Goal: Information Seeking & Learning: Learn about a topic

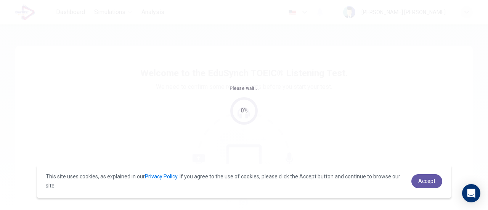
click at [423, 180] on span "Accept" at bounding box center [427, 181] width 17 height 6
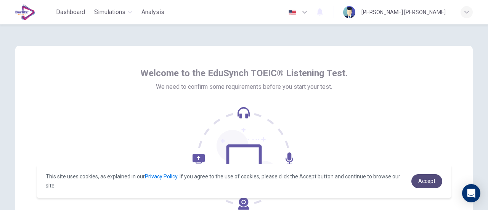
click at [423, 175] on link "Accept" at bounding box center [427, 181] width 31 height 14
click at [429, 181] on span "Accept" at bounding box center [427, 181] width 17 height 6
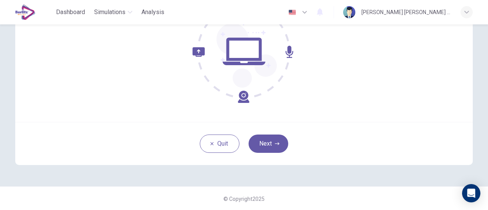
scroll to position [107, 0]
click at [275, 143] on icon "button" at bounding box center [277, 143] width 5 height 3
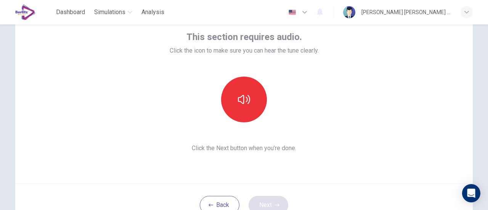
scroll to position [45, 0]
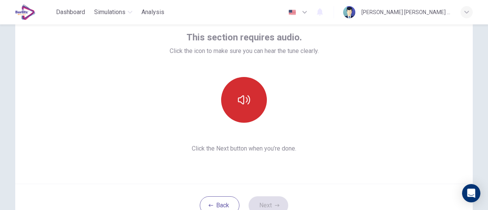
click at [240, 103] on icon "button" at bounding box center [244, 100] width 12 height 12
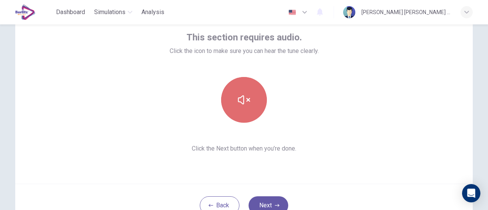
click at [259, 91] on button "button" at bounding box center [244, 100] width 46 height 46
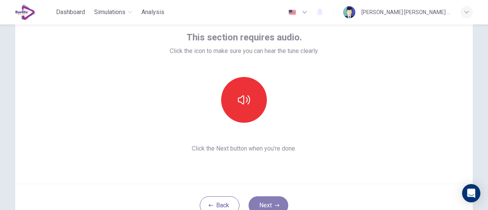
click at [272, 203] on button "Next" at bounding box center [269, 205] width 40 height 18
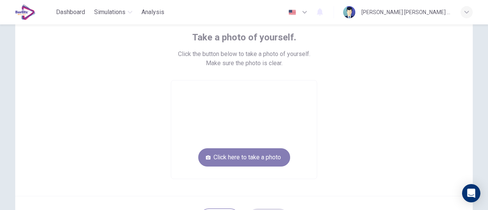
click at [256, 150] on button "Click here to take a photo" at bounding box center [244, 157] width 92 height 18
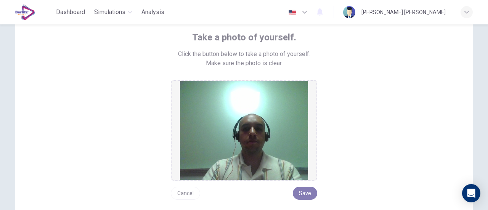
click at [308, 197] on button "Save" at bounding box center [305, 193] width 24 height 13
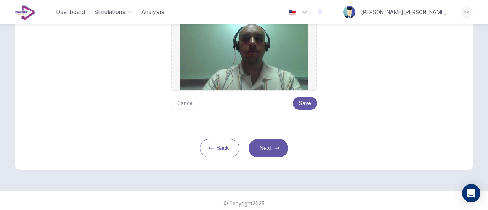
scroll to position [138, 0]
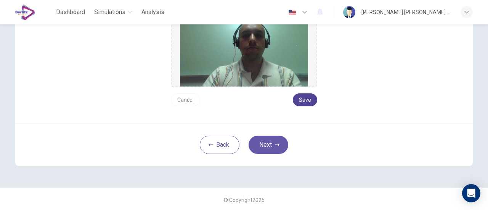
click at [310, 100] on button "Save" at bounding box center [305, 99] width 24 height 13
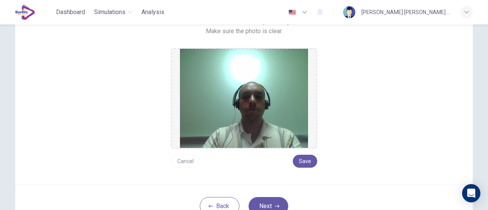
scroll to position [87, 0]
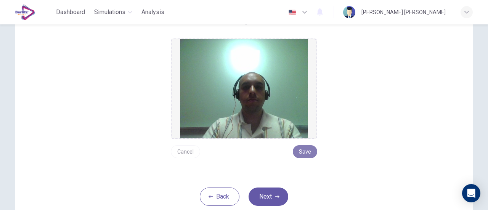
click at [302, 154] on button "Save" at bounding box center [305, 151] width 24 height 13
click at [266, 197] on button "Next" at bounding box center [269, 197] width 40 height 18
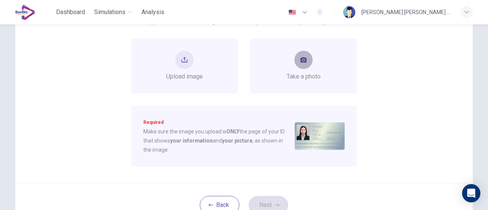
click at [303, 65] on button "take photo" at bounding box center [304, 60] width 18 height 18
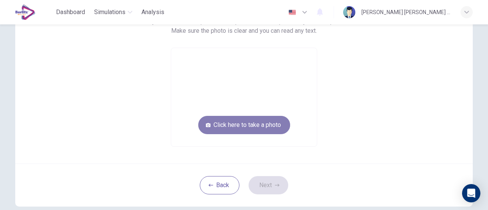
click at [246, 124] on button "Click here to take a photo" at bounding box center [244, 125] width 92 height 18
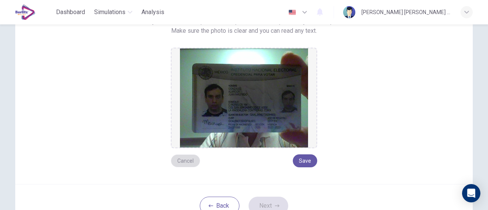
click at [179, 161] on button "Cancel" at bounding box center [185, 161] width 29 height 13
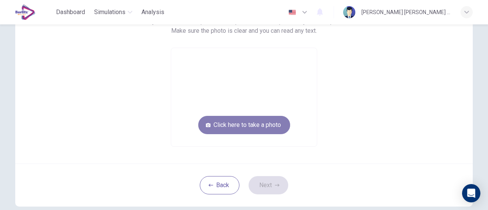
click at [249, 131] on button "Click here to take a photo" at bounding box center [244, 125] width 92 height 18
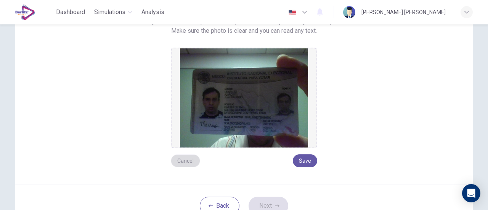
click at [181, 158] on button "Cancel" at bounding box center [185, 161] width 29 height 13
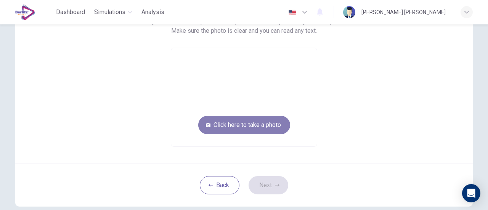
click at [261, 126] on button "Click here to take a photo" at bounding box center [244, 125] width 92 height 18
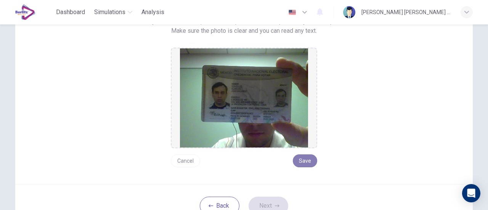
click at [308, 161] on button "Save" at bounding box center [305, 161] width 24 height 13
click at [267, 208] on button "Next" at bounding box center [269, 206] width 40 height 18
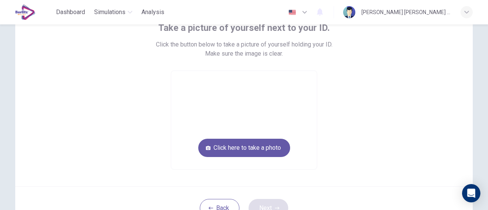
scroll to position [56, 0]
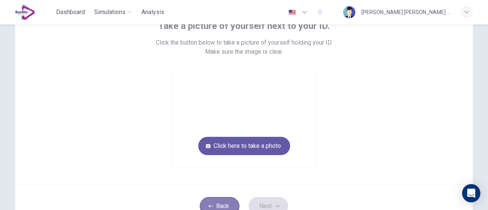
click at [208, 202] on button "Back" at bounding box center [220, 206] width 40 height 18
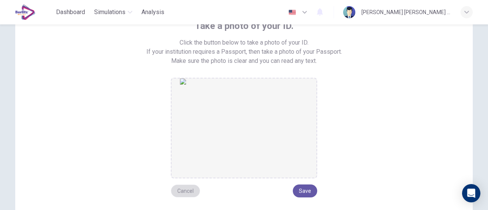
click at [185, 188] on button "Cancel" at bounding box center [185, 191] width 29 height 13
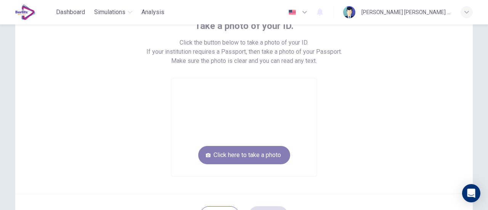
click at [263, 153] on button "Click here to take a photo" at bounding box center [244, 155] width 92 height 18
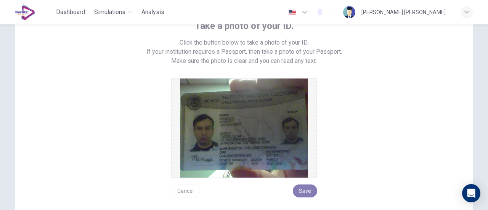
click at [304, 189] on button "Save" at bounding box center [305, 191] width 24 height 13
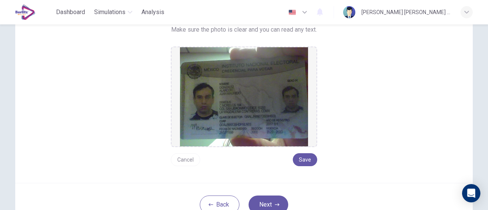
scroll to position [91, 0]
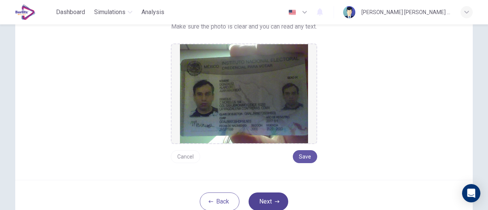
click at [275, 201] on icon "button" at bounding box center [277, 201] width 5 height 3
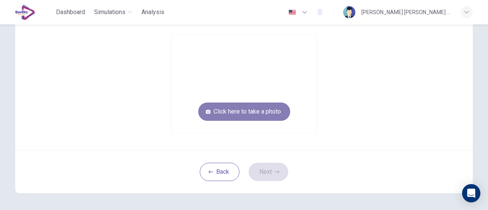
click at [253, 109] on button "Click here to take a photo" at bounding box center [244, 112] width 92 height 18
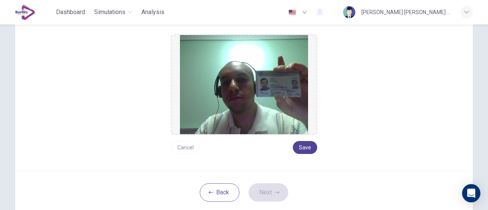
click at [305, 147] on button "Save" at bounding box center [305, 147] width 24 height 13
click at [268, 192] on button "Next" at bounding box center [269, 193] width 40 height 18
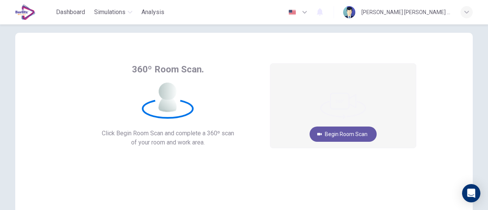
scroll to position [0, 0]
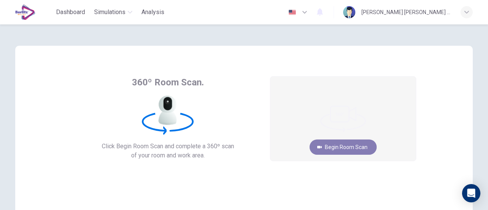
click at [350, 148] on button "Begin Room Scan" at bounding box center [343, 147] width 67 height 15
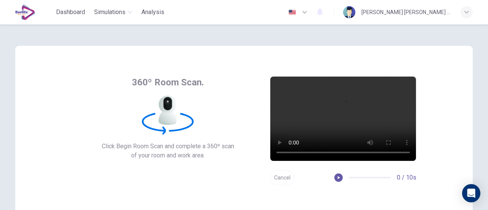
scroll to position [87, 0]
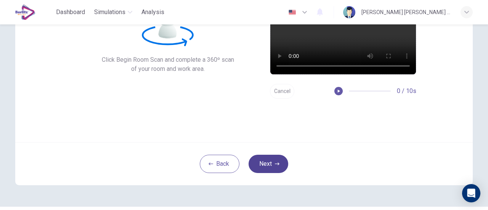
click at [275, 164] on icon "button" at bounding box center [277, 164] width 5 height 3
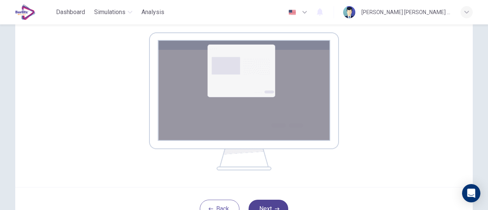
scroll to position [134, 0]
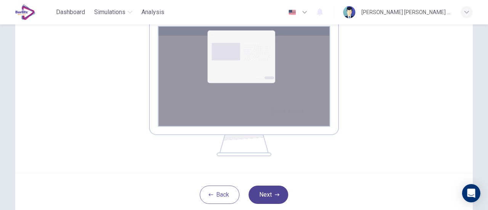
click at [275, 195] on icon "button" at bounding box center [277, 195] width 5 height 3
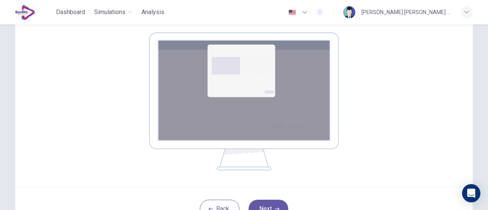
scroll to position [149, 0]
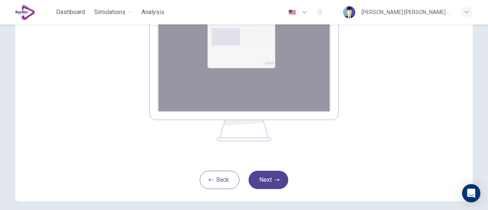
click at [275, 180] on icon "button" at bounding box center [277, 180] width 5 height 3
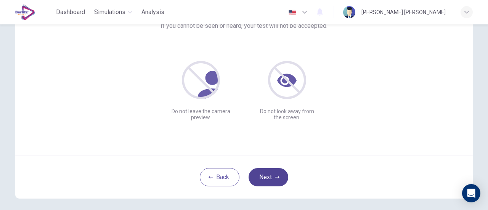
scroll to position [97, 0]
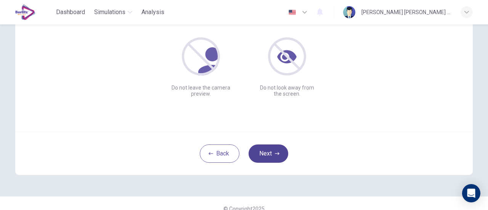
click at [276, 153] on icon "button" at bounding box center [277, 153] width 5 height 3
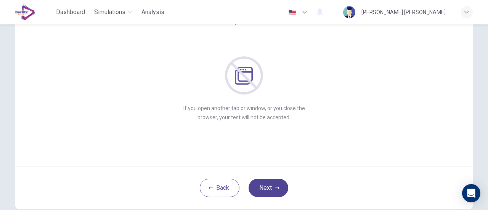
scroll to position [107, 0]
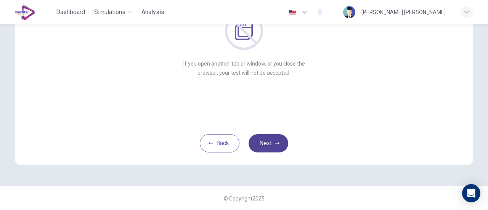
click at [275, 143] on icon "button" at bounding box center [277, 143] width 5 height 3
click at [277, 143] on icon "button" at bounding box center [277, 143] width 5 height 3
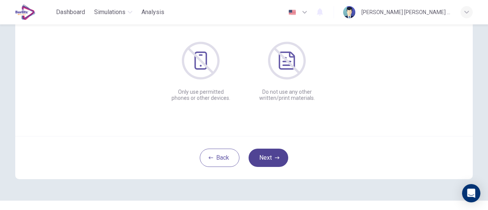
scroll to position [98, 0]
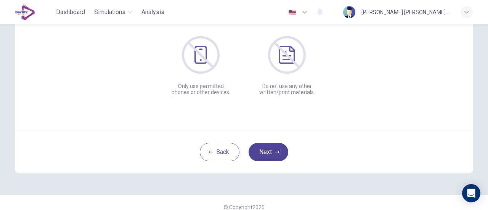
click at [264, 149] on button "Next" at bounding box center [269, 152] width 40 height 18
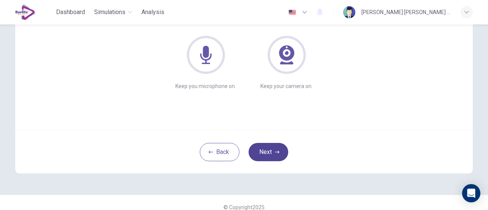
click at [275, 152] on icon "button" at bounding box center [277, 152] width 5 height 3
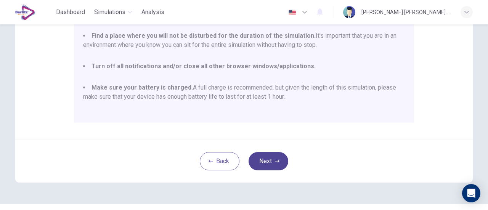
scroll to position [200, 0]
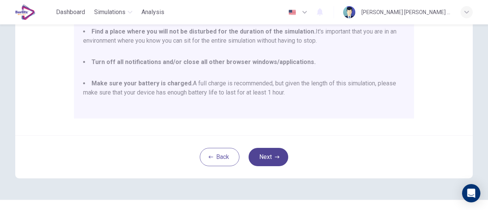
click at [275, 157] on icon "button" at bounding box center [277, 157] width 5 height 3
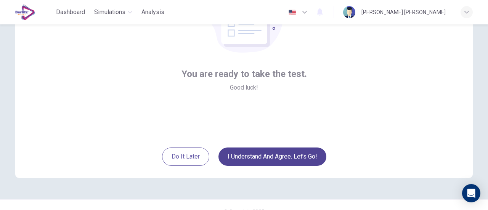
scroll to position [96, 0]
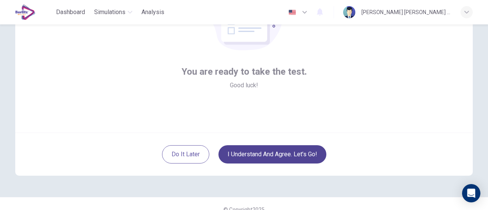
click at [290, 157] on button "I understand and agree. Let’s go!" at bounding box center [273, 154] width 108 height 18
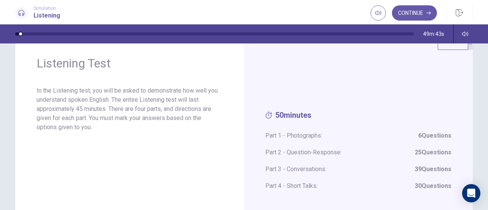
scroll to position [22, 0]
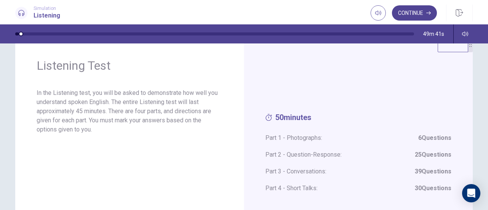
click at [418, 19] on button "Continue" at bounding box center [414, 12] width 45 height 15
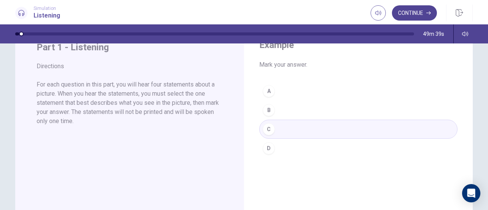
scroll to position [32, 0]
click at [427, 13] on icon "button" at bounding box center [429, 12] width 5 height 3
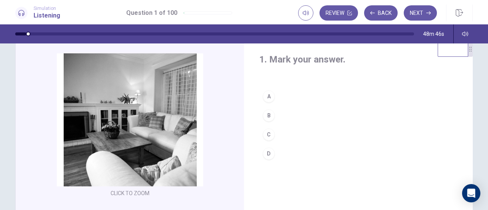
scroll to position [17, 0]
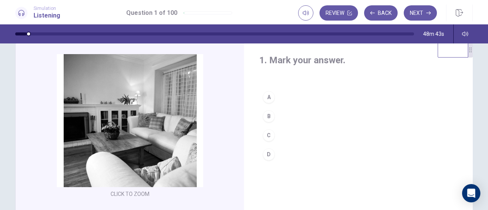
click at [267, 140] on div "C" at bounding box center [269, 135] width 12 height 12
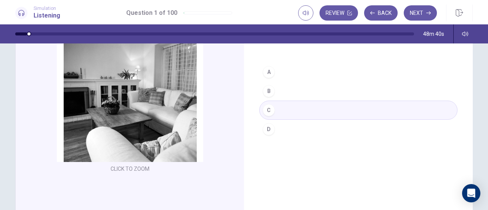
scroll to position [21, 0]
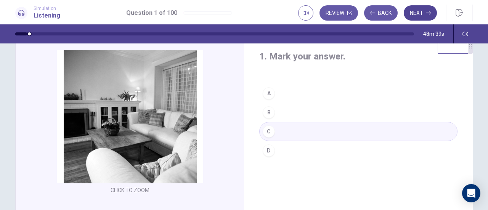
click at [418, 20] on button "Next" at bounding box center [420, 12] width 33 height 15
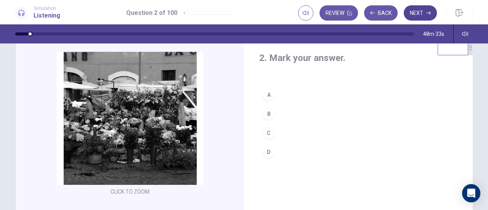
scroll to position [0, 0]
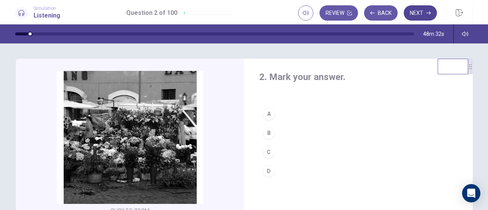
click at [429, 13] on icon "button" at bounding box center [429, 12] width 5 height 3
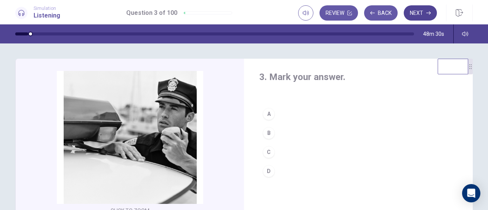
click at [419, 14] on button "Next" at bounding box center [420, 12] width 33 height 15
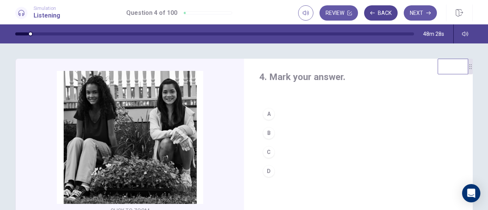
click at [383, 15] on button "Back" at bounding box center [381, 12] width 34 height 15
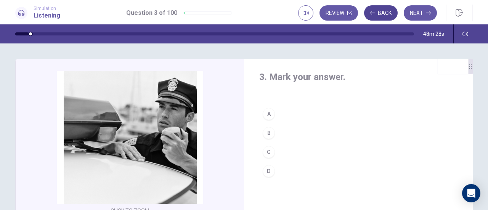
click at [382, 18] on button "Back" at bounding box center [381, 12] width 34 height 15
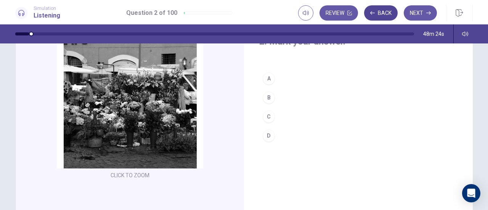
scroll to position [36, 0]
click at [389, 15] on button "Back" at bounding box center [381, 12] width 34 height 15
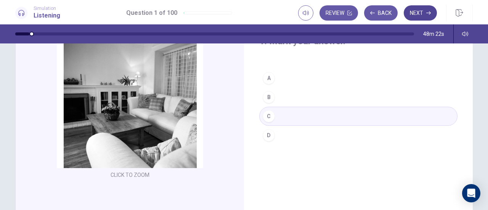
click at [429, 13] on icon "button" at bounding box center [429, 12] width 5 height 3
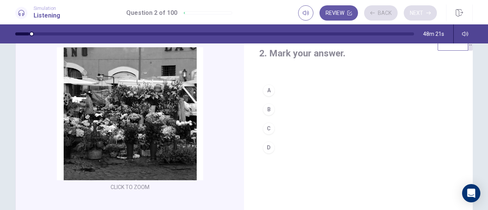
scroll to position [21, 0]
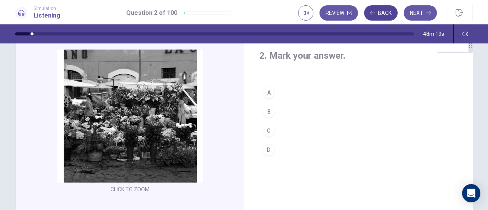
click at [385, 13] on button "Back" at bounding box center [381, 12] width 34 height 15
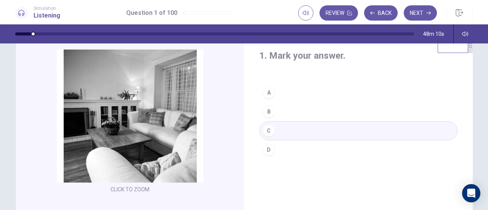
click at [327, 114] on button "B" at bounding box center [358, 111] width 198 height 19
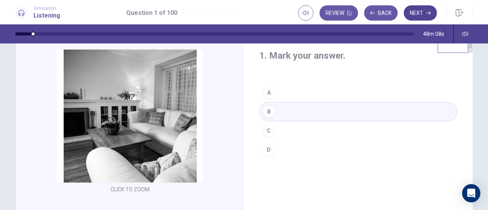
click at [415, 15] on button "Next" at bounding box center [420, 12] width 33 height 15
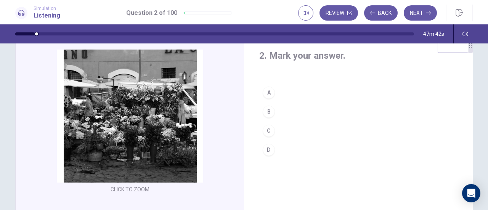
click at [267, 112] on div "B" at bounding box center [269, 112] width 12 height 12
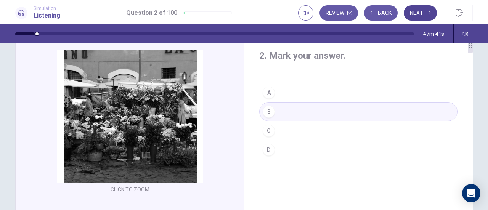
click at [429, 13] on icon "button" at bounding box center [429, 12] width 5 height 3
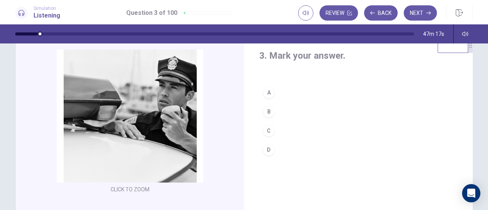
click at [266, 151] on div "D" at bounding box center [269, 150] width 12 height 12
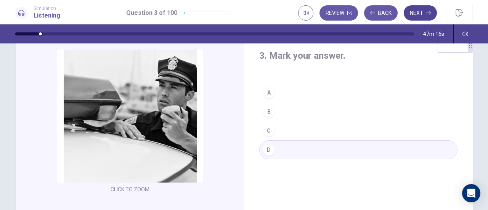
click at [418, 14] on button "Next" at bounding box center [420, 12] width 33 height 15
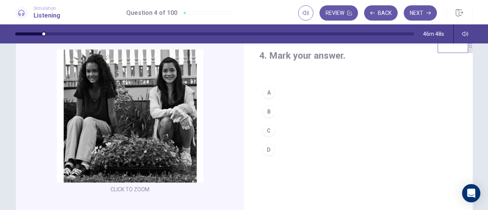
click at [267, 111] on div "B" at bounding box center [269, 112] width 12 height 12
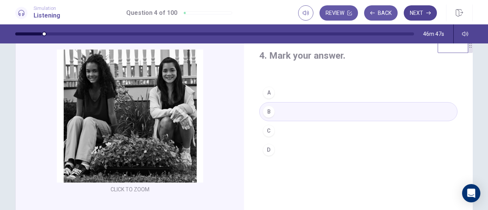
click at [420, 16] on button "Next" at bounding box center [420, 12] width 33 height 15
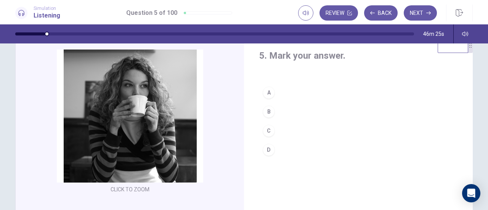
click at [272, 93] on div "A" at bounding box center [269, 93] width 12 height 12
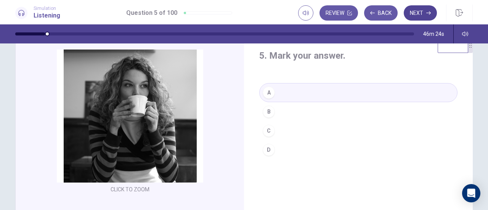
click at [427, 13] on icon "button" at bounding box center [429, 12] width 5 height 3
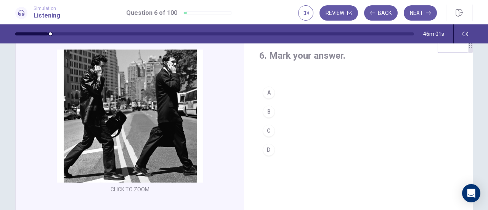
click at [267, 111] on div "B" at bounding box center [269, 112] width 12 height 12
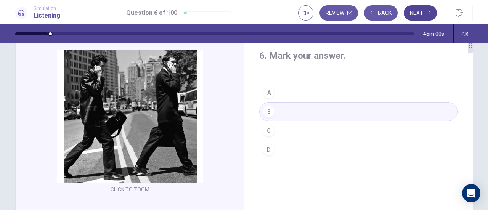
click at [428, 13] on icon "button" at bounding box center [429, 12] width 5 height 3
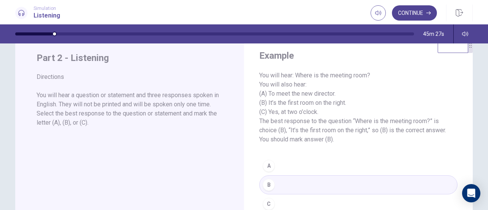
click at [427, 13] on icon "button" at bounding box center [429, 13] width 5 height 5
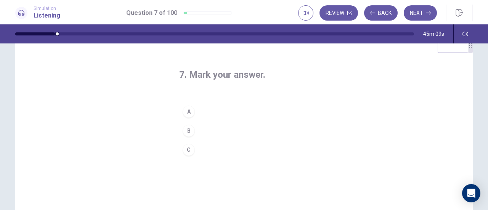
click at [187, 111] on div "A" at bounding box center [189, 112] width 12 height 12
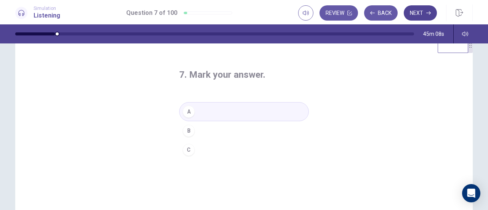
click at [429, 12] on icon "button" at bounding box center [429, 13] width 5 height 5
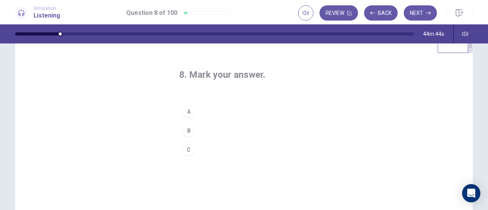
click at [188, 153] on div "C" at bounding box center [189, 150] width 12 height 12
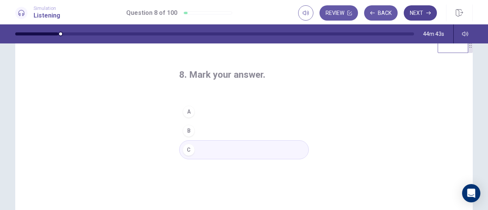
click at [427, 13] on icon "button" at bounding box center [429, 13] width 5 height 5
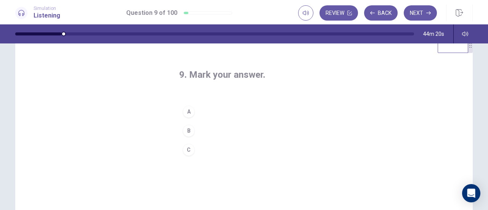
click at [187, 130] on div "B" at bounding box center [189, 131] width 12 height 12
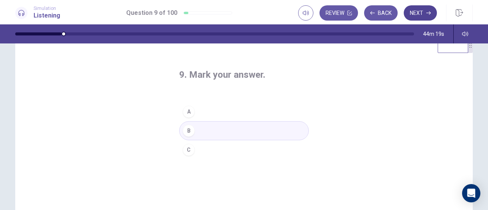
click at [429, 13] on icon "button" at bounding box center [429, 12] width 5 height 3
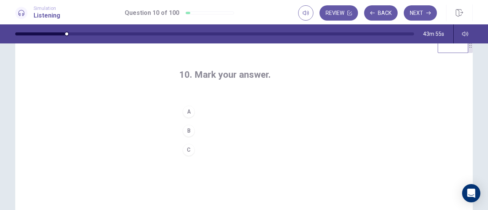
click at [187, 130] on div "B" at bounding box center [189, 131] width 12 height 12
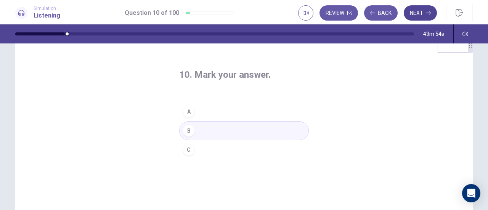
click at [419, 19] on button "Next" at bounding box center [420, 12] width 33 height 15
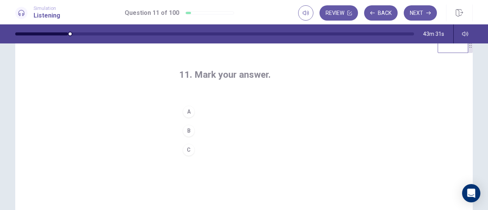
click at [187, 131] on div "B" at bounding box center [189, 131] width 12 height 12
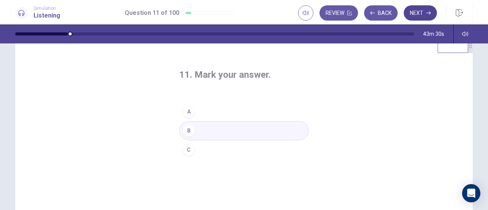
click at [428, 13] on icon "button" at bounding box center [429, 12] width 5 height 3
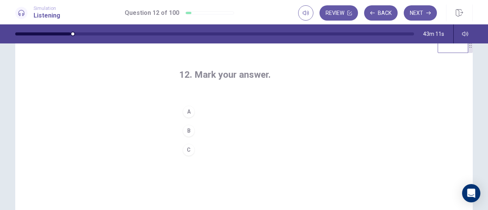
click at [184, 153] on div "C" at bounding box center [189, 150] width 12 height 12
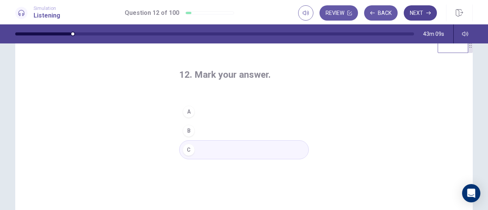
click at [429, 13] on icon "button" at bounding box center [429, 12] width 5 height 3
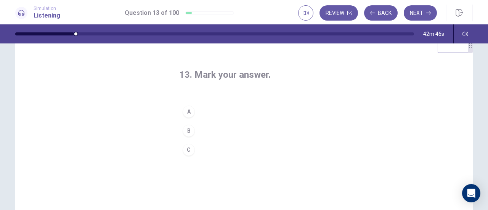
click at [183, 110] on div "A" at bounding box center [189, 112] width 12 height 12
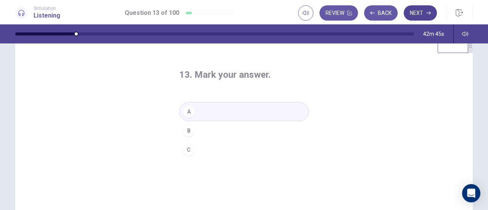
click at [427, 13] on icon "button" at bounding box center [429, 12] width 5 height 3
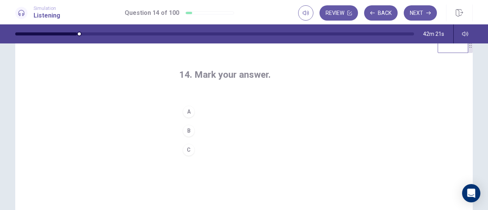
click at [188, 152] on div "C" at bounding box center [189, 150] width 12 height 12
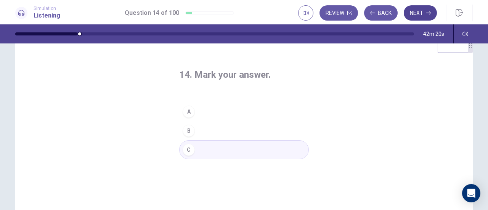
click at [427, 13] on icon "button" at bounding box center [429, 12] width 5 height 3
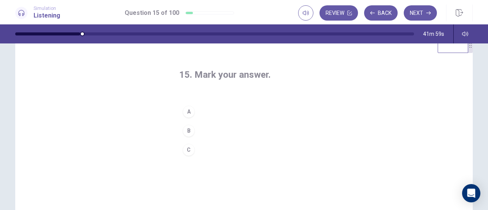
click at [188, 110] on div "A" at bounding box center [189, 112] width 12 height 12
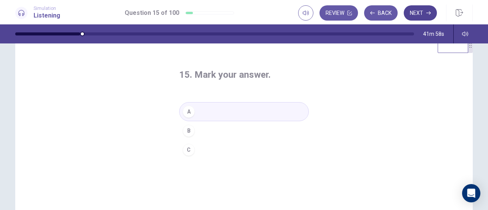
click at [427, 13] on icon "button" at bounding box center [429, 12] width 5 height 3
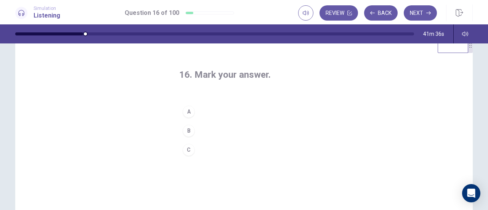
click at [187, 130] on div "B" at bounding box center [189, 131] width 12 height 12
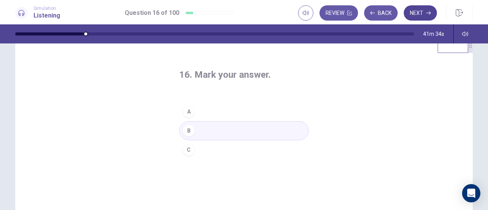
click at [428, 13] on icon "button" at bounding box center [429, 12] width 5 height 3
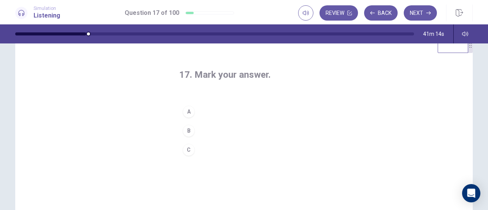
click at [187, 111] on div "A" at bounding box center [189, 112] width 12 height 12
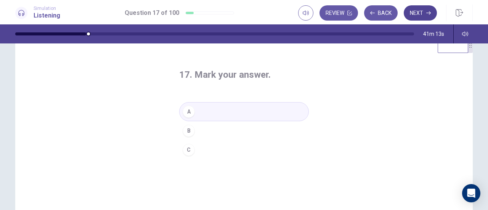
click at [428, 13] on icon "button" at bounding box center [429, 12] width 5 height 3
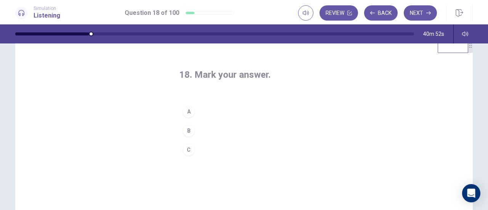
click at [187, 111] on div "A" at bounding box center [189, 112] width 12 height 12
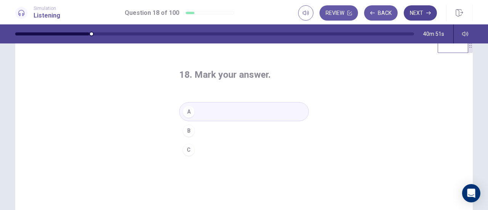
click at [429, 13] on icon "button" at bounding box center [429, 12] width 5 height 3
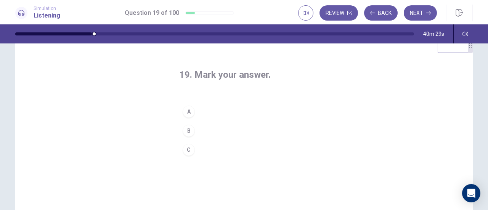
click at [187, 111] on div "A" at bounding box center [189, 112] width 12 height 12
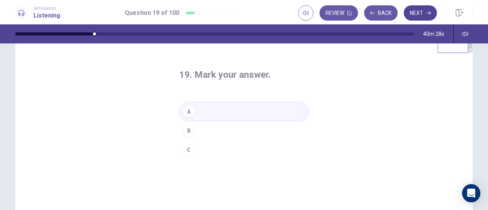
click at [428, 13] on icon "button" at bounding box center [429, 12] width 5 height 3
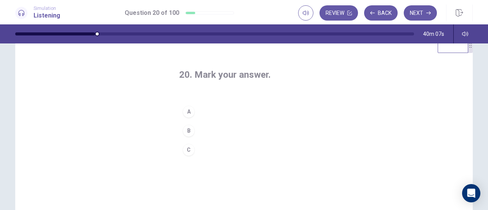
click at [187, 149] on div "C" at bounding box center [189, 150] width 12 height 12
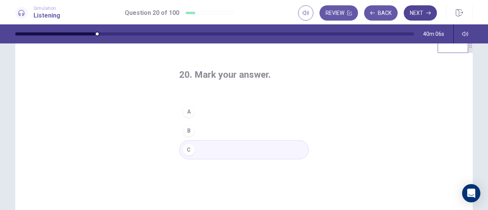
click at [428, 13] on icon "button" at bounding box center [429, 12] width 5 height 3
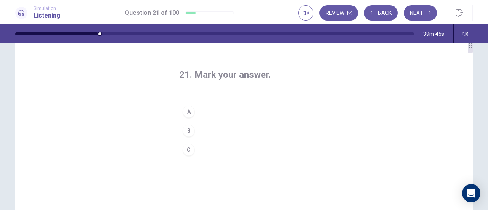
click at [188, 130] on div "B" at bounding box center [189, 131] width 12 height 12
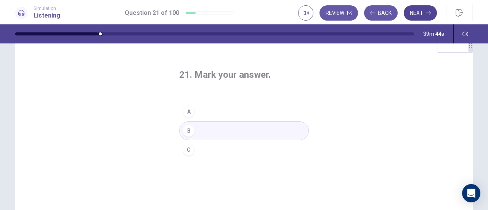
click at [428, 13] on icon "button" at bounding box center [429, 12] width 5 height 3
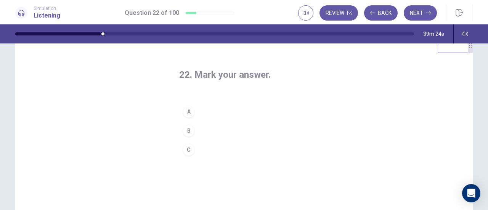
click at [187, 130] on div "B" at bounding box center [189, 131] width 12 height 12
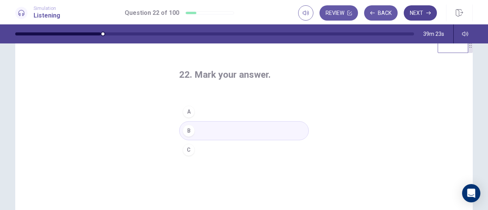
click at [420, 17] on button "Next" at bounding box center [420, 12] width 33 height 15
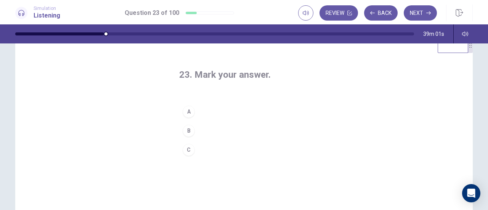
click at [202, 134] on button "B" at bounding box center [244, 130] width 130 height 19
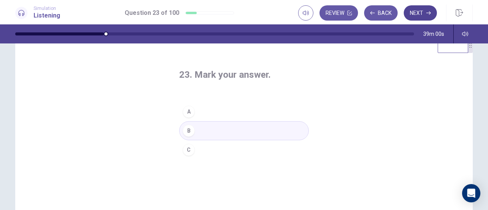
click at [427, 13] on icon "button" at bounding box center [429, 12] width 5 height 3
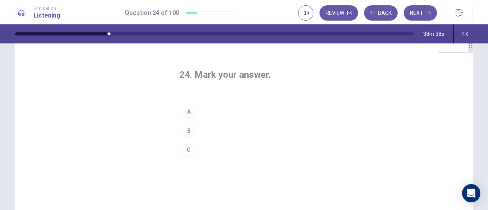
click at [187, 130] on div "B" at bounding box center [189, 131] width 12 height 12
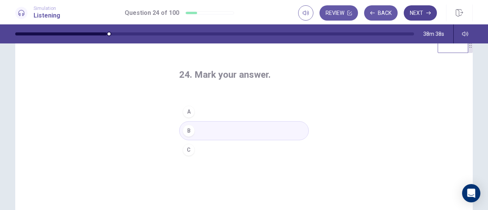
click at [429, 13] on icon "button" at bounding box center [429, 12] width 5 height 3
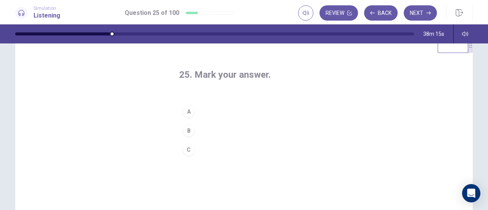
click at [187, 132] on div "B" at bounding box center [189, 131] width 12 height 12
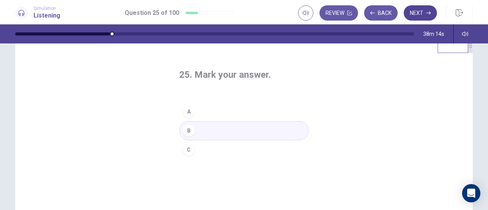
click at [428, 13] on icon "button" at bounding box center [429, 13] width 5 height 5
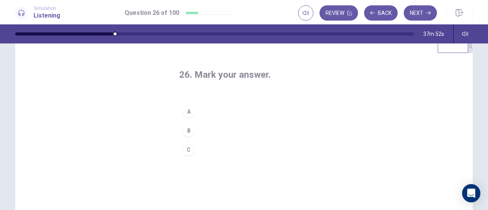
click at [193, 113] on div "A" at bounding box center [189, 112] width 12 height 12
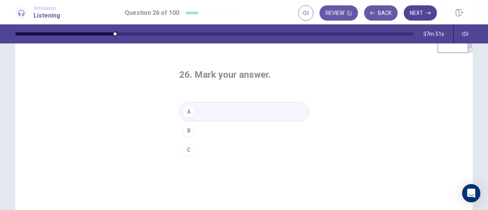
click at [428, 13] on icon "button" at bounding box center [429, 12] width 5 height 3
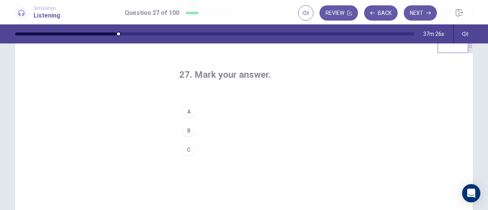
click at [187, 111] on div "A" at bounding box center [189, 112] width 12 height 12
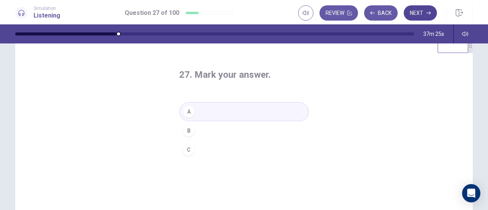
click at [428, 13] on icon "button" at bounding box center [429, 12] width 5 height 3
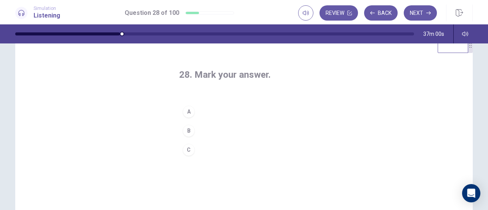
click at [187, 112] on div "A" at bounding box center [189, 112] width 12 height 12
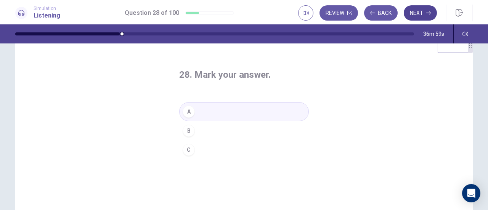
click at [420, 15] on button "Next" at bounding box center [420, 12] width 33 height 15
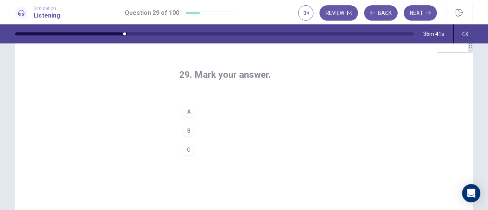
click at [199, 149] on button "C" at bounding box center [244, 149] width 130 height 19
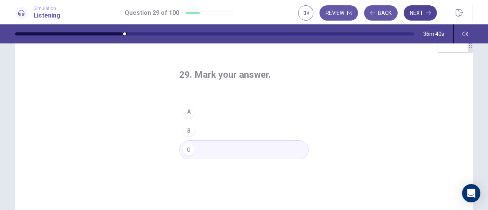
click at [428, 13] on icon "button" at bounding box center [429, 12] width 5 height 3
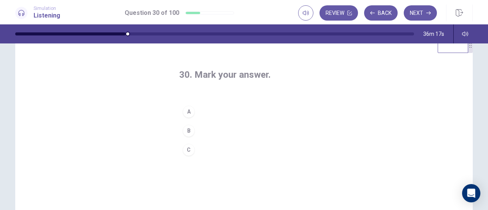
click at [187, 111] on div "A" at bounding box center [189, 112] width 12 height 12
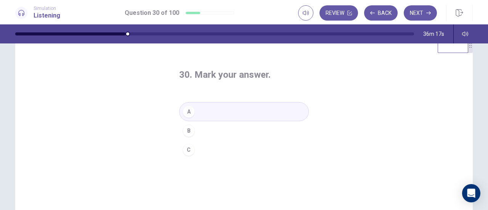
click at [423, 25] on div "36m 17s" at bounding box center [244, 33] width 482 height 19
click at [428, 13] on icon "button" at bounding box center [429, 12] width 5 height 3
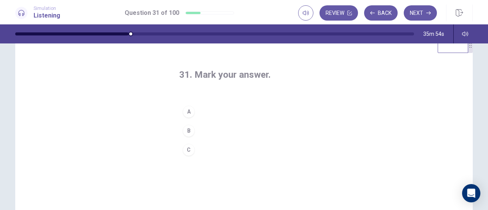
click at [187, 112] on div "A" at bounding box center [189, 112] width 12 height 12
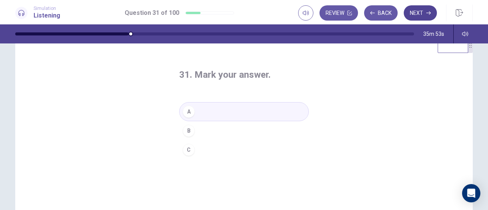
click at [427, 13] on icon "button" at bounding box center [429, 12] width 5 height 3
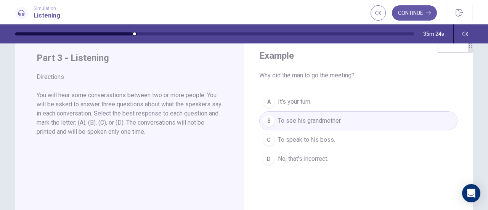
click at [422, 25] on div "35m 24s" at bounding box center [244, 33] width 482 height 19
click at [427, 13] on icon "button" at bounding box center [429, 12] width 5 height 3
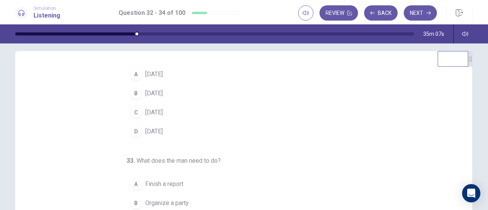
scroll to position [0, 0]
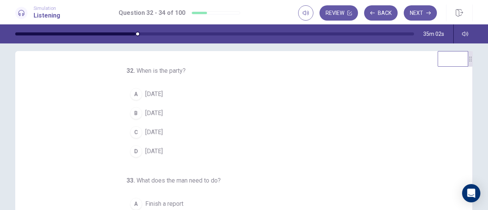
click at [132, 113] on div "B" at bounding box center [136, 113] width 12 height 12
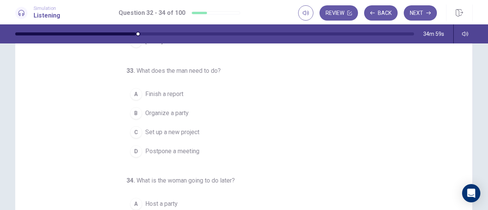
scroll to position [42, 0]
click at [133, 90] on div "A" at bounding box center [136, 93] width 12 height 12
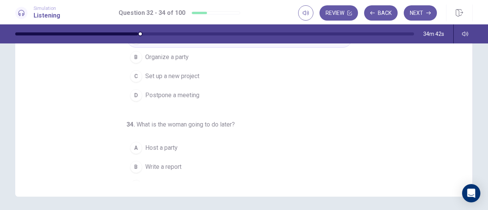
scroll to position [76, 0]
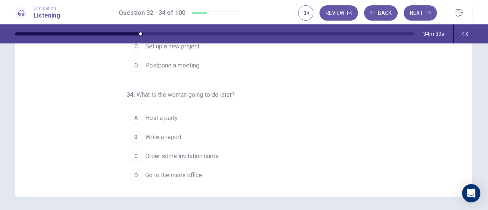
click at [132, 172] on div "D" at bounding box center [136, 175] width 12 height 12
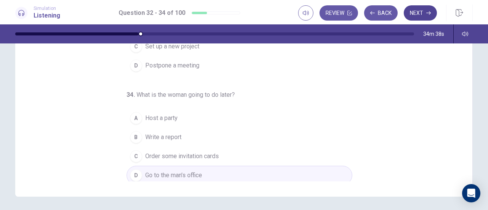
click at [427, 13] on icon "button" at bounding box center [429, 12] width 5 height 3
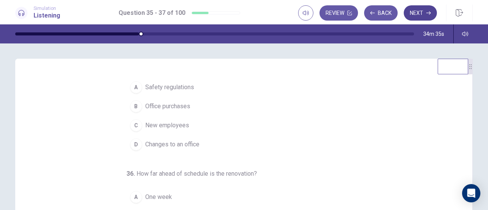
scroll to position [0, 0]
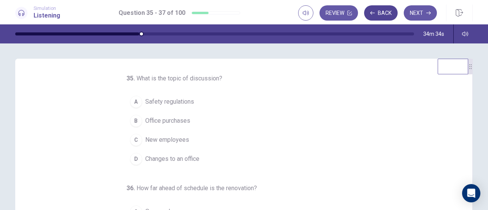
click at [386, 18] on button "Back" at bounding box center [381, 12] width 34 height 15
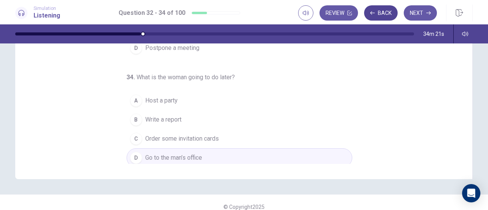
scroll to position [147, 0]
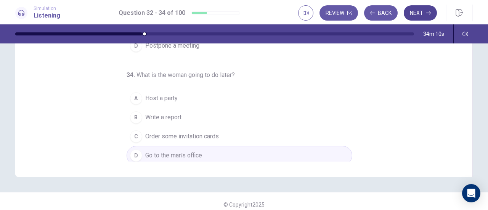
click at [428, 13] on icon "button" at bounding box center [429, 12] width 5 height 3
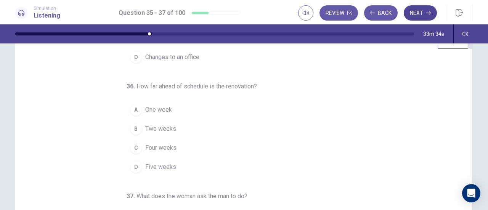
scroll to position [26, 0]
click at [132, 108] on div "A" at bounding box center [136, 109] width 12 height 12
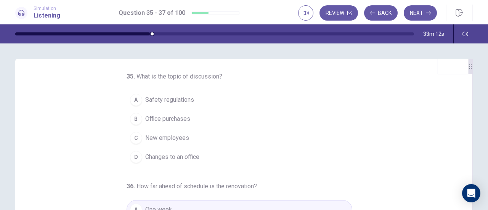
scroll to position [3, 0]
click at [132, 155] on div "D" at bounding box center [136, 156] width 12 height 12
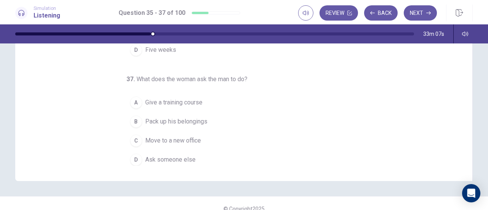
scroll to position [153, 0]
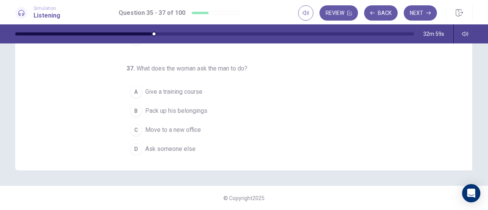
click at [132, 127] on div "C" at bounding box center [136, 130] width 12 height 12
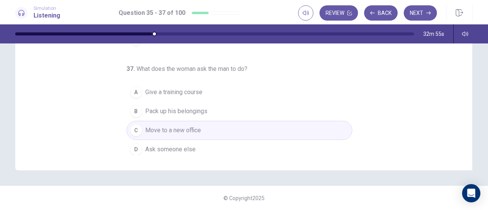
scroll to position [76, 0]
click at [428, 13] on icon "button" at bounding box center [429, 12] width 5 height 3
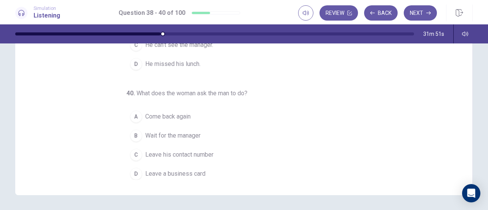
click at [132, 155] on div "C" at bounding box center [136, 155] width 12 height 12
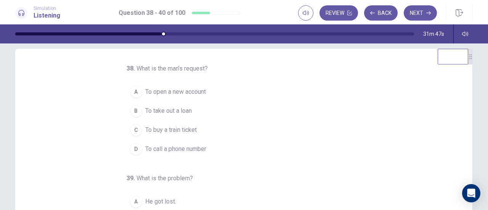
scroll to position [9, 0]
click at [177, 94] on span "To open a new account" at bounding box center [175, 93] width 61 height 9
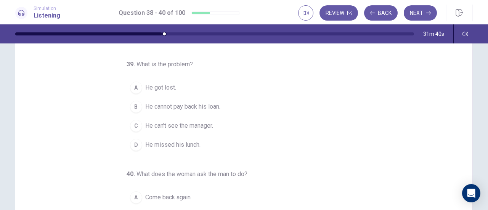
scroll to position [48, 0]
click at [132, 124] on div "C" at bounding box center [136, 125] width 12 height 12
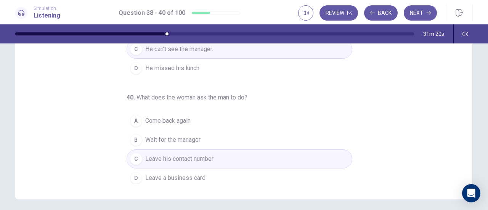
scroll to position [0, 0]
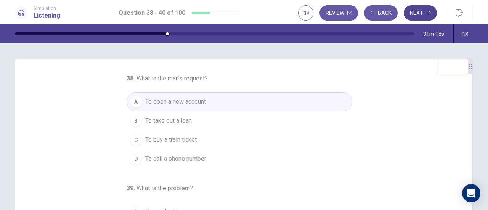
click at [429, 13] on icon "button" at bounding box center [429, 12] width 5 height 3
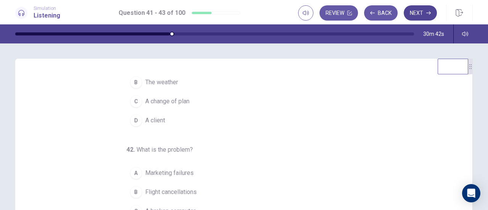
scroll to position [40, 0]
click at [179, 102] on span "A change of plan" at bounding box center [167, 99] width 44 height 9
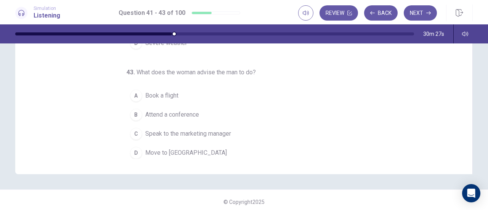
scroll to position [152, 0]
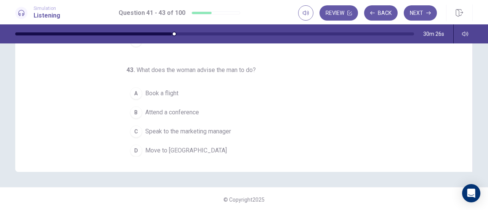
click at [208, 130] on span "Speak to the marketing manager" at bounding box center [188, 131] width 86 height 9
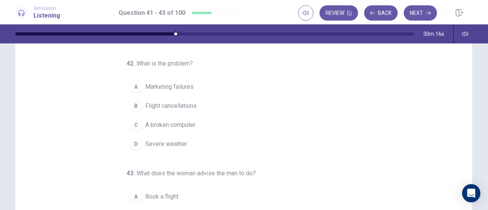
scroll to position [49, 0]
click at [134, 106] on div "B" at bounding box center [136, 106] width 12 height 12
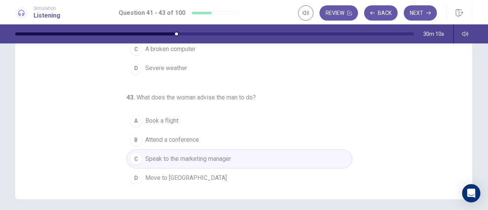
scroll to position [126, 0]
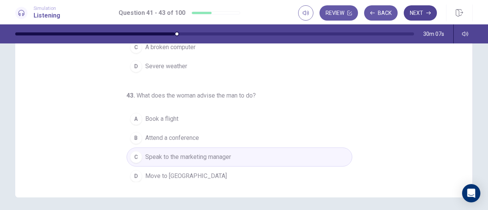
click at [428, 13] on icon "button" at bounding box center [429, 12] width 5 height 3
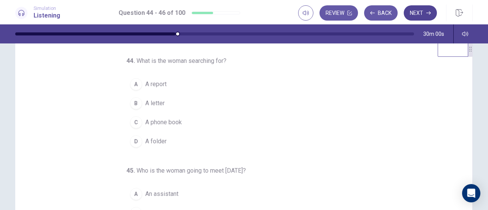
scroll to position [18, 0]
click at [132, 139] on div "D" at bounding box center [136, 141] width 12 height 12
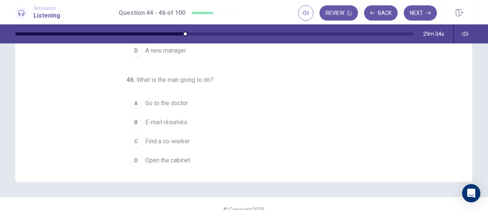
scroll to position [147, 0]
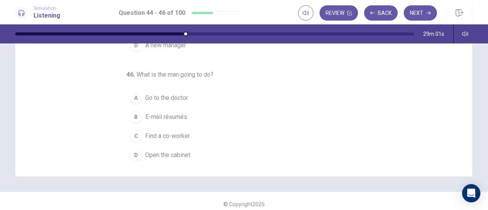
click at [133, 112] on div "B" at bounding box center [136, 117] width 12 height 12
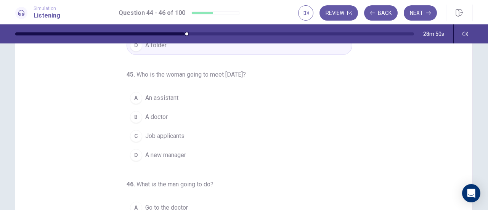
scroll to position [38, 0]
click at [131, 156] on div "D" at bounding box center [136, 154] width 12 height 12
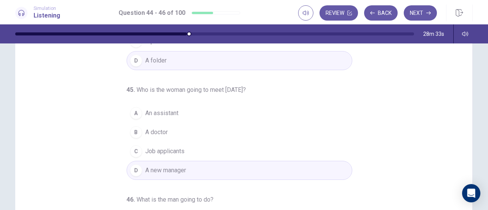
scroll to position [30, 0]
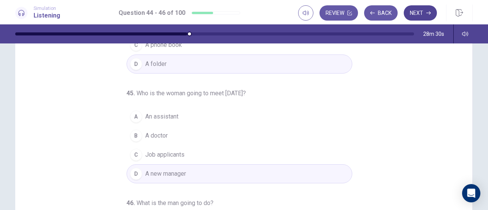
click at [428, 14] on icon "button" at bounding box center [429, 13] width 5 height 5
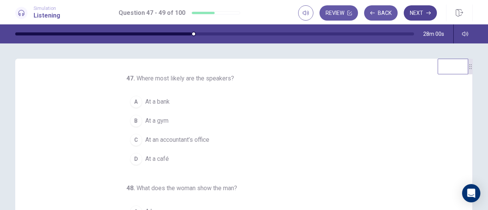
scroll to position [5, 0]
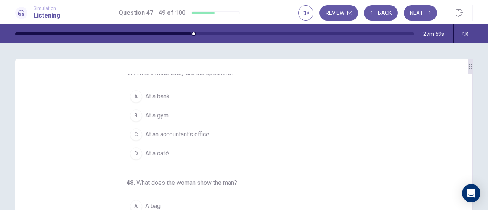
click at [151, 95] on span "At a bank" at bounding box center [157, 96] width 24 height 9
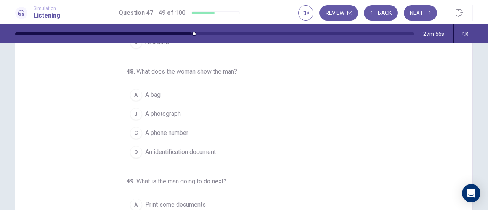
scroll to position [42, 0]
click at [181, 151] on span "An identification document" at bounding box center [180, 150] width 71 height 9
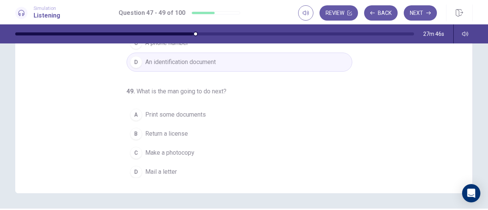
scroll to position [134, 0]
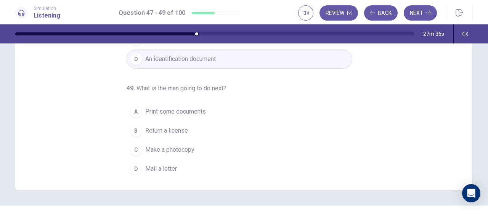
click at [145, 150] on span "Make a photocopy" at bounding box center [169, 149] width 49 height 9
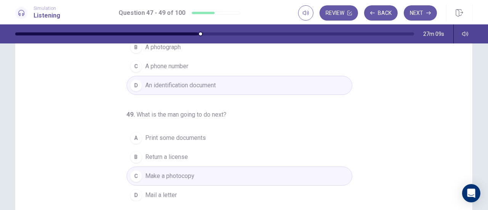
scroll to position [153, 0]
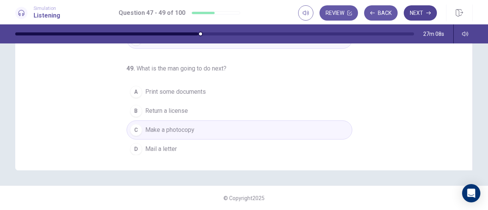
click at [429, 13] on icon "button" at bounding box center [429, 12] width 5 height 3
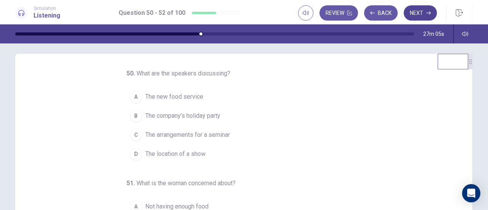
scroll to position [12, 0]
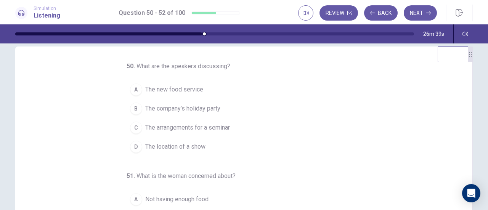
click at [223, 127] on span "The arrangements for a seminar" at bounding box center [187, 127] width 85 height 9
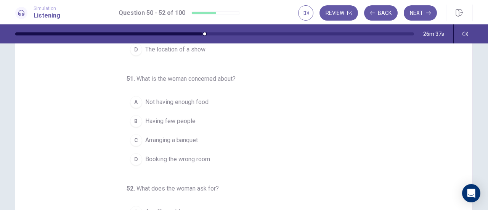
scroll to position [39, 0]
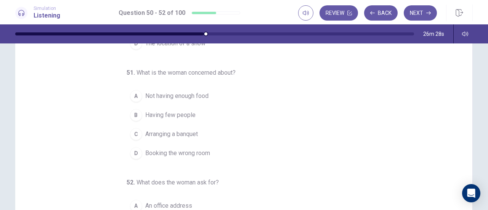
click at [205, 98] on span "Not having enough food" at bounding box center [176, 96] width 63 height 9
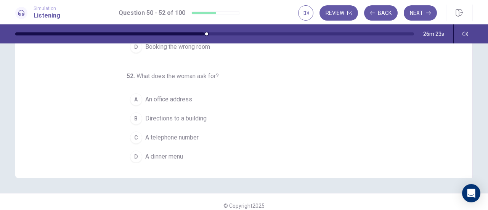
scroll to position [147, 0]
click at [195, 136] on span "A telephone number" at bounding box center [171, 136] width 53 height 9
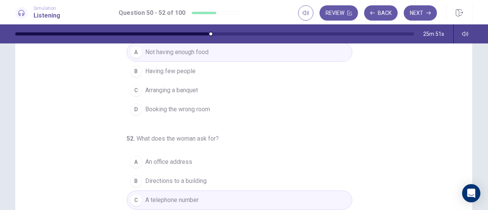
scroll to position [153, 0]
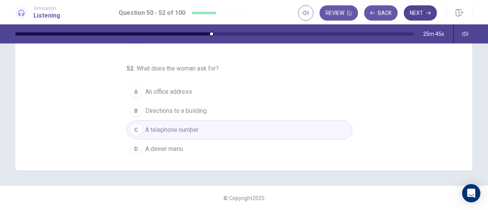
click at [429, 13] on icon "button" at bounding box center [429, 12] width 5 height 3
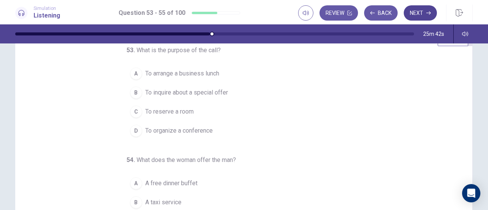
scroll to position [26, 0]
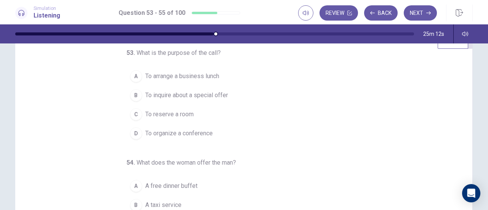
click at [196, 124] on button "D To organize a conference" at bounding box center [240, 133] width 226 height 19
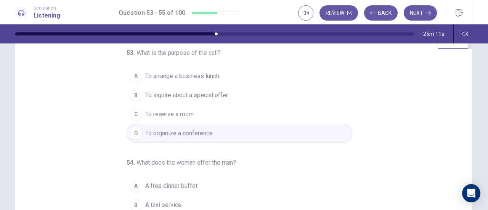
click at [206, 114] on button "C To reserve a room" at bounding box center [240, 114] width 226 height 19
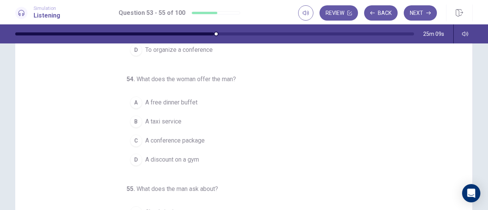
scroll to position [33, 0]
click at [201, 142] on span "A conference package" at bounding box center [175, 140] width 60 height 9
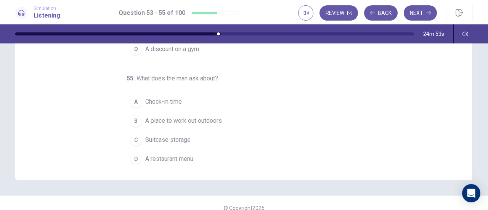
scroll to position [148, 0]
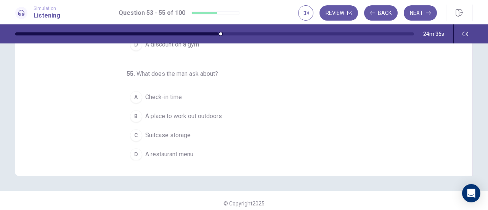
click at [216, 116] on span "A place to work out outdoors" at bounding box center [183, 116] width 77 height 9
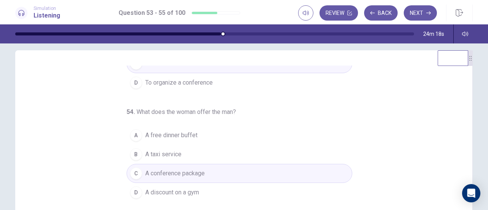
scroll to position [76, 0]
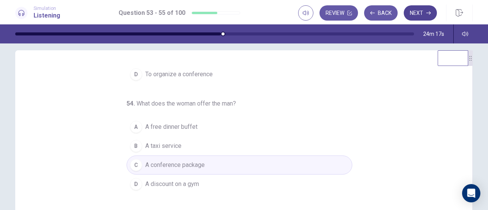
click at [429, 13] on icon "button" at bounding box center [429, 13] width 5 height 5
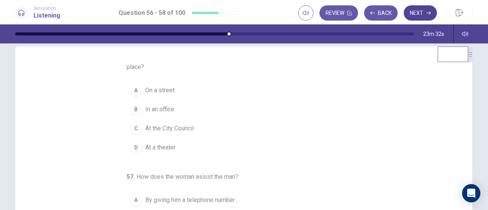
scroll to position [9, 0]
click at [216, 87] on button "A On a street" at bounding box center [240, 89] width 226 height 19
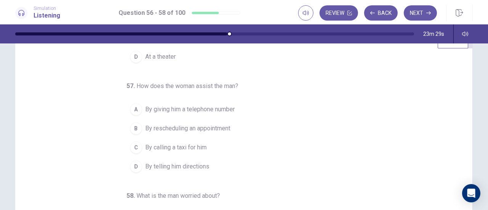
scroll to position [27, 0]
click at [194, 170] on button "D By telling him directions" at bounding box center [240, 165] width 226 height 19
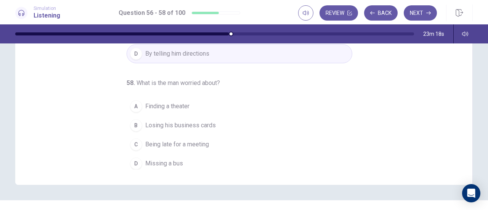
scroll to position [139, 0]
click at [192, 144] on span "Being late for a meeting" at bounding box center [177, 144] width 64 height 9
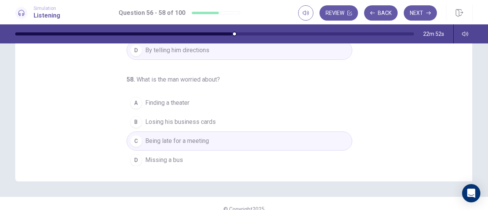
scroll to position [143, 0]
click at [420, 19] on button "Next" at bounding box center [420, 12] width 33 height 15
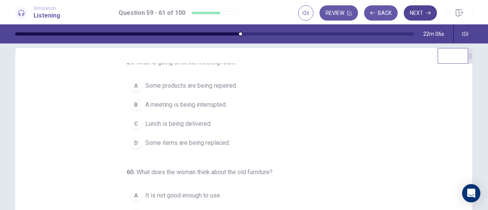
scroll to position [5, 0]
click at [217, 145] on span "Some items are being replaced." at bounding box center [187, 142] width 85 height 9
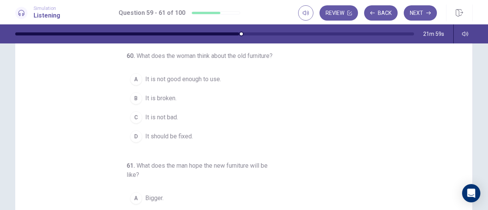
scroll to position [44, 0]
click at [183, 124] on button "C It is not bad." at bounding box center [240, 116] width 226 height 19
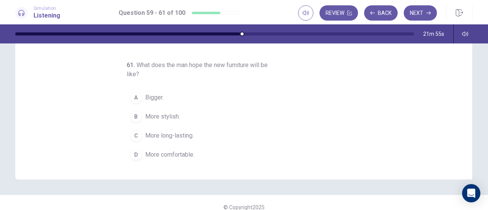
scroll to position [144, 0]
click at [176, 156] on span "More comfortable." at bounding box center [169, 154] width 49 height 9
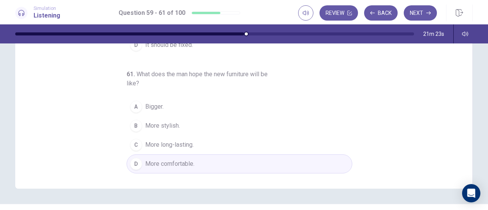
scroll to position [137, 0]
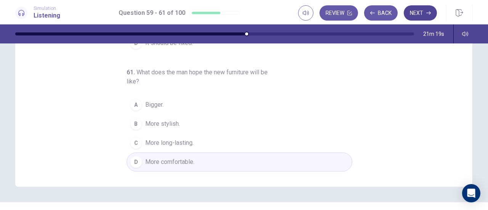
click at [429, 13] on icon "button" at bounding box center [429, 12] width 5 height 3
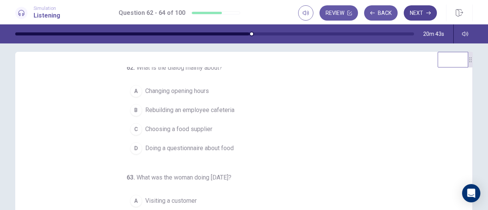
scroll to position [3, 0]
click at [133, 151] on div "D" at bounding box center [136, 149] width 12 height 12
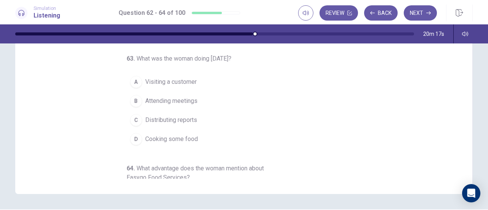
scroll to position [132, 0]
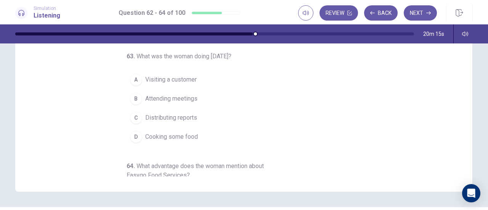
click at [132, 98] on div "B" at bounding box center [136, 99] width 12 height 12
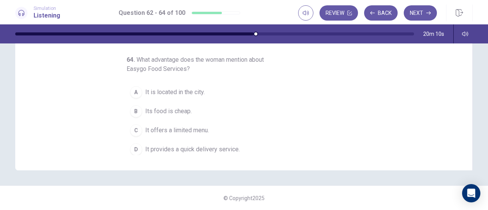
scroll to position [85, 0]
click at [127, 113] on button "B Its food is cheap." at bounding box center [240, 110] width 226 height 19
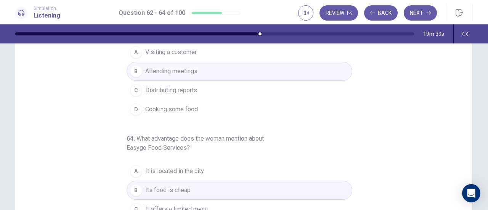
scroll to position [153, 0]
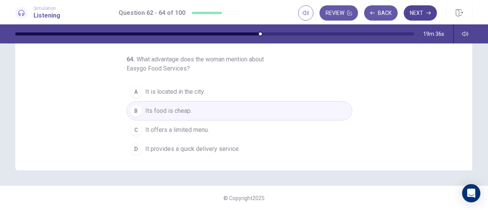
click at [428, 13] on icon "button" at bounding box center [429, 12] width 5 height 3
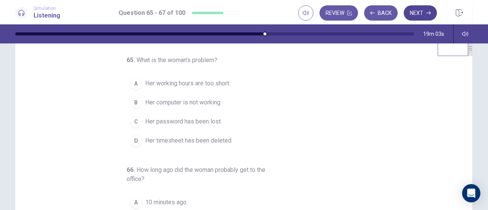
scroll to position [20, 0]
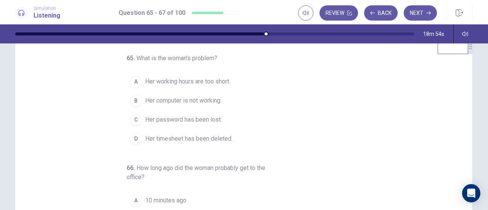
click at [207, 101] on span "Her computer is not working." at bounding box center [183, 100] width 76 height 9
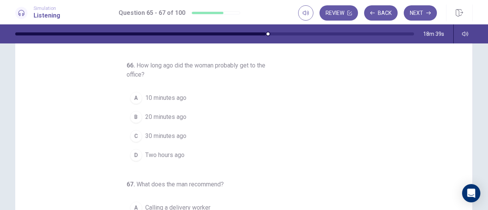
scroll to position [38, 0]
click at [180, 97] on span "10 minutes ago" at bounding box center [165, 97] width 41 height 9
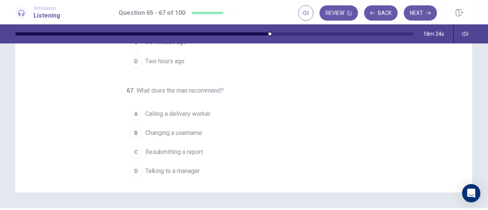
scroll to position [137, 0]
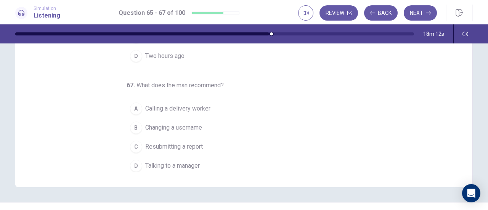
click at [187, 162] on span "Talking to a manager" at bounding box center [172, 165] width 55 height 9
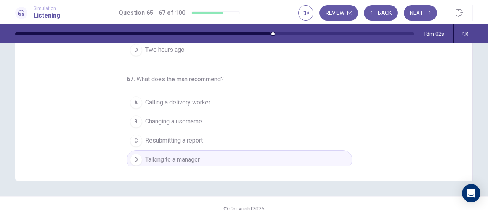
scroll to position [153, 0]
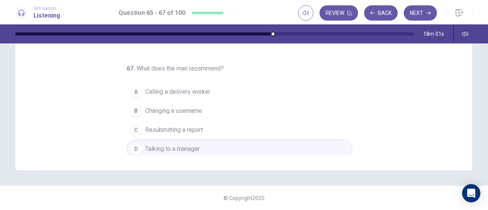
click at [422, 26] on div "18m 01s" at bounding box center [244, 33] width 482 height 19
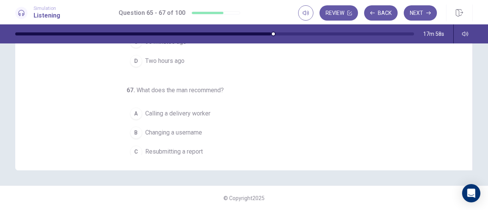
scroll to position [85, 0]
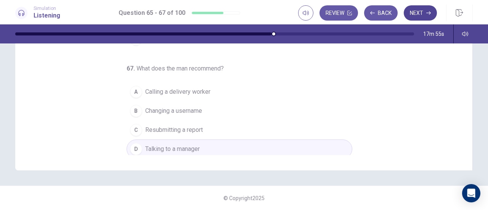
click at [428, 13] on icon "button" at bounding box center [429, 12] width 5 height 3
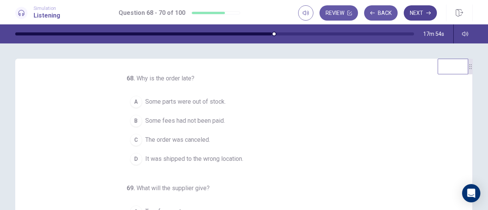
scroll to position [0, 0]
click at [386, 13] on button "Back" at bounding box center [381, 12] width 34 height 15
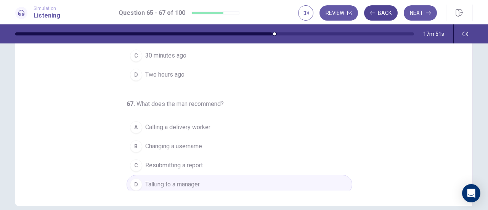
scroll to position [153, 0]
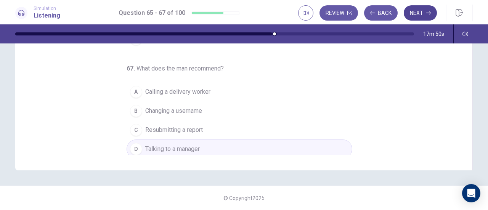
click at [427, 13] on icon "button" at bounding box center [429, 12] width 5 height 3
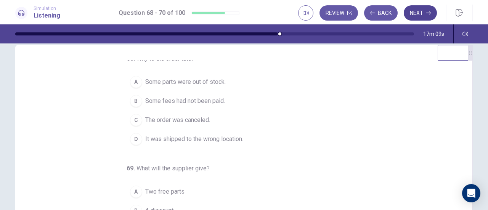
scroll to position [0, 0]
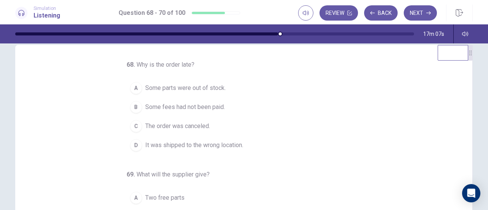
click at [132, 144] on div "D" at bounding box center [136, 145] width 12 height 12
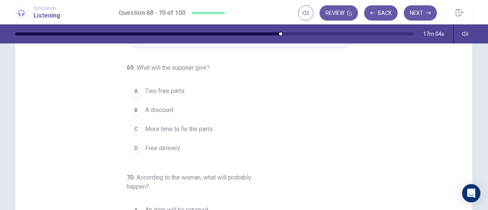
scroll to position [38, 0]
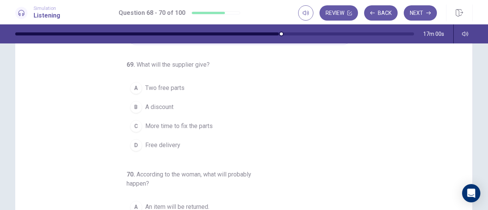
click at [131, 106] on div "B" at bounding box center [136, 107] width 12 height 12
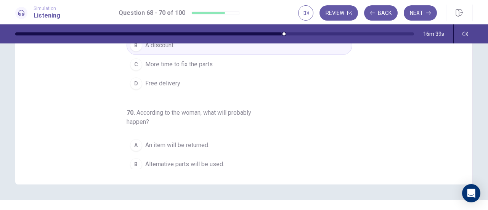
scroll to position [85, 0]
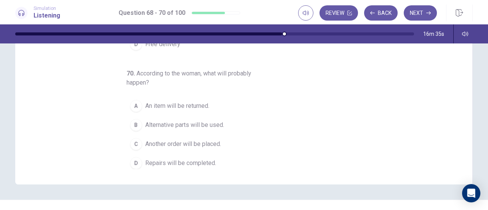
click at [132, 141] on div "C" at bounding box center [136, 144] width 12 height 12
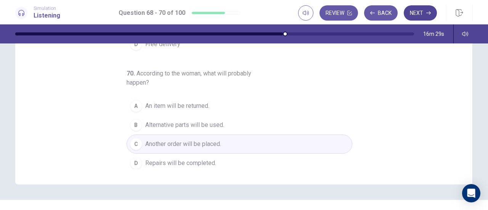
click at [427, 13] on icon "button" at bounding box center [429, 12] width 5 height 3
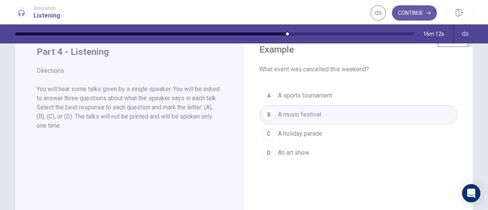
scroll to position [21, 0]
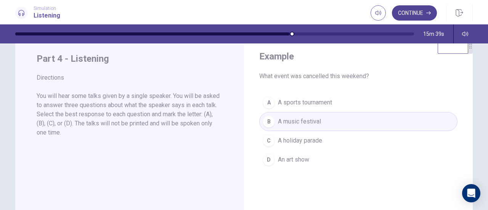
click at [429, 13] on icon "button" at bounding box center [429, 12] width 5 height 3
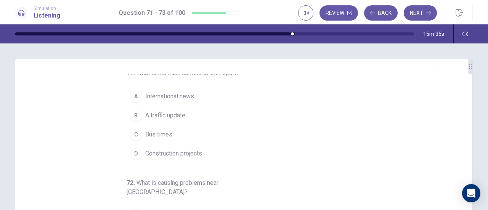
scroll to position [0, 0]
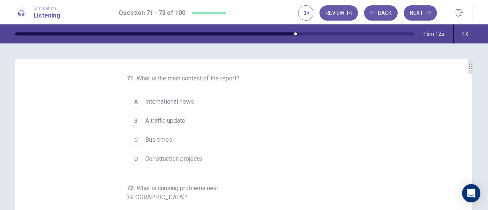
click at [182, 131] on button "C Bus times" at bounding box center [240, 139] width 226 height 19
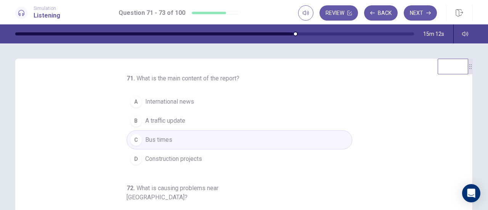
click at [194, 121] on button "B A traffic update" at bounding box center [240, 120] width 226 height 19
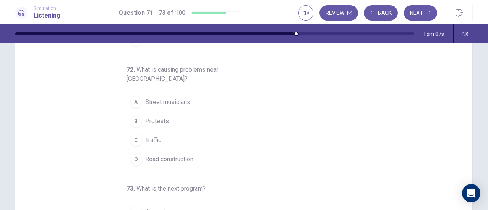
scroll to position [43, 0]
click at [135, 153] on div "D" at bounding box center [136, 159] width 12 height 12
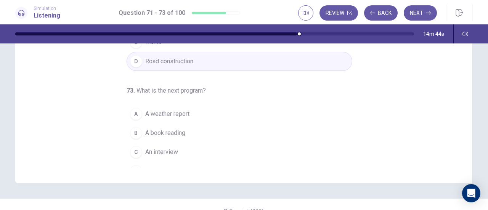
scroll to position [141, 0]
click at [145, 166] on span "A music show" at bounding box center [163, 170] width 37 height 9
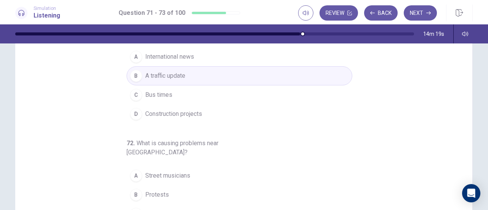
scroll to position [0, 0]
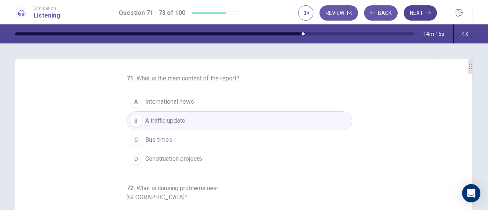
click at [427, 13] on icon "button" at bounding box center [429, 12] width 5 height 3
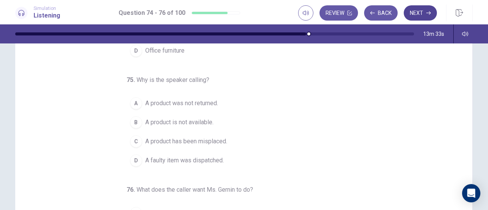
scroll to position [40, 0]
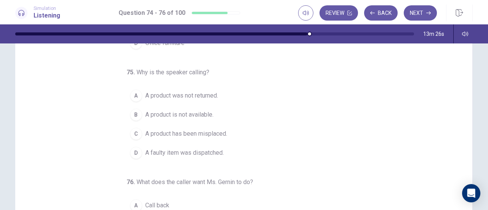
click at [133, 116] on div "B" at bounding box center [136, 115] width 12 height 12
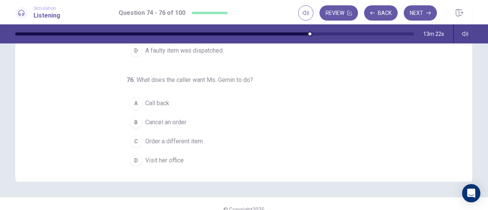
scroll to position [143, 0]
click at [132, 100] on div "A" at bounding box center [136, 103] width 12 height 12
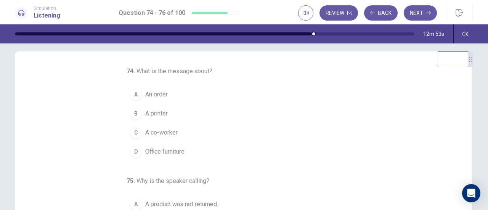
scroll to position [8, 0]
click at [132, 93] on div "A" at bounding box center [136, 94] width 12 height 12
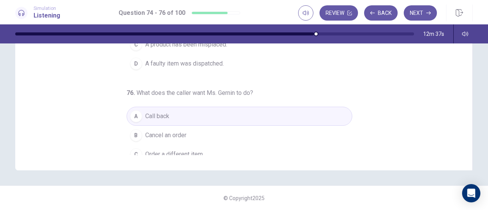
scroll to position [48, 0]
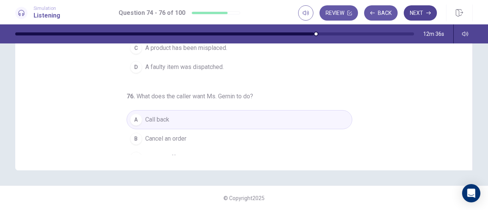
click at [427, 13] on icon "button" at bounding box center [429, 12] width 5 height 3
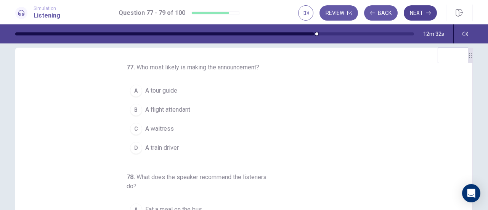
scroll to position [10, 0]
click at [190, 98] on button "A A tour guide" at bounding box center [240, 91] width 226 height 19
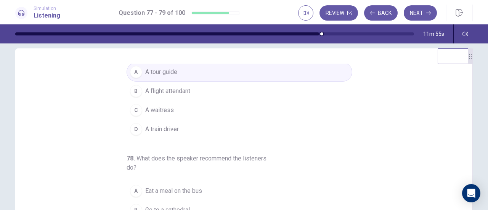
scroll to position [20, 0]
click at [184, 111] on button "C A waitress" at bounding box center [240, 109] width 226 height 19
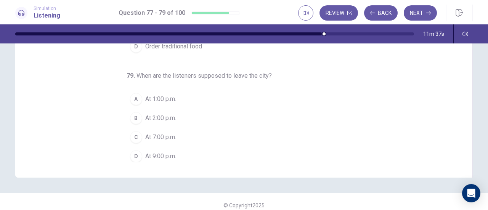
scroll to position [153, 0]
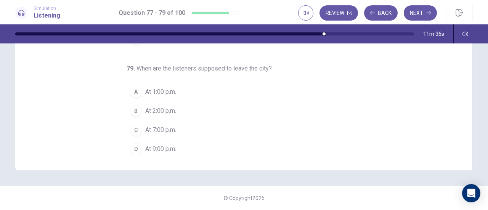
click at [145, 130] on span "At 7:00 p.m." at bounding box center [160, 130] width 31 height 9
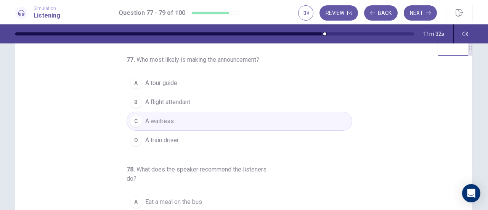
scroll to position [18, 0]
click at [190, 85] on button "A A tour guide" at bounding box center [240, 84] width 226 height 19
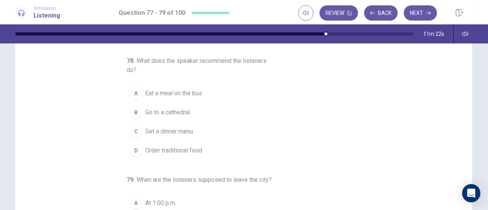
scroll to position [42, 0]
click at [188, 129] on span "Get a dinner menu" at bounding box center [169, 131] width 48 height 9
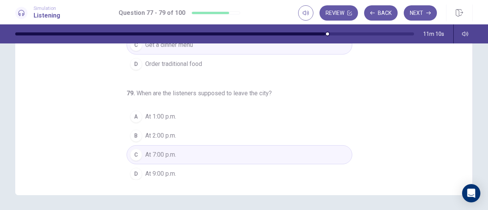
scroll to position [132, 0]
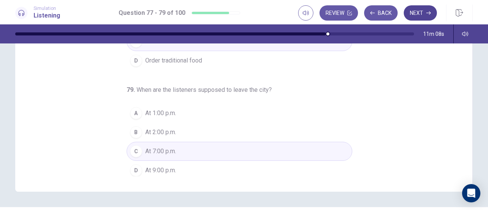
click at [429, 13] on icon "button" at bounding box center [429, 12] width 5 height 3
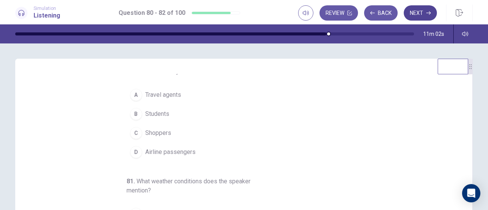
scroll to position [0, 0]
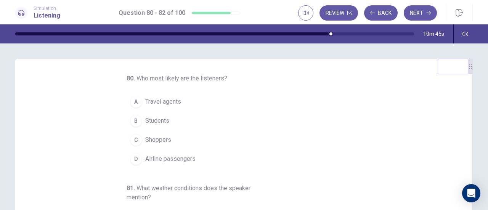
click at [133, 160] on div "D" at bounding box center [136, 159] width 12 height 12
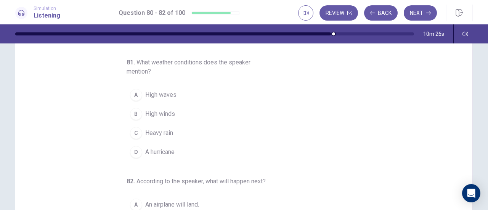
scroll to position [36, 0]
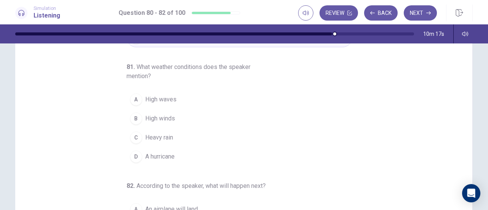
click at [134, 120] on div "B" at bounding box center [136, 119] width 12 height 12
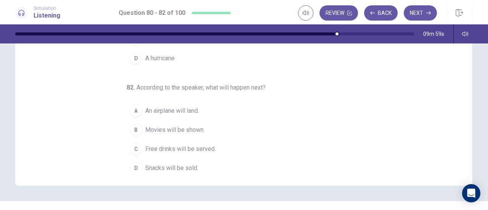
scroll to position [80, 0]
click at [132, 110] on div "A" at bounding box center [136, 112] width 12 height 12
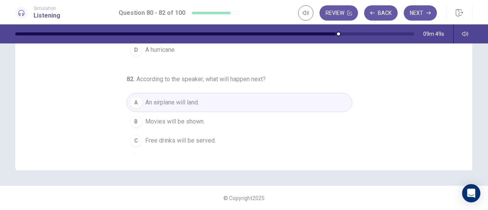
scroll to position [85, 0]
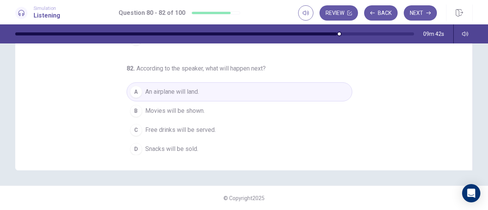
click at [148, 149] on span "Snacks will be sold." at bounding box center [171, 149] width 53 height 9
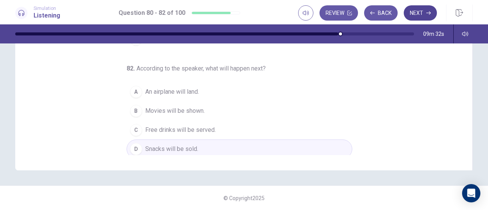
click at [428, 13] on icon "button" at bounding box center [429, 12] width 5 height 3
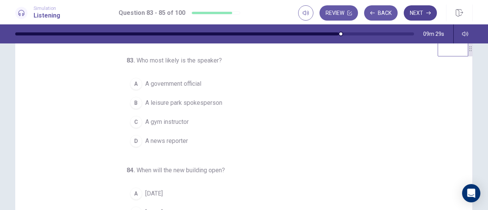
scroll to position [19, 0]
click at [135, 85] on div "A" at bounding box center [136, 83] width 12 height 12
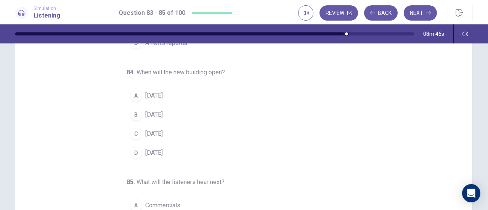
scroll to position [43, 0]
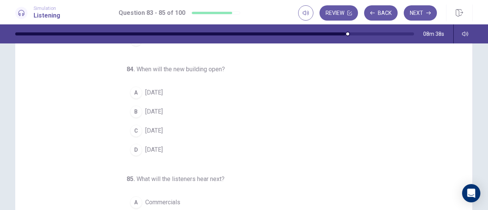
click at [132, 91] on div "A" at bounding box center [136, 93] width 12 height 12
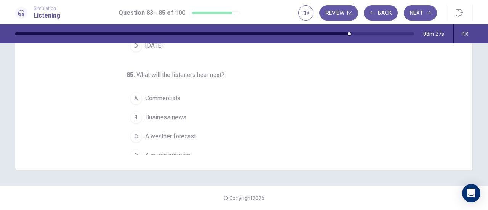
scroll to position [76, 0]
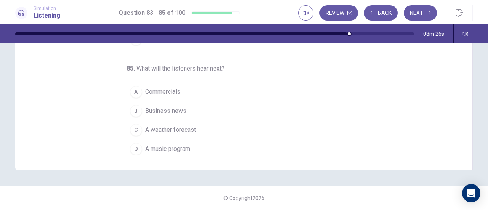
click at [132, 128] on div "C" at bounding box center [136, 130] width 12 height 12
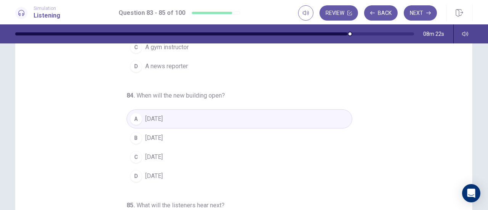
scroll to position [0, 0]
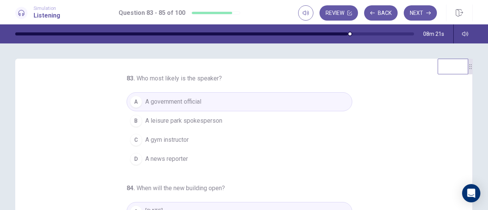
click at [76, 119] on div "83 . Who most likely is the speaker? A A government official B A leisure park s…" at bounding box center [246, 191] width 439 height 235
click at [132, 158] on div "D" at bounding box center [136, 159] width 12 height 12
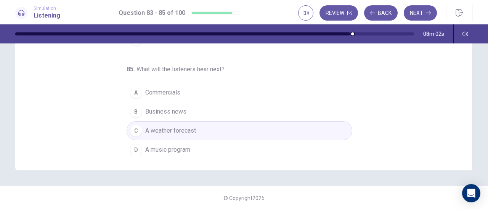
scroll to position [76, 0]
click at [429, 13] on icon "button" at bounding box center [429, 12] width 5 height 3
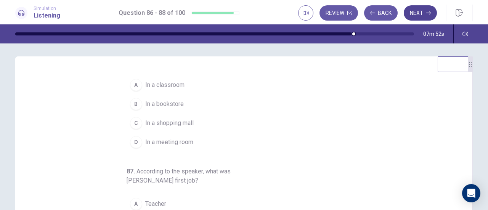
scroll to position [2, 0]
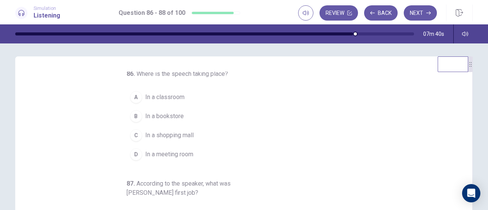
click at [132, 153] on div "D" at bounding box center [136, 154] width 12 height 12
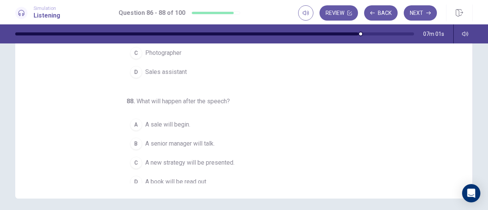
scroll to position [85, 0]
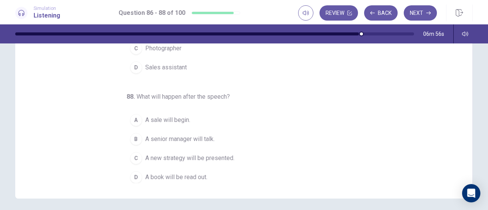
click at [132, 137] on div "B" at bounding box center [136, 139] width 12 height 12
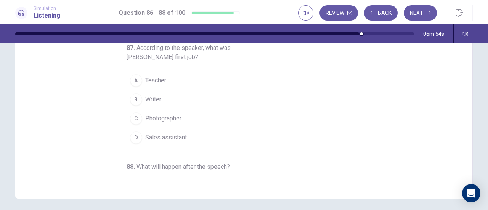
scroll to position [14, 0]
click at [135, 83] on div "A" at bounding box center [136, 81] width 12 height 12
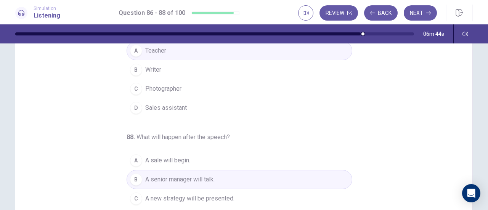
scroll to position [153, 0]
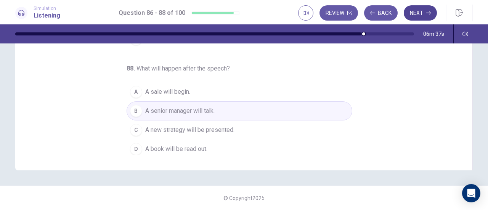
click at [429, 13] on icon "button" at bounding box center [429, 12] width 5 height 3
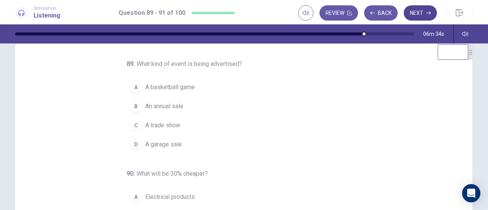
scroll to position [14, 0]
click at [177, 105] on span "An annual sale" at bounding box center [164, 106] width 38 height 9
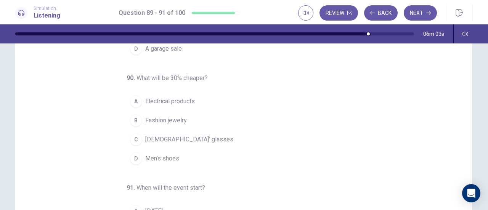
scroll to position [34, 0]
click at [132, 99] on div "A" at bounding box center [136, 101] width 12 height 12
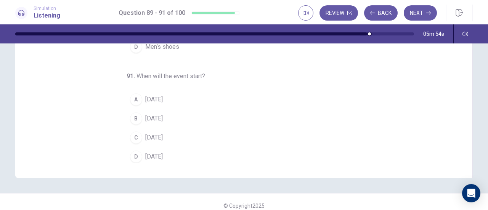
scroll to position [153, 0]
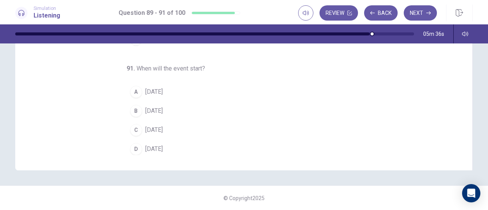
click at [132, 109] on div "B" at bounding box center [136, 111] width 12 height 12
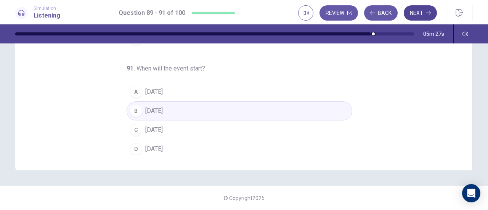
click at [428, 13] on icon "button" at bounding box center [429, 12] width 5 height 3
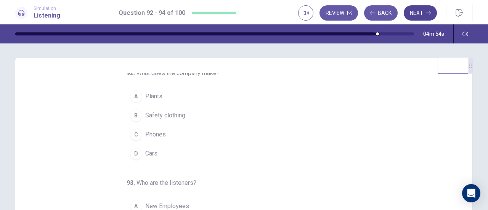
scroll to position [0, 0]
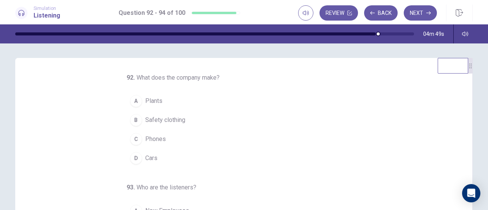
click at [132, 160] on div "D" at bounding box center [136, 158] width 12 height 12
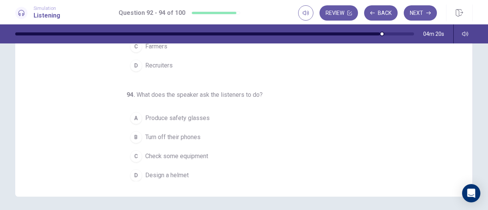
scroll to position [131, 0]
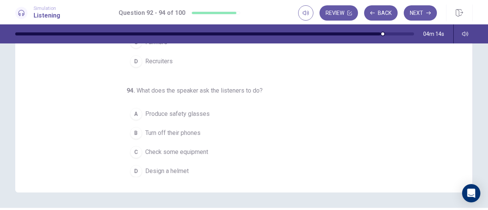
click at [146, 131] on span "Turn off their phones" at bounding box center [172, 133] width 55 height 9
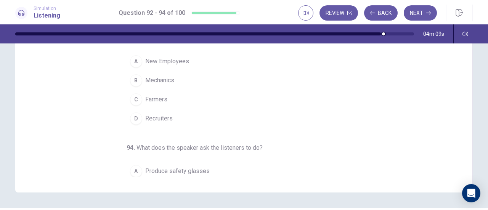
scroll to position [0, 0]
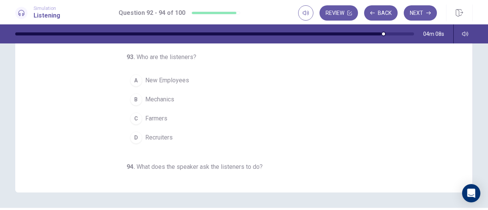
click at [132, 79] on div "A" at bounding box center [136, 80] width 12 height 12
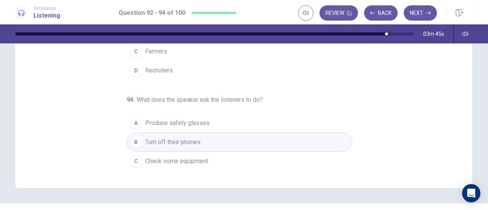
scroll to position [63, 0]
click at [420, 24] on div "03m 45s" at bounding box center [244, 33] width 482 height 19
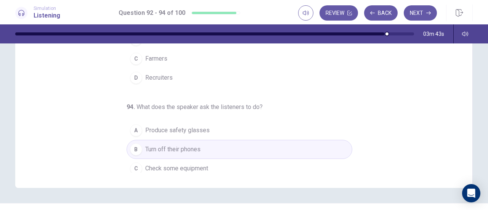
scroll to position [43, 0]
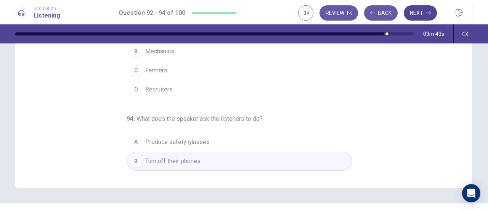
click at [417, 18] on button "Next" at bounding box center [420, 12] width 33 height 15
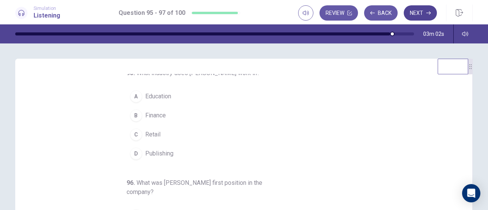
scroll to position [6, 0]
click at [132, 115] on div "B" at bounding box center [136, 115] width 12 height 12
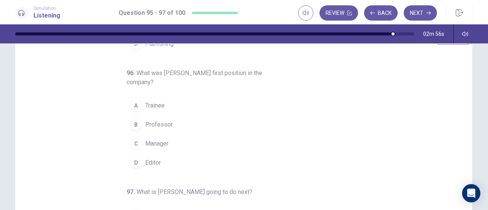
scroll to position [31, 0]
click at [423, 162] on div "95 . What industry does [PERSON_NAME] work in? A Education B Finance C Retail D…" at bounding box center [246, 160] width 439 height 235
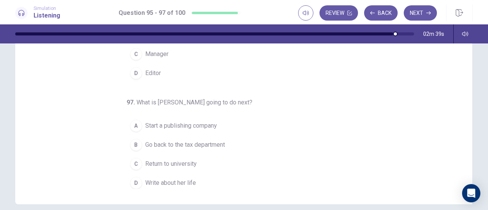
scroll to position [120, 0]
click at [192, 178] on span "Write about her life" at bounding box center [170, 182] width 51 height 9
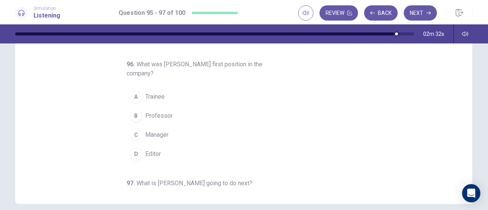
scroll to position [2, 0]
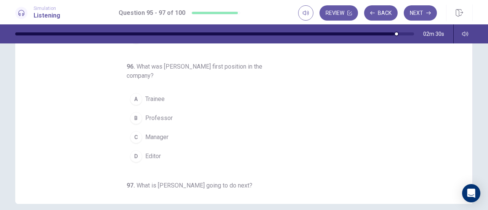
click at [483, 10] on div "Simulation Listening Question 95 - 97 of 100 Review Back Next" at bounding box center [244, 13] width 482 height 17
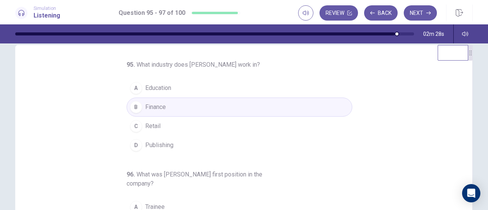
scroll to position [11, 0]
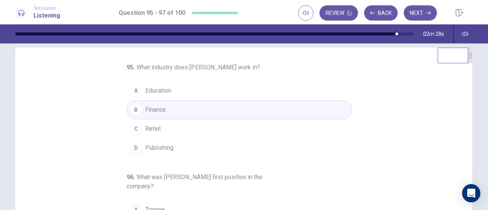
click at [132, 147] on div "D" at bounding box center [136, 148] width 12 height 12
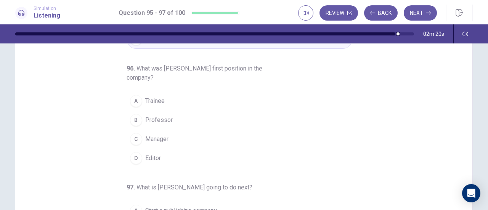
scroll to position [35, 0]
click at [134, 158] on div "D" at bounding box center [136, 157] width 12 height 12
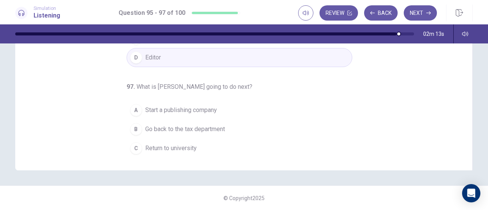
scroll to position [85, 0]
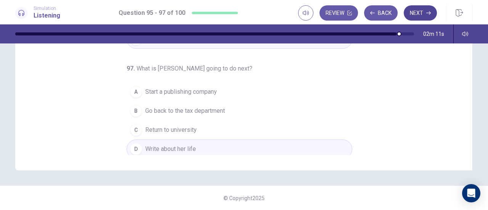
click at [427, 13] on icon "button" at bounding box center [429, 13] width 5 height 5
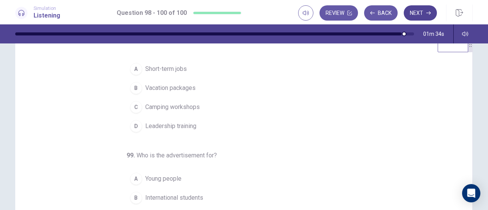
scroll to position [11, 0]
click at [132, 106] on div "C" at bounding box center [136, 107] width 12 height 12
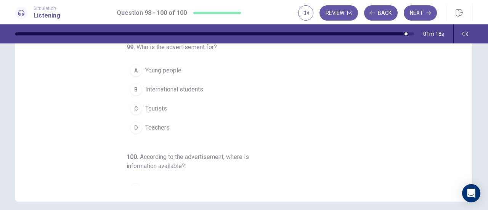
scroll to position [0, 0]
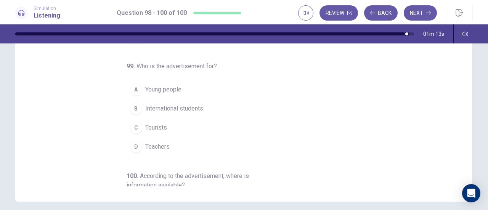
click at [131, 88] on div "A" at bounding box center [136, 90] width 12 height 12
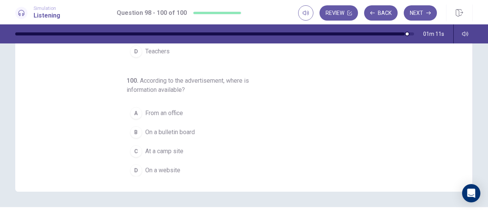
scroll to position [139, 0]
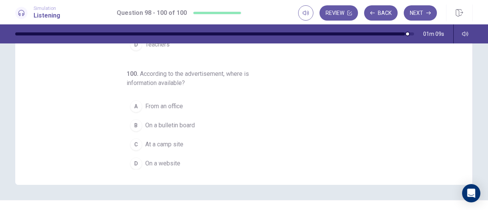
click at [134, 164] on div "D" at bounding box center [136, 164] width 12 height 12
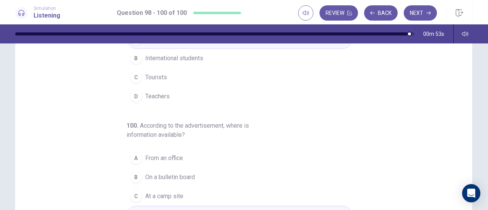
scroll to position [87, 0]
click at [429, 13] on icon "button" at bounding box center [429, 12] width 5 height 3
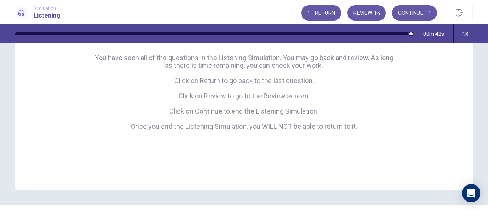
scroll to position [116, 0]
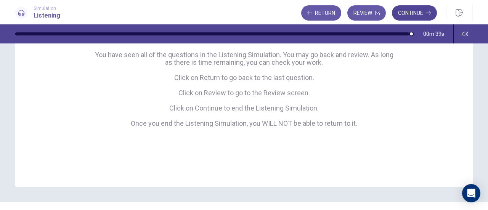
click at [429, 13] on icon "button" at bounding box center [429, 12] width 5 height 3
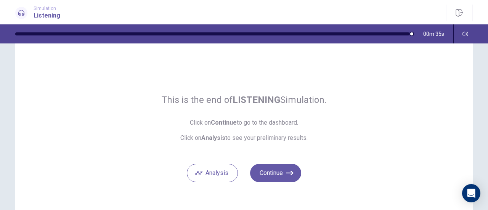
scroll to position [23, 0]
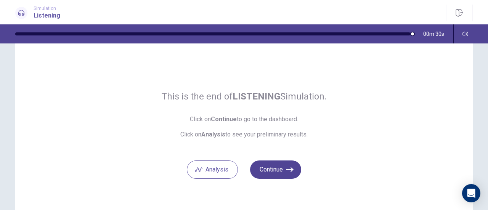
click at [288, 171] on icon "button" at bounding box center [290, 170] width 8 height 8
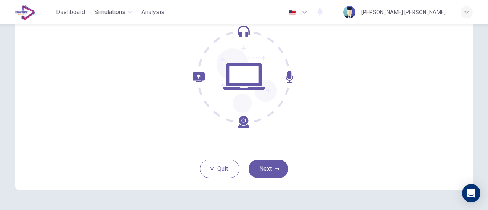
scroll to position [107, 0]
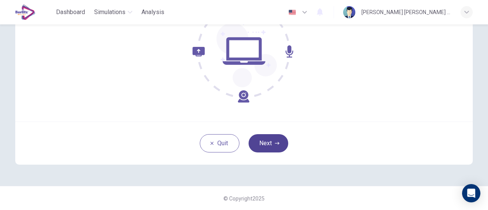
click at [275, 143] on icon "button" at bounding box center [277, 143] width 5 height 3
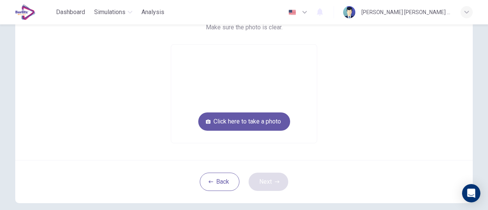
scroll to position [81, 0]
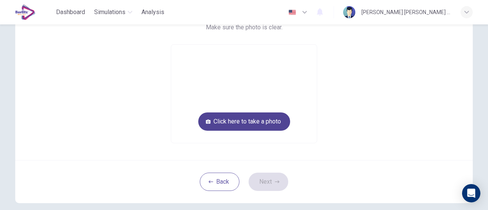
click at [268, 125] on button "Click here to take a photo" at bounding box center [244, 122] width 92 height 18
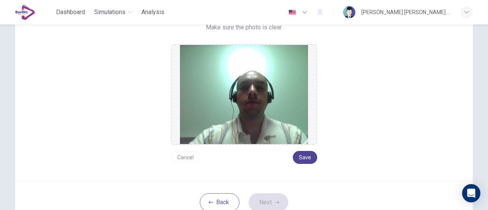
click at [303, 158] on button "Save" at bounding box center [305, 157] width 24 height 13
click at [262, 206] on button "Next" at bounding box center [269, 202] width 40 height 18
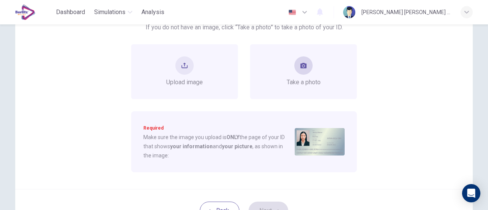
click at [294, 84] on span "Take a photo" at bounding box center [304, 82] width 34 height 9
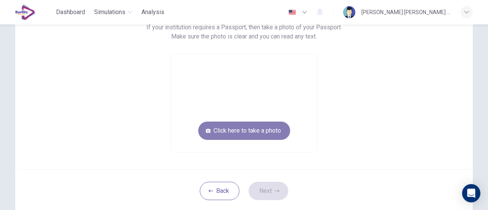
click at [261, 126] on button "Click here to take a photo" at bounding box center [244, 131] width 92 height 18
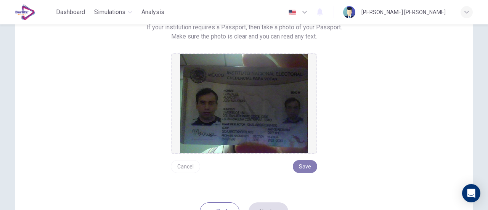
click at [299, 167] on button "Save" at bounding box center [305, 166] width 24 height 13
click at [259, 209] on button "Next" at bounding box center [269, 212] width 40 height 18
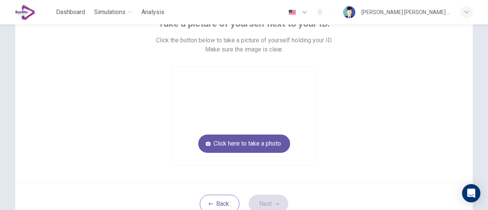
scroll to position [60, 0]
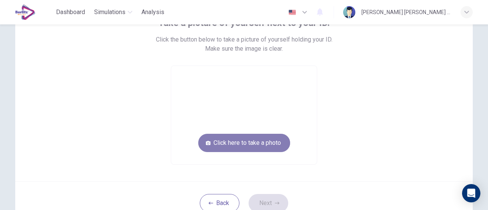
click at [245, 135] on button "Click here to take a photo" at bounding box center [244, 143] width 92 height 18
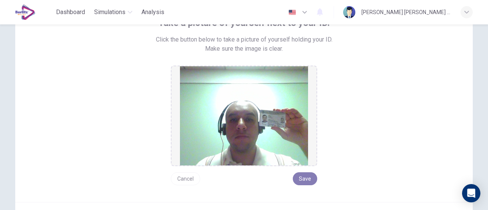
click at [301, 181] on button "Save" at bounding box center [305, 178] width 24 height 13
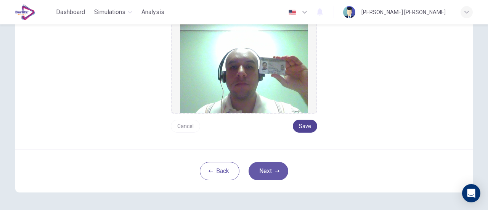
scroll to position [125, 0]
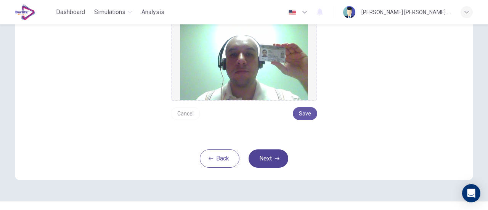
click at [266, 162] on button "Next" at bounding box center [269, 159] width 40 height 18
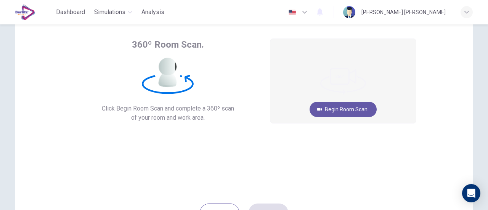
scroll to position [37, 0]
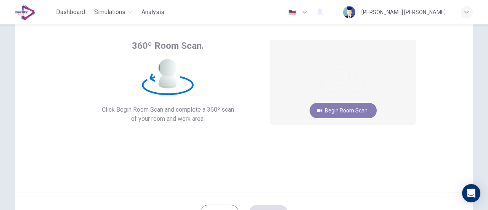
click at [350, 108] on button "Begin Room Scan" at bounding box center [343, 110] width 67 height 15
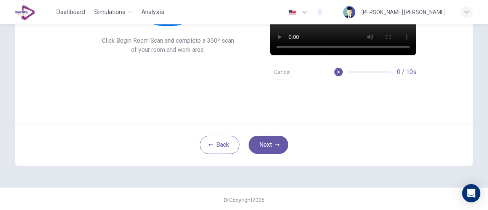
scroll to position [107, 0]
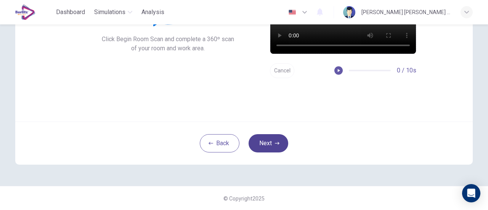
click at [266, 143] on button "Next" at bounding box center [269, 143] width 40 height 18
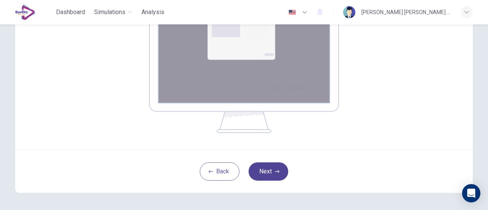
scroll to position [186, 0]
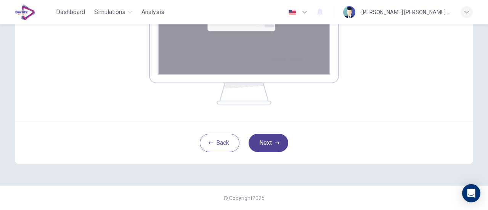
click at [275, 143] on icon "button" at bounding box center [277, 143] width 5 height 3
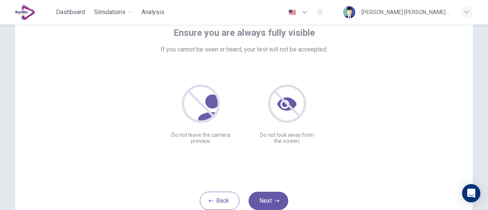
scroll to position [88, 0]
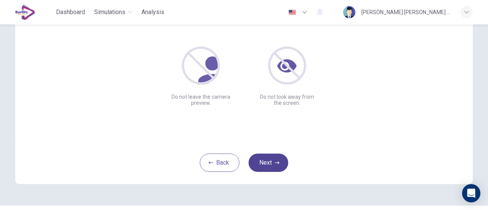
click at [275, 163] on icon "button" at bounding box center [277, 162] width 5 height 3
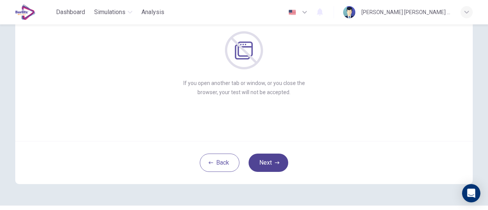
click at [267, 156] on button "Next" at bounding box center [269, 163] width 40 height 18
click at [275, 163] on icon "button" at bounding box center [277, 163] width 5 height 5
click at [275, 163] on icon "button" at bounding box center [277, 162] width 5 height 3
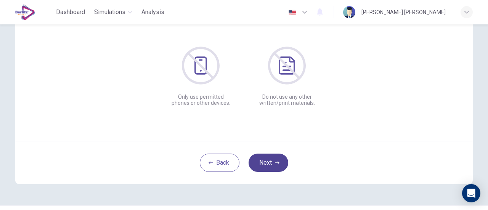
click at [275, 163] on icon "button" at bounding box center [277, 162] width 5 height 3
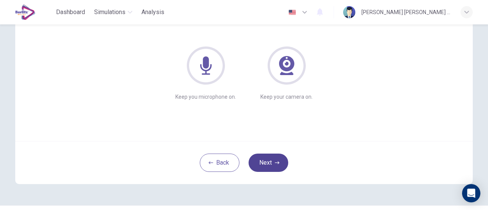
click at [275, 163] on icon "button" at bounding box center [277, 162] width 5 height 3
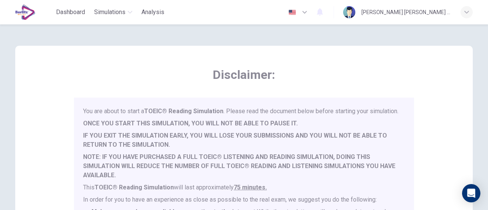
scroll to position [20, 0]
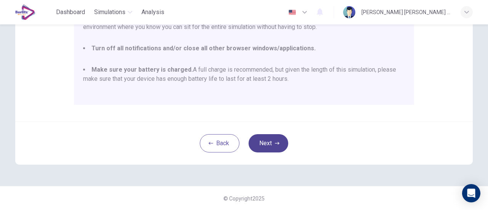
click at [275, 143] on icon "button" at bounding box center [277, 143] width 5 height 5
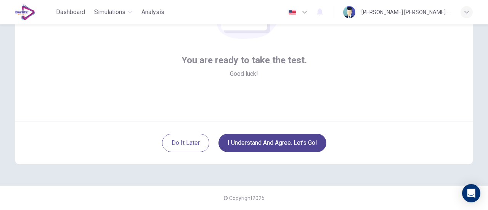
scroll to position [107, 0]
click at [293, 150] on button "I understand and agree. Let’s go!" at bounding box center [273, 143] width 108 height 18
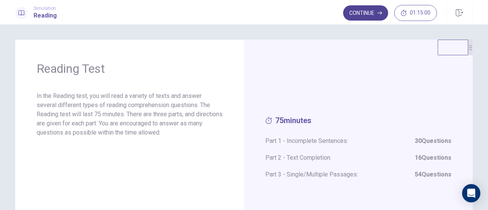
click at [380, 13] on icon "button" at bounding box center [380, 12] width 5 height 3
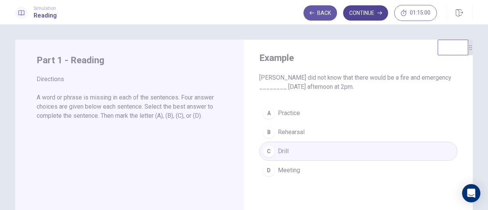
click at [379, 13] on icon "button" at bounding box center [380, 12] width 5 height 3
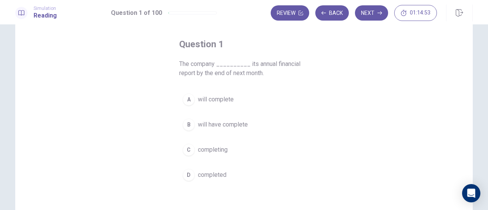
scroll to position [29, 0]
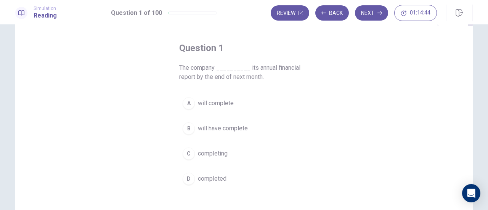
click at [239, 103] on button "A will complete" at bounding box center [244, 103] width 130 height 19
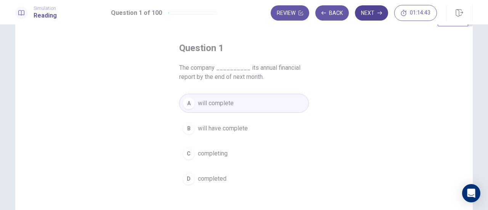
click at [371, 11] on button "Next" at bounding box center [371, 12] width 33 height 15
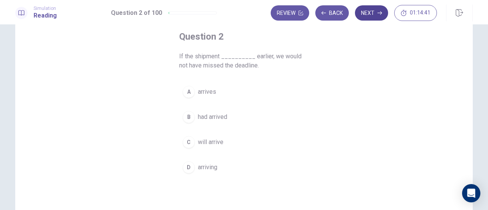
scroll to position [31, 0]
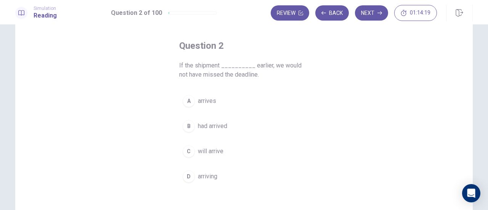
click at [219, 150] on span "will arrive" at bounding box center [211, 151] width 26 height 9
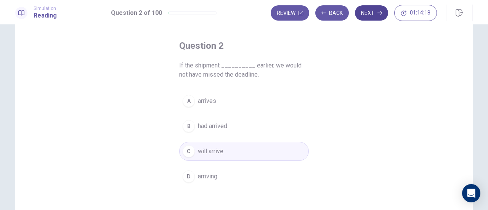
click at [380, 13] on icon "button" at bounding box center [380, 12] width 5 height 3
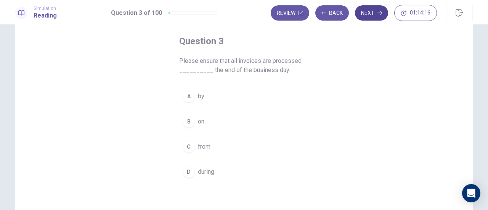
scroll to position [36, 0]
click at [209, 95] on button "A by" at bounding box center [244, 96] width 130 height 19
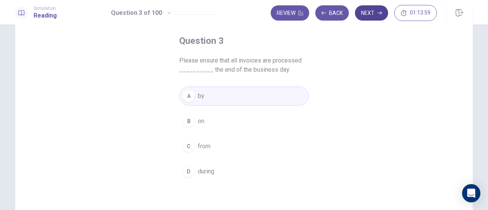
click at [379, 13] on icon "button" at bounding box center [380, 12] width 5 height 3
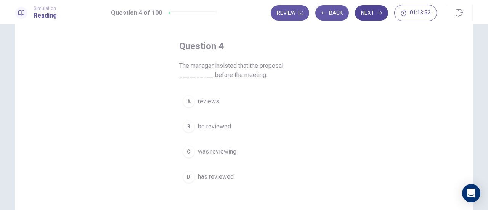
scroll to position [31, 0]
click at [237, 126] on button "B be reviewed" at bounding box center [244, 127] width 130 height 19
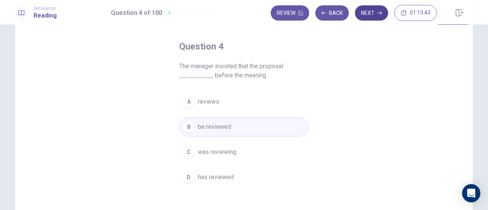
click at [380, 13] on icon "button" at bounding box center [380, 12] width 5 height 3
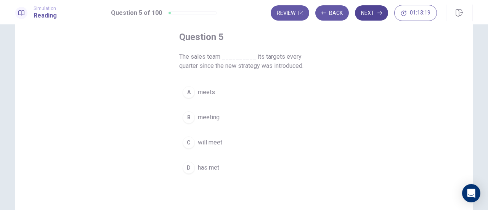
scroll to position [42, 0]
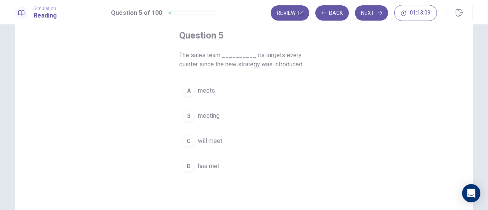
click at [212, 168] on span "has met" at bounding box center [208, 166] width 21 height 9
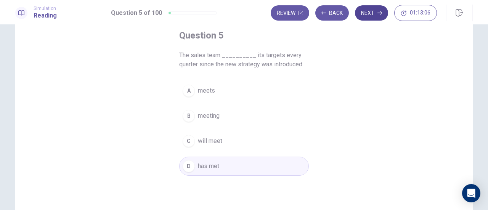
click at [377, 20] on button "Next" at bounding box center [371, 12] width 33 height 15
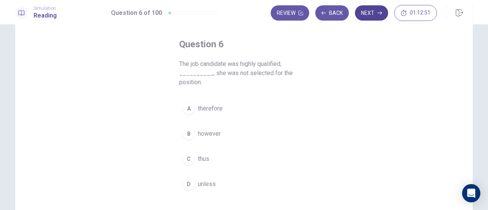
scroll to position [32, 0]
click at [226, 137] on button "B however" at bounding box center [244, 134] width 130 height 19
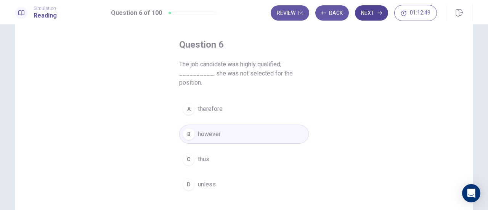
click at [372, 10] on button "Next" at bounding box center [371, 12] width 33 height 15
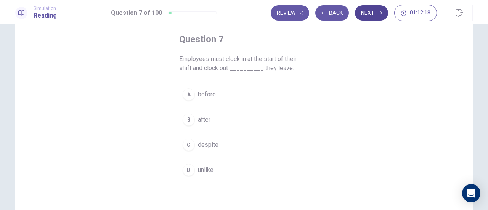
scroll to position [38, 0]
click at [222, 96] on button "A before" at bounding box center [244, 94] width 130 height 19
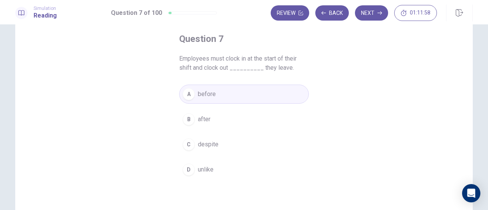
click at [275, 152] on button "C despite" at bounding box center [244, 144] width 130 height 19
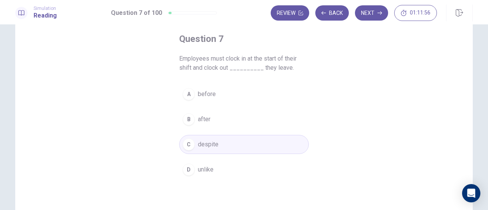
click at [287, 98] on button "A before" at bounding box center [244, 94] width 130 height 19
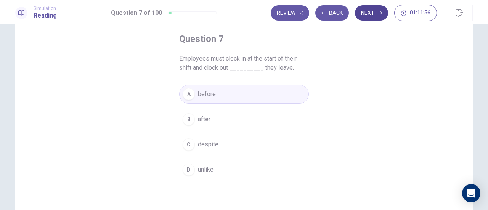
click at [370, 13] on button "Next" at bounding box center [371, 12] width 33 height 15
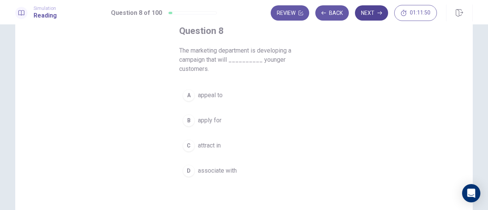
scroll to position [48, 0]
click at [248, 146] on button "C attract in" at bounding box center [244, 143] width 130 height 19
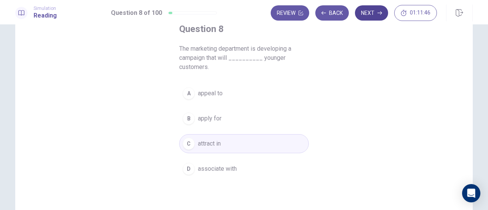
click at [370, 18] on button "Next" at bounding box center [371, 12] width 33 height 15
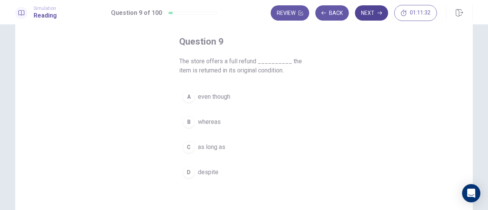
scroll to position [43, 0]
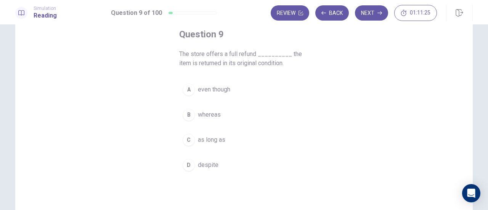
click at [223, 139] on span "as long as" at bounding box center [211, 139] width 27 height 9
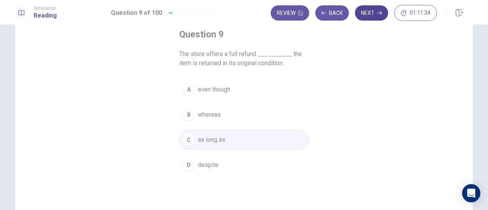
click at [380, 13] on icon "button" at bounding box center [380, 12] width 5 height 3
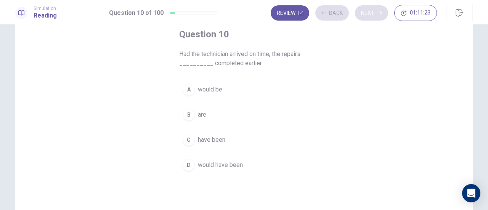
scroll to position [38, 0]
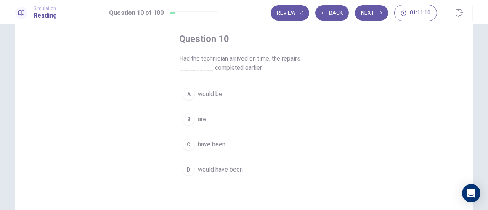
click at [228, 97] on button "A would be" at bounding box center [244, 94] width 130 height 19
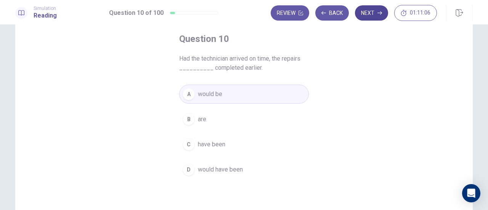
click at [380, 13] on icon "button" at bounding box center [380, 12] width 5 height 3
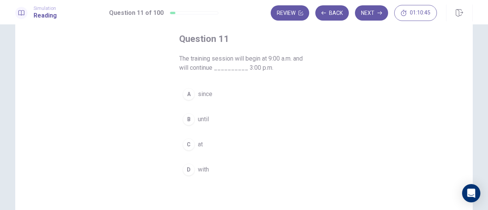
click at [198, 143] on span "at" at bounding box center [200, 144] width 5 height 9
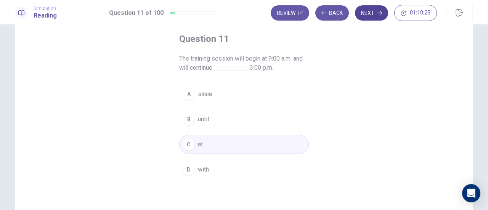
click at [378, 14] on icon "button" at bounding box center [380, 13] width 5 height 5
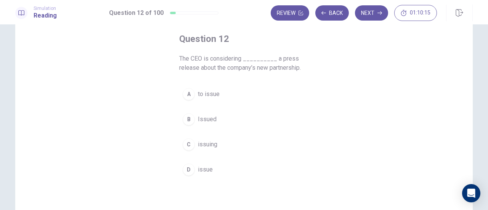
click at [214, 91] on span "to issue" at bounding box center [209, 94] width 22 height 9
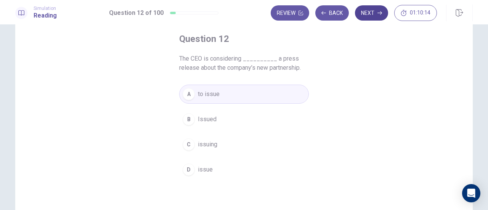
click at [380, 13] on icon "button" at bounding box center [380, 12] width 5 height 3
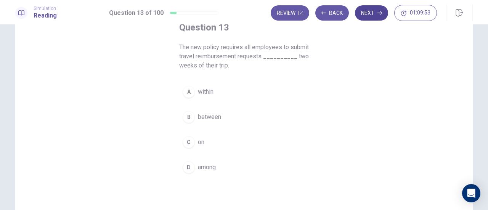
scroll to position [52, 0]
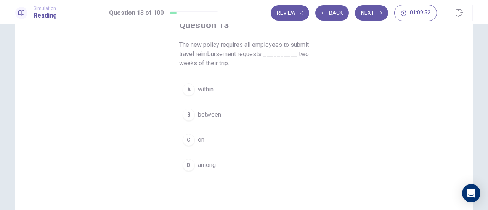
click at [207, 167] on span "among" at bounding box center [207, 165] width 18 height 9
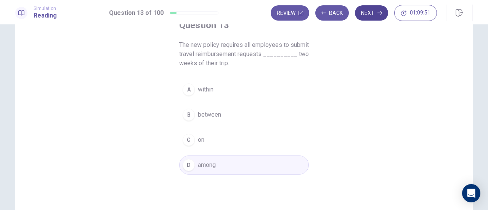
click at [380, 13] on icon "button" at bounding box center [380, 12] width 5 height 3
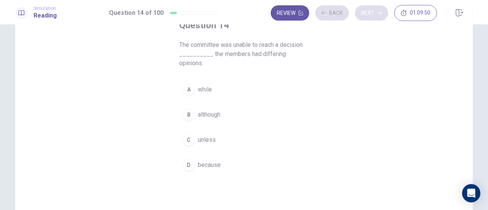
scroll to position [34, 0]
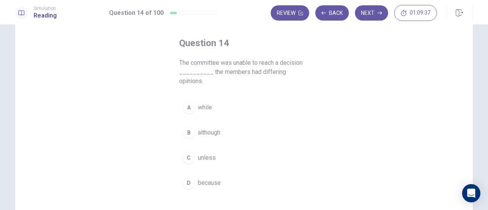
click at [230, 175] on button "D because" at bounding box center [244, 183] width 130 height 19
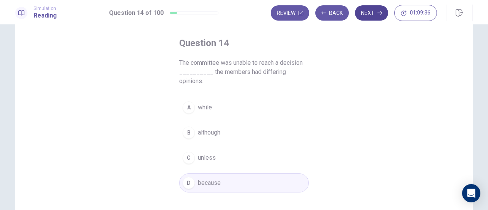
click at [371, 14] on button "Next" at bounding box center [371, 12] width 33 height 15
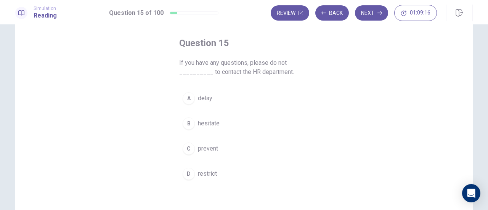
click at [208, 174] on span "restrict" at bounding box center [207, 173] width 19 height 9
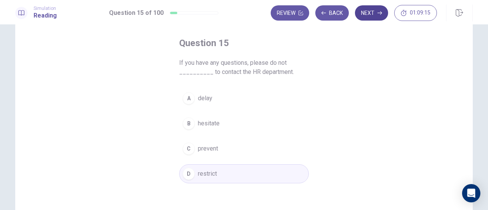
click at [380, 13] on icon "button" at bounding box center [380, 12] width 5 height 3
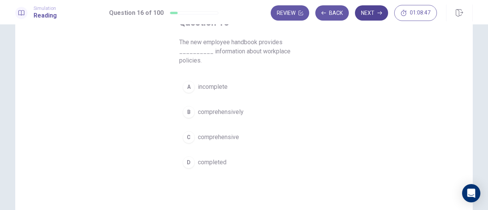
scroll to position [55, 0]
click at [187, 137] on div "C" at bounding box center [189, 136] width 12 height 12
click at [380, 13] on icon "button" at bounding box center [380, 12] width 5 height 3
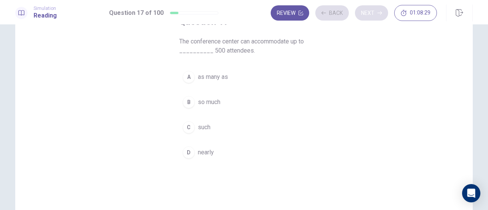
scroll to position [43, 0]
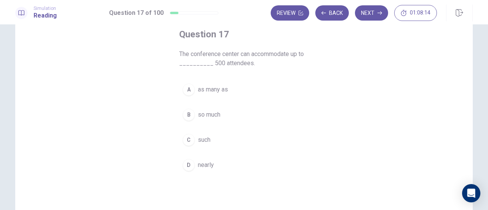
click at [211, 164] on span "nearly" at bounding box center [206, 165] width 16 height 9
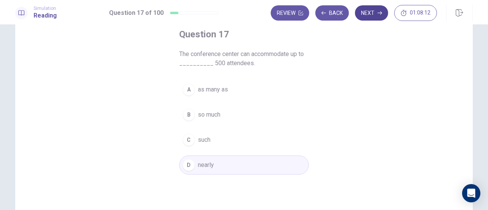
click at [380, 13] on icon "button" at bounding box center [380, 12] width 5 height 3
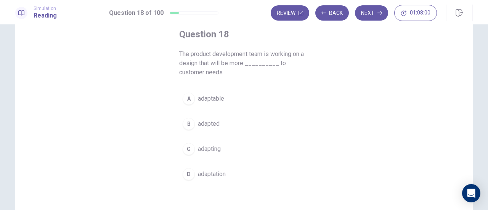
click at [233, 97] on button "A adaptable" at bounding box center [244, 98] width 130 height 19
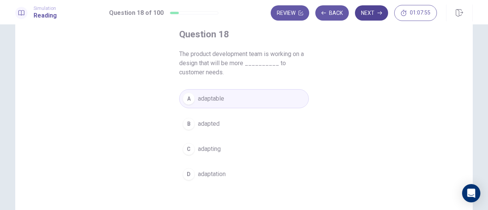
click at [380, 13] on icon "button" at bounding box center [380, 12] width 5 height 3
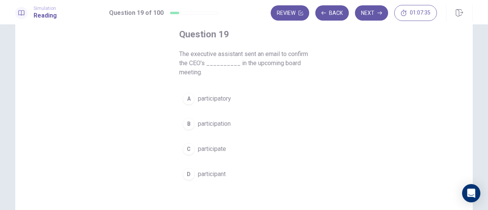
click at [237, 129] on button "B participation" at bounding box center [244, 123] width 130 height 19
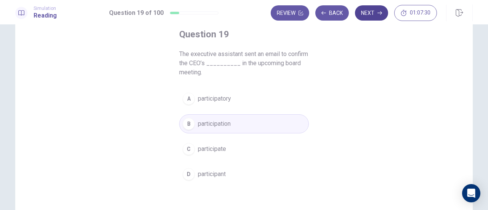
click at [378, 13] on icon "button" at bounding box center [380, 12] width 5 height 3
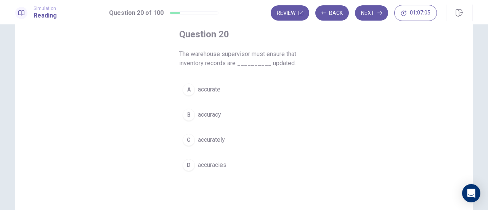
click at [182, 131] on button "C accurately" at bounding box center [244, 139] width 130 height 19
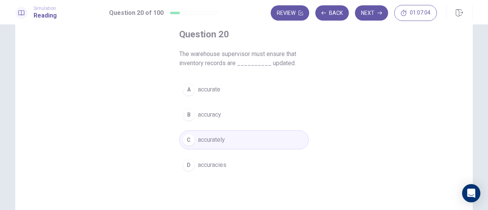
click at [209, 112] on span "accuracy" at bounding box center [209, 114] width 23 height 9
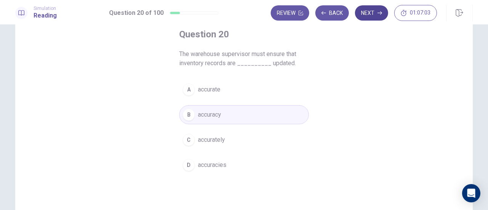
click at [379, 13] on icon "button" at bounding box center [380, 12] width 5 height 3
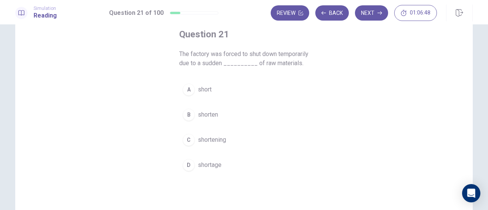
click at [187, 171] on div "D" at bounding box center [189, 165] width 12 height 12
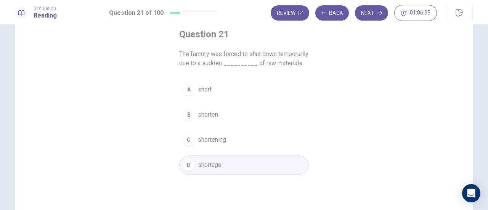
click at [374, 27] on div "Question 21 The factory was forced to shut down temporarily due to a sudden ___…" at bounding box center [244, 129] width 458 height 265
click at [369, 7] on button "Next" at bounding box center [371, 12] width 33 height 15
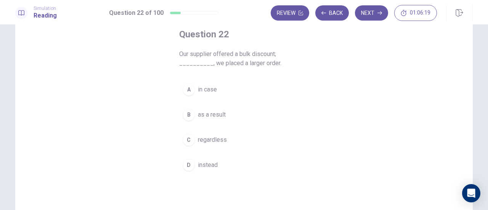
click at [187, 89] on div "A" at bounding box center [189, 90] width 12 height 12
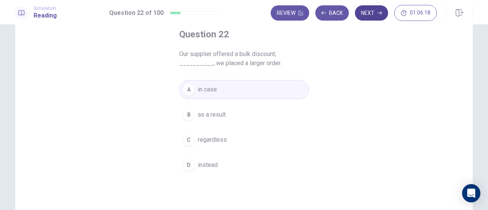
click at [370, 8] on button "Next" at bounding box center [371, 12] width 33 height 15
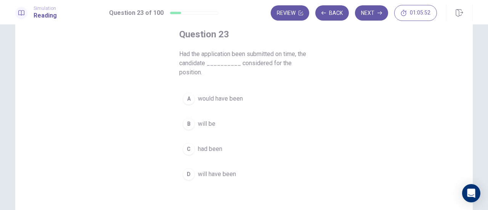
click at [209, 151] on span "had been" at bounding box center [210, 149] width 24 height 9
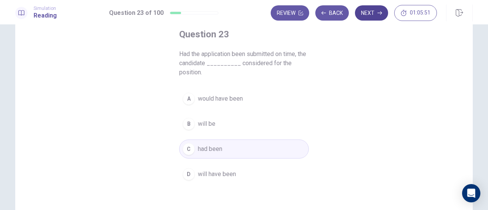
click at [372, 18] on button "Next" at bounding box center [371, 12] width 33 height 15
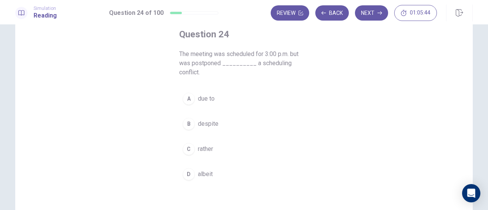
click at [205, 124] on span "despite" at bounding box center [208, 123] width 21 height 9
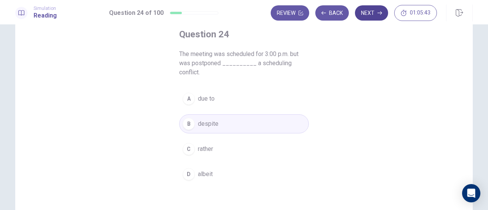
click at [371, 14] on button "Next" at bounding box center [371, 12] width 33 height 15
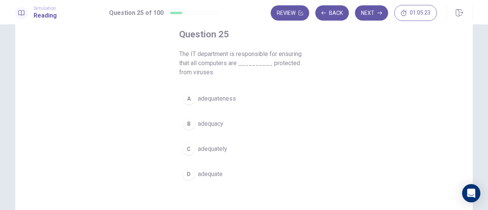
click at [199, 146] on span "adequately" at bounding box center [212, 149] width 29 height 9
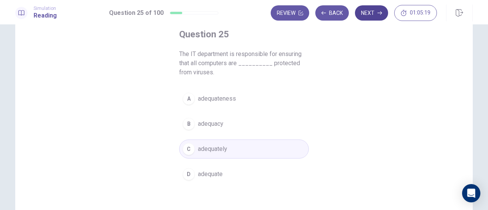
click at [370, 17] on button "Next" at bounding box center [371, 12] width 33 height 15
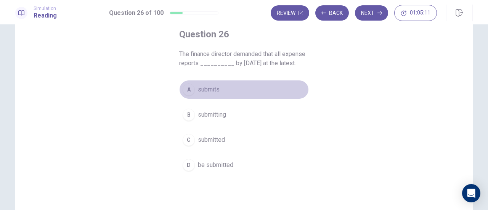
click at [204, 87] on span "submits" at bounding box center [209, 89] width 22 height 9
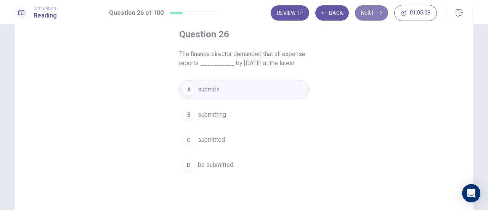
click at [374, 17] on button "Next" at bounding box center [371, 12] width 33 height 15
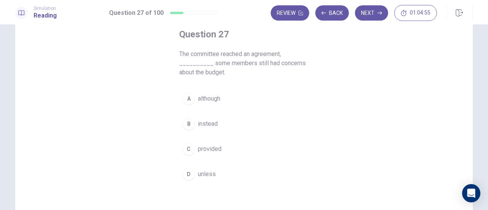
click at [228, 99] on button "A although" at bounding box center [244, 98] width 130 height 19
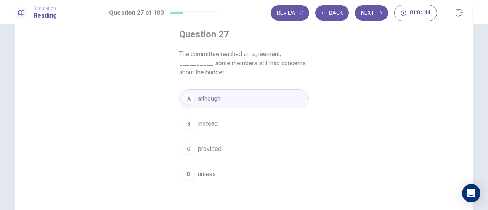
click at [242, 124] on button "B instead" at bounding box center [244, 123] width 130 height 19
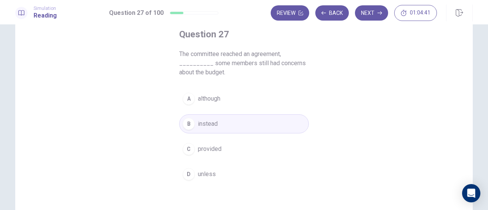
click at [257, 101] on button "A although" at bounding box center [244, 98] width 130 height 19
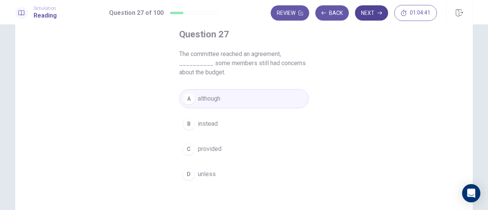
click at [368, 14] on button "Next" at bounding box center [371, 12] width 33 height 15
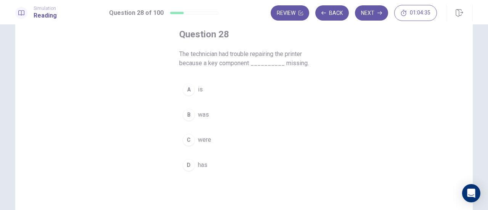
click at [210, 88] on button "A is" at bounding box center [244, 89] width 130 height 19
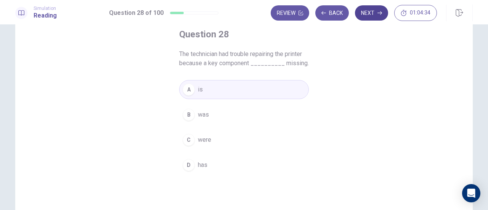
click at [370, 18] on button "Next" at bounding box center [371, 12] width 33 height 15
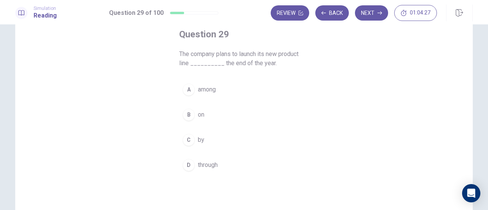
click at [199, 143] on span "by" at bounding box center [201, 139] width 6 height 9
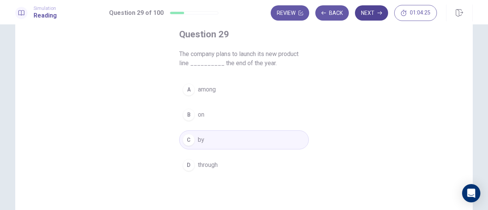
click at [380, 13] on icon "button" at bounding box center [380, 12] width 5 height 3
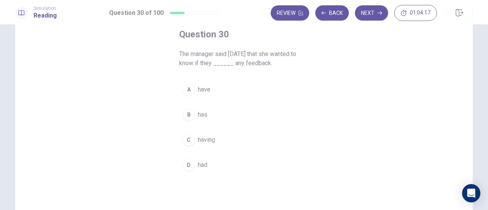
click at [208, 89] on span "have" at bounding box center [204, 89] width 13 height 9
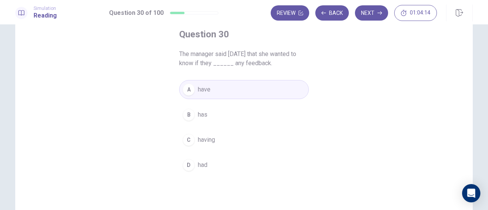
click at [217, 162] on button "D had" at bounding box center [244, 165] width 130 height 19
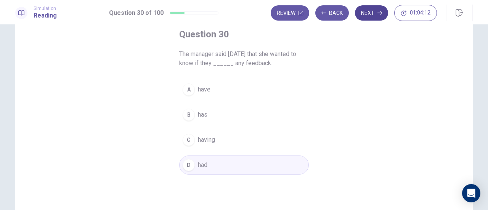
click at [380, 13] on icon "button" at bounding box center [380, 12] width 5 height 3
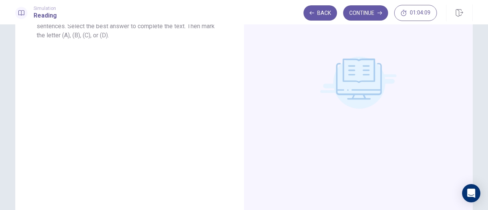
scroll to position [0, 0]
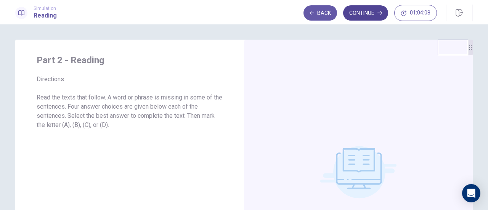
click at [369, 6] on button "Continue" at bounding box center [365, 12] width 45 height 15
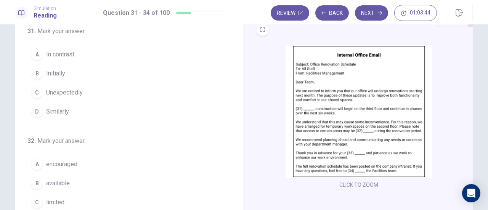
scroll to position [29, 0]
click at [73, 71] on button "B Initially" at bounding box center [124, 73] width 195 height 19
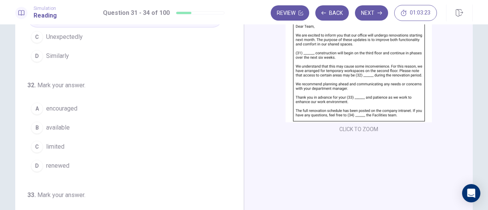
scroll to position [85, 0]
click at [85, 128] on button "B available" at bounding box center [124, 127] width 195 height 19
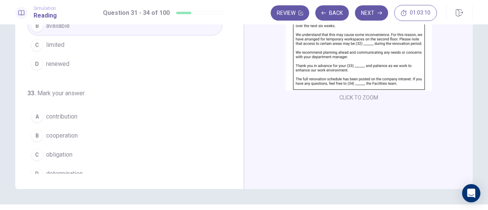
scroll to position [100, 0]
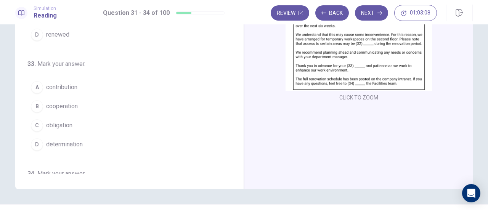
click at [87, 108] on button "B cooperation" at bounding box center [124, 106] width 195 height 19
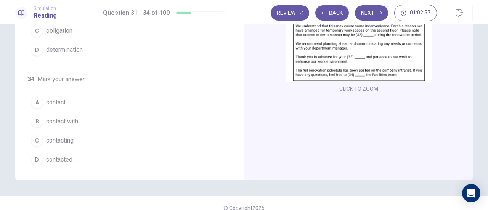
scroll to position [134, 0]
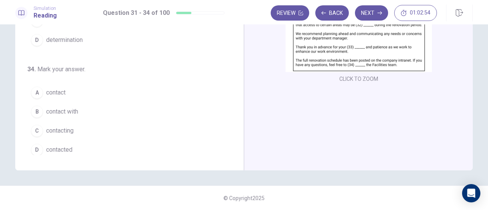
click at [97, 92] on button "A contact" at bounding box center [124, 92] width 195 height 19
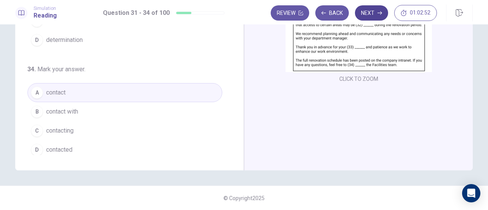
click at [378, 13] on icon "button" at bounding box center [380, 12] width 5 height 3
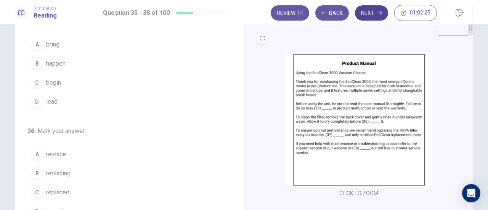
scroll to position [0, 0]
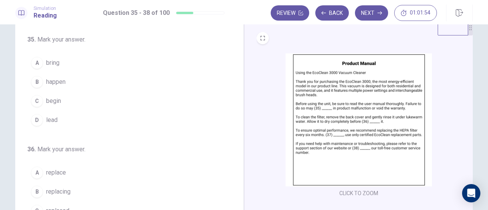
click at [77, 105] on button "C begin" at bounding box center [124, 101] width 195 height 19
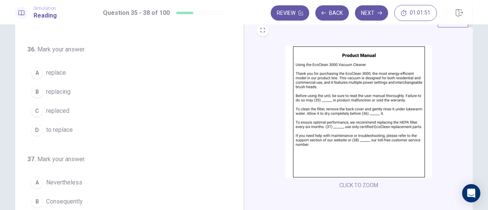
scroll to position [29, 0]
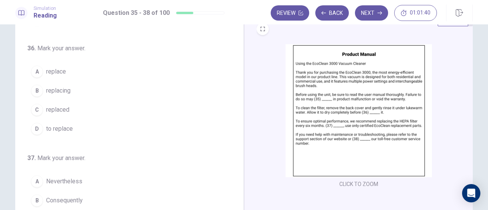
click at [82, 73] on button "A replace" at bounding box center [124, 71] width 195 height 19
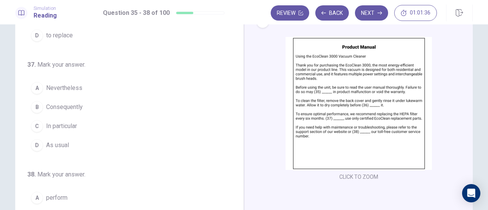
scroll to position [39, 0]
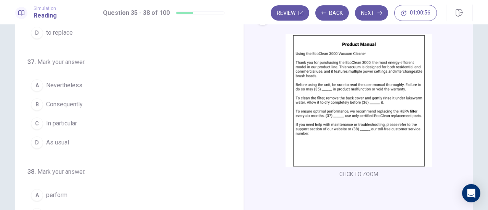
click at [74, 120] on span "In particular" at bounding box center [61, 123] width 31 height 9
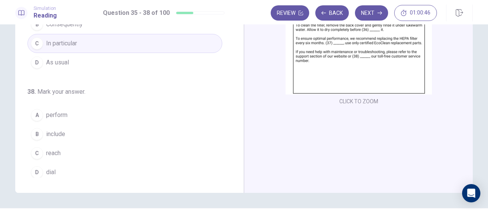
scroll to position [124, 0]
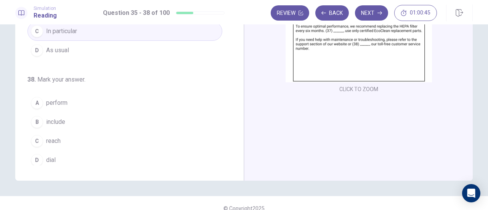
click at [97, 140] on button "C reach" at bounding box center [124, 141] width 195 height 19
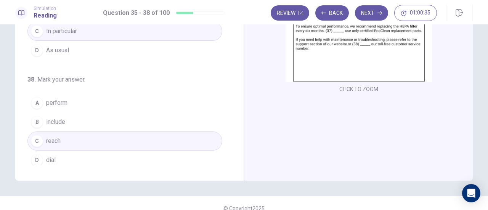
click at [162, 162] on button "D dial" at bounding box center [124, 160] width 195 height 19
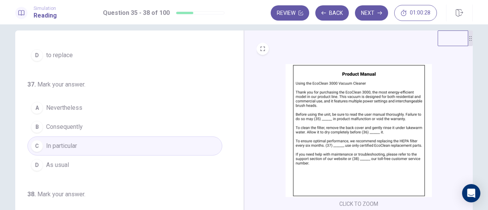
scroll to position [0, 0]
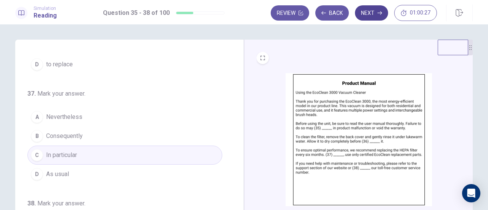
click at [379, 13] on icon "button" at bounding box center [380, 12] width 5 height 3
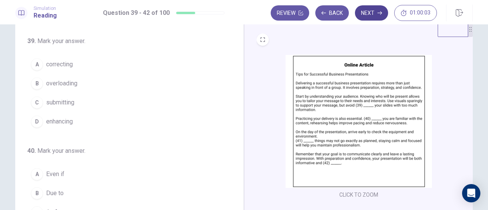
scroll to position [20, 0]
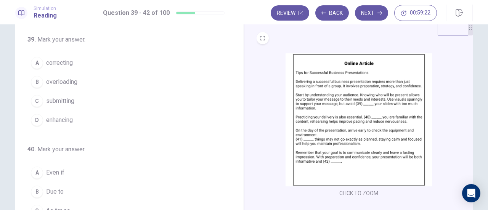
click at [81, 102] on button "C submitting" at bounding box center [124, 101] width 195 height 19
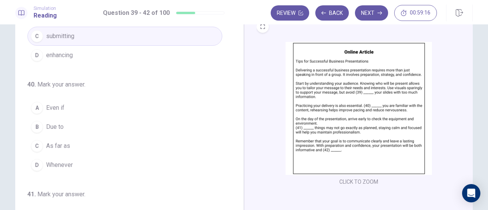
scroll to position [54, 0]
click at [50, 106] on span "Even if" at bounding box center [55, 107] width 18 height 9
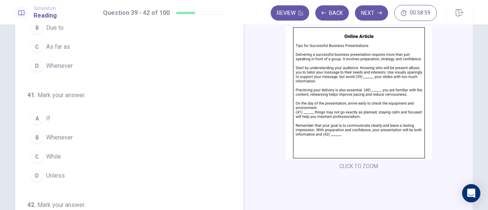
scroll to position [139, 0]
click at [46, 114] on span "If" at bounding box center [48, 116] width 4 height 9
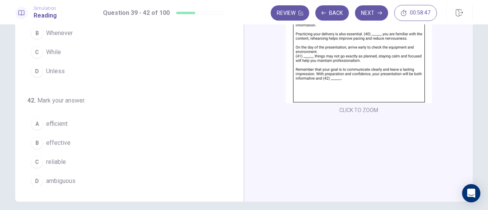
scroll to position [103, 0]
click at [35, 121] on div "A" at bounding box center [37, 124] width 12 height 12
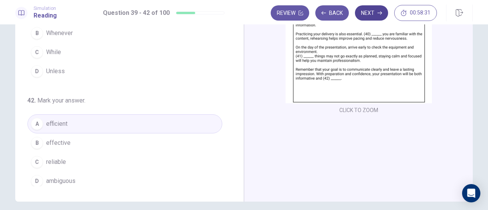
click at [380, 13] on icon "button" at bounding box center [380, 12] width 5 height 3
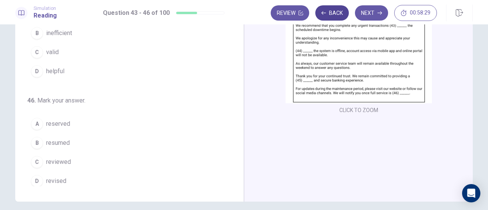
click at [337, 13] on button "Back" at bounding box center [333, 12] width 34 height 15
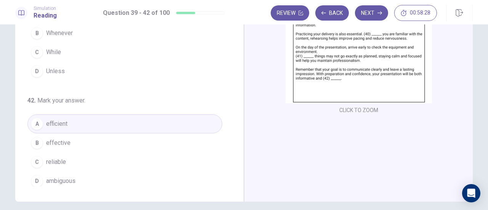
click at [38, 138] on div "B" at bounding box center [37, 143] width 12 height 12
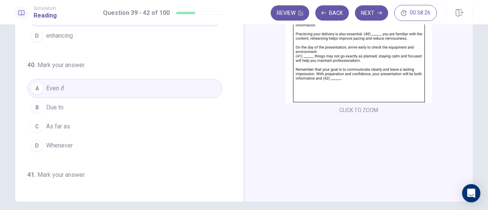
scroll to position [0, 0]
click at [371, 17] on button "Next" at bounding box center [371, 12] width 33 height 15
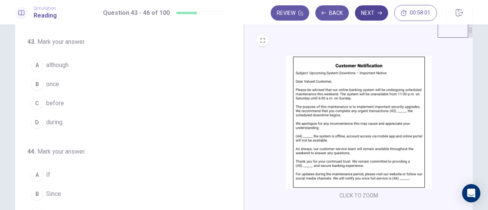
scroll to position [20, 0]
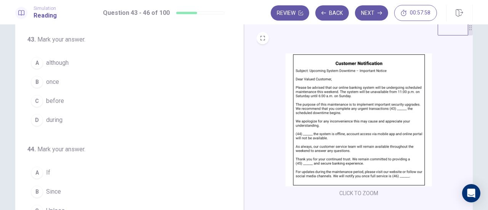
click at [35, 100] on div "C" at bounding box center [37, 101] width 12 height 12
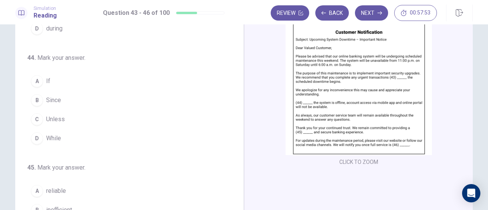
scroll to position [63, 0]
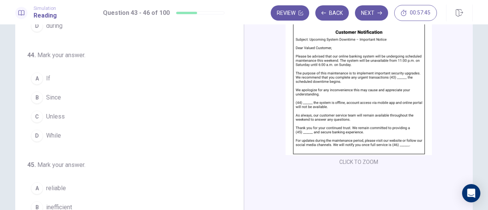
click at [53, 137] on span "While" at bounding box center [53, 135] width 15 height 9
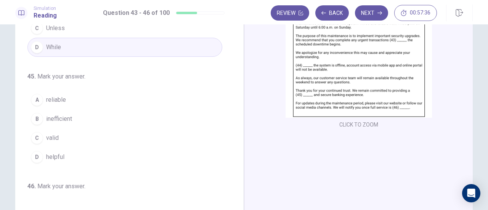
scroll to position [116, 0]
click at [36, 98] on div "A" at bounding box center [37, 98] width 12 height 12
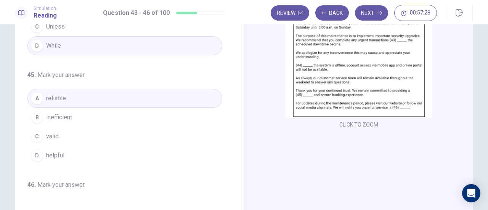
click at [53, 135] on span "valid" at bounding box center [52, 136] width 13 height 9
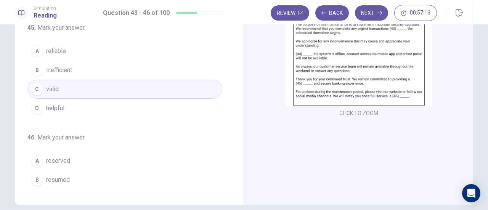
scroll to position [185, 0]
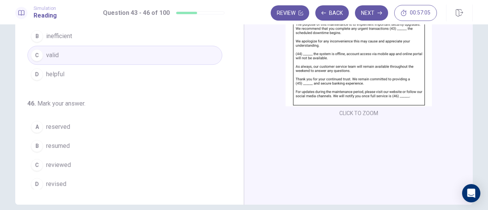
click at [47, 180] on span "revised" at bounding box center [56, 184] width 20 height 9
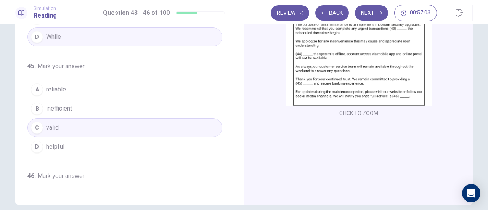
scroll to position [110, 0]
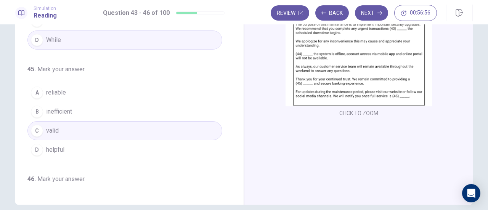
click at [55, 149] on span "helpful" at bounding box center [55, 149] width 18 height 9
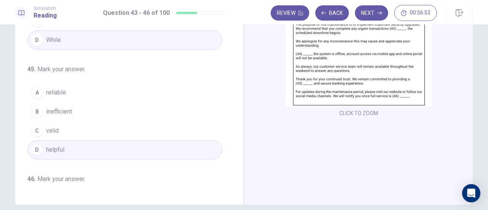
click at [49, 128] on span "valid" at bounding box center [52, 130] width 13 height 9
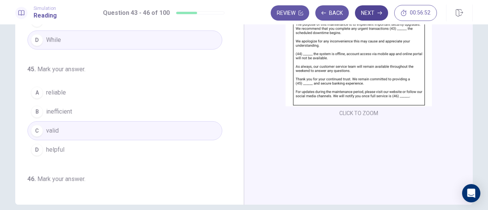
click at [380, 13] on icon "button" at bounding box center [380, 12] width 5 height 3
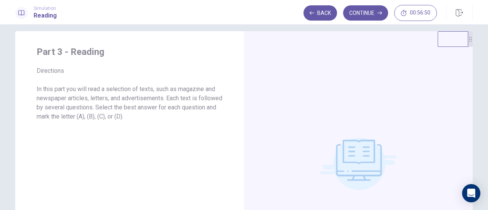
scroll to position [9, 0]
click at [374, 26] on div "Part 3 - Reading Directions In this part you will read a selection of texts, su…" at bounding box center [244, 117] width 488 height 186
click at [378, 11] on icon "button" at bounding box center [380, 13] width 5 height 5
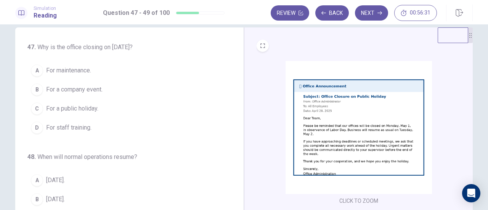
scroll to position [13, 0]
click at [35, 108] on div "C" at bounding box center [37, 108] width 12 height 12
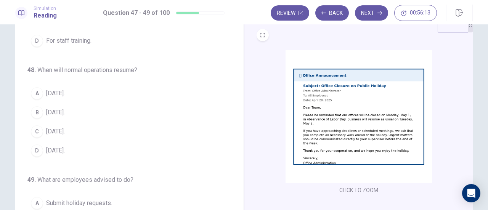
scroll to position [27, 0]
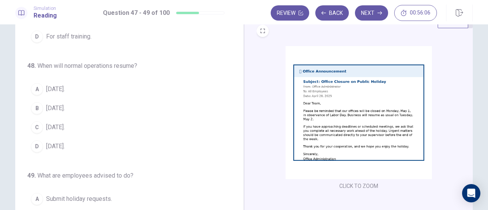
click at [35, 88] on div "A" at bounding box center [37, 89] width 12 height 12
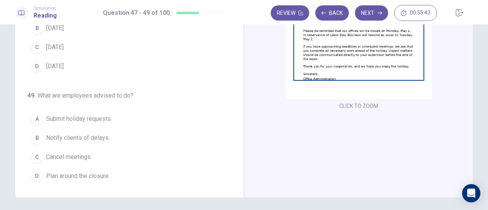
scroll to position [108, 0]
click at [35, 116] on div "A" at bounding box center [37, 119] width 12 height 12
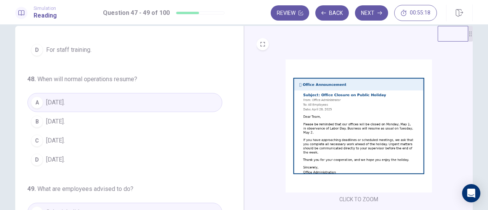
scroll to position [0, 0]
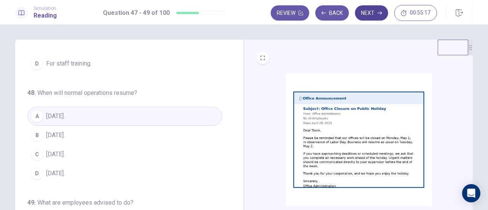
click at [379, 13] on icon "button" at bounding box center [380, 12] width 5 height 3
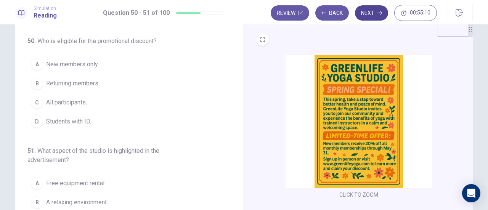
scroll to position [18, 0]
click at [335, 14] on button "Back" at bounding box center [333, 12] width 34 height 15
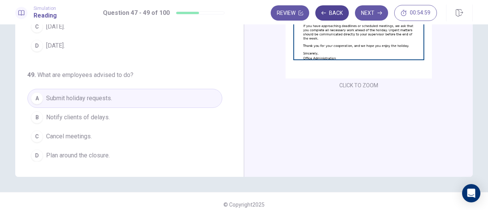
scroll to position [133, 0]
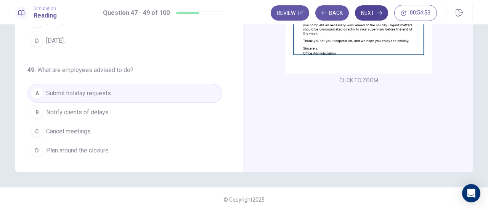
click at [379, 13] on icon "button" at bounding box center [380, 12] width 5 height 3
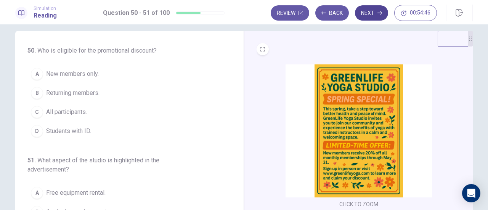
scroll to position [10, 0]
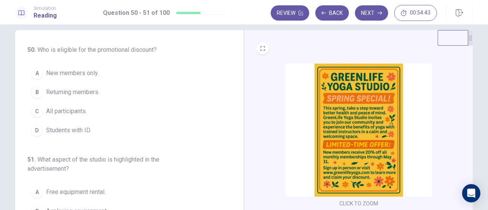
click at [36, 74] on div "A" at bounding box center [37, 73] width 12 height 12
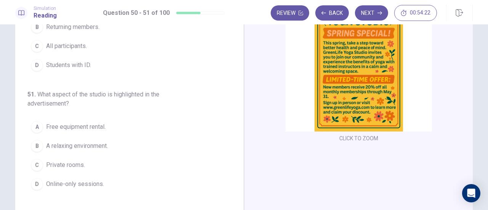
scroll to position [76, 0]
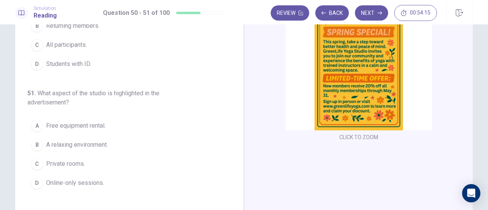
click at [35, 141] on div "B" at bounding box center [37, 145] width 12 height 12
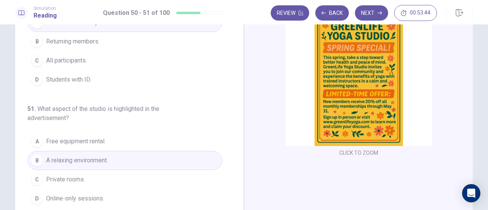
scroll to position [65, 0]
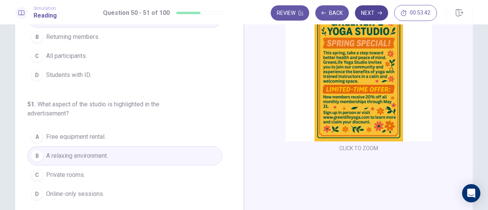
click at [380, 13] on icon "button" at bounding box center [380, 12] width 5 height 3
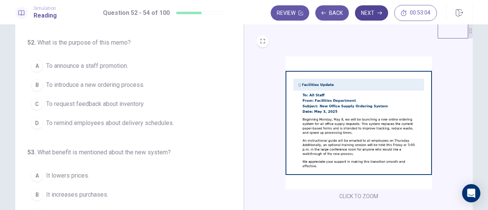
scroll to position [16, 0]
click at [35, 85] on div "B" at bounding box center [37, 86] width 12 height 12
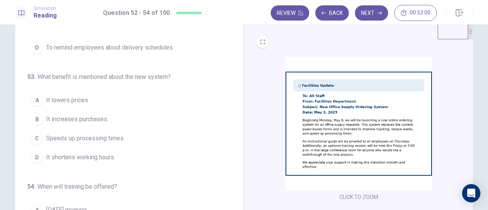
scroll to position [24, 0]
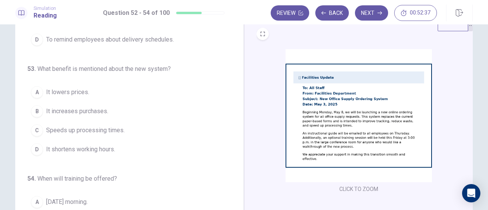
click at [35, 128] on div "C" at bounding box center [37, 130] width 12 height 12
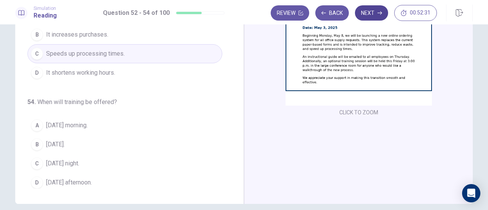
scroll to position [101, 0]
click at [48, 181] on span "Friday afternoon." at bounding box center [69, 182] width 46 height 9
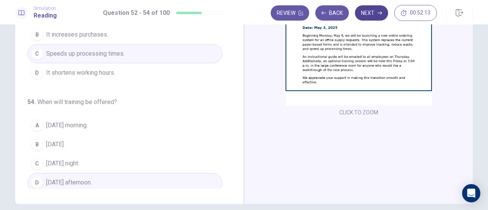
click at [378, 13] on icon "button" at bounding box center [380, 12] width 5 height 3
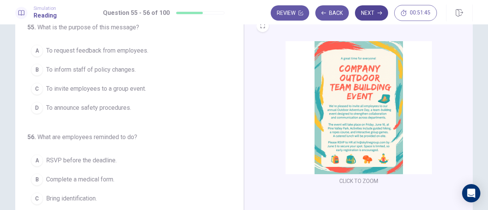
scroll to position [32, 0]
click at [35, 88] on div "C" at bounding box center [37, 89] width 12 height 12
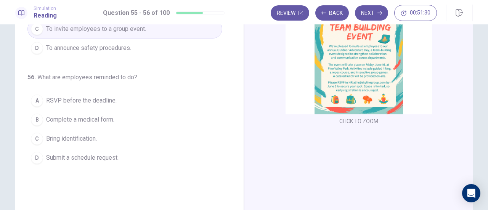
scroll to position [83, 0]
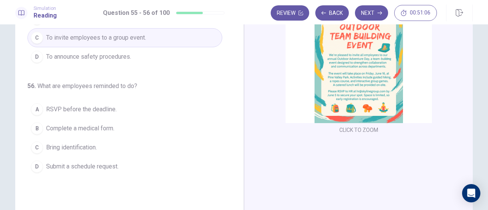
click at [35, 108] on div "A" at bounding box center [37, 109] width 12 height 12
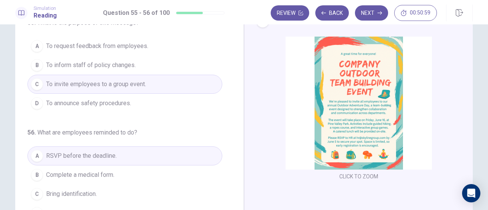
scroll to position [0, 0]
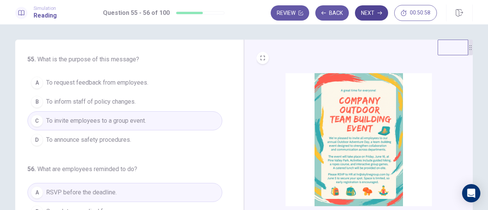
click at [371, 14] on button "Next" at bounding box center [371, 12] width 33 height 15
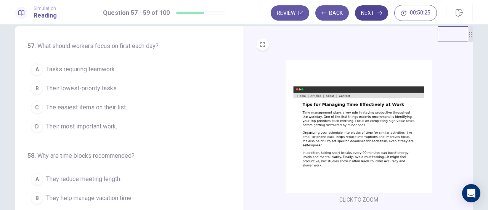
scroll to position [14, 0]
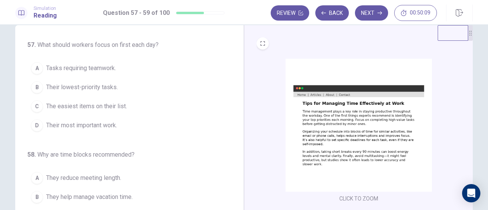
click at [36, 126] on div "D" at bounding box center [37, 125] width 12 height 12
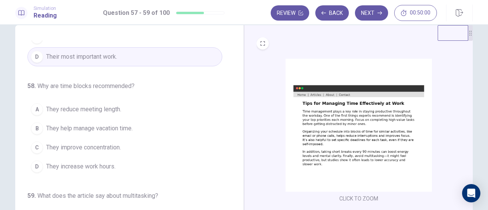
scroll to position [72, 0]
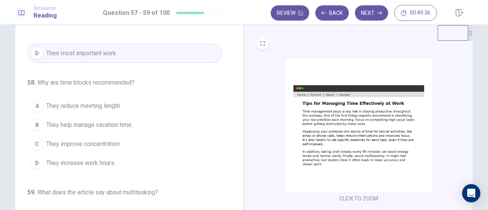
click at [104, 142] on span "They improve concentration." at bounding box center [83, 144] width 75 height 9
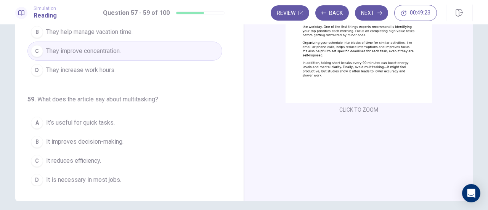
scroll to position [111, 0]
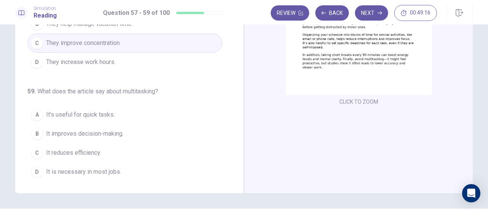
click at [48, 148] on span "It reduces efficiency." at bounding box center [73, 152] width 55 height 9
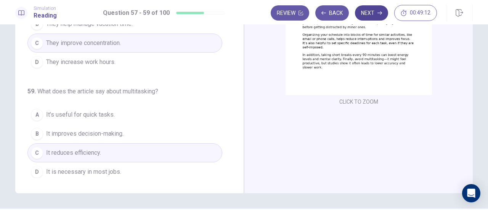
click at [385, 18] on button "Next" at bounding box center [371, 12] width 33 height 15
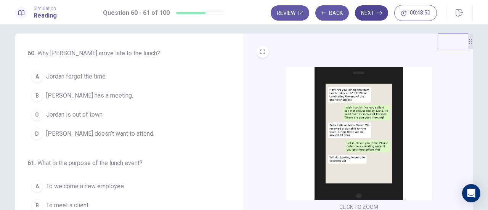
scroll to position [9, 0]
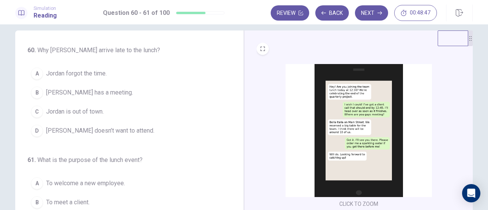
click at [46, 92] on span "Jordan has a meeting." at bounding box center [89, 92] width 87 height 9
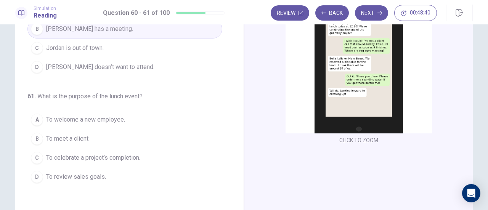
scroll to position [74, 0]
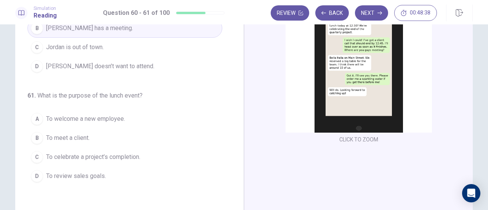
click at [50, 157] on span "To celebrate a project’s completion." at bounding box center [93, 157] width 94 height 9
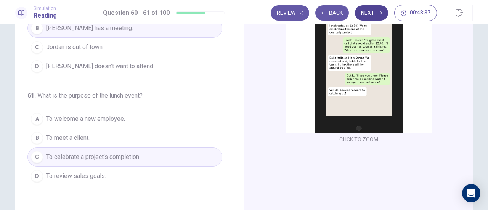
click at [369, 12] on button "Next" at bounding box center [371, 12] width 33 height 15
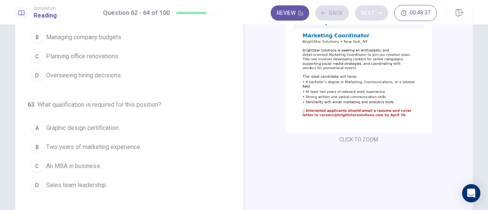
scroll to position [83, 0]
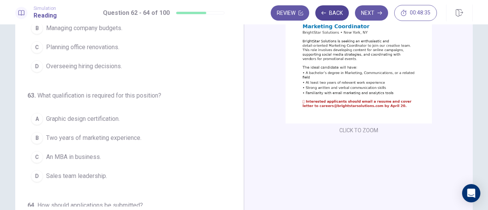
click at [326, 13] on icon "button" at bounding box center [324, 13] width 5 height 5
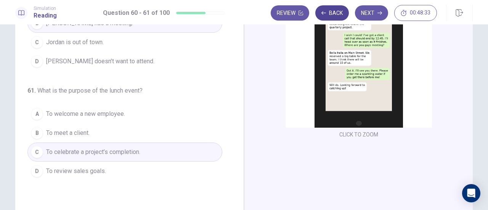
scroll to position [0, 0]
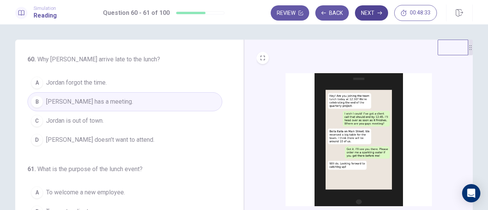
click at [372, 11] on button "Next" at bounding box center [371, 12] width 33 height 15
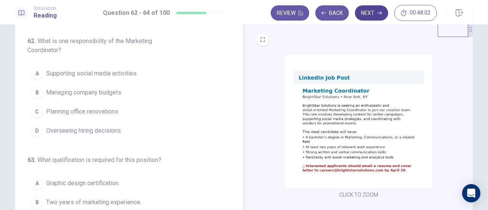
scroll to position [18, 0]
click at [37, 77] on div "A" at bounding box center [37, 74] width 12 height 12
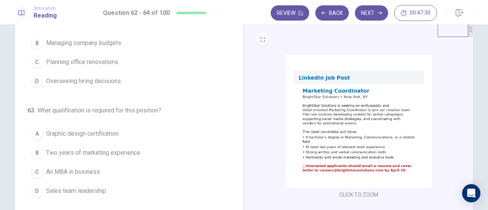
scroll to position [79, 0]
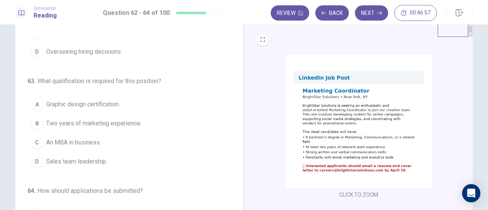
click at [40, 122] on div "B" at bounding box center [37, 124] width 12 height 12
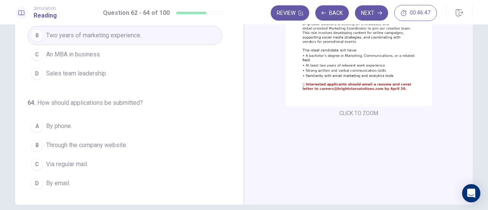
scroll to position [100, 0]
click at [35, 181] on div "D" at bounding box center [37, 183] width 12 height 12
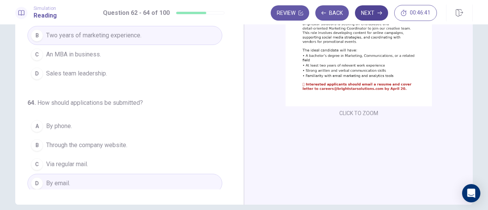
click at [371, 15] on button "Next" at bounding box center [371, 12] width 33 height 15
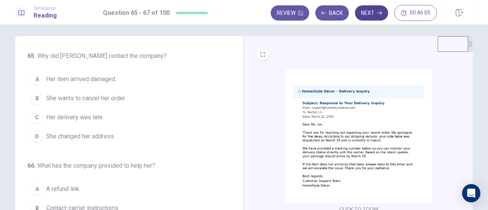
scroll to position [3, 0]
click at [35, 117] on div "C" at bounding box center [37, 118] width 12 height 12
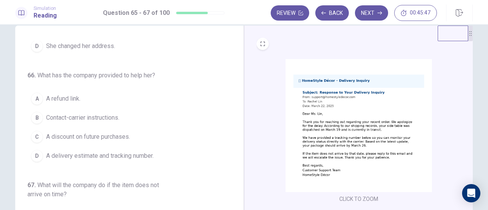
scroll to position [14, 0]
click at [34, 155] on div "D" at bounding box center [37, 156] width 12 height 12
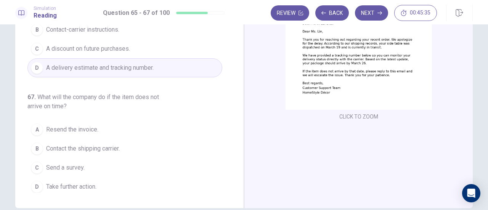
scroll to position [97, 0]
click at [51, 184] on span "Take further action." at bounding box center [71, 186] width 50 height 9
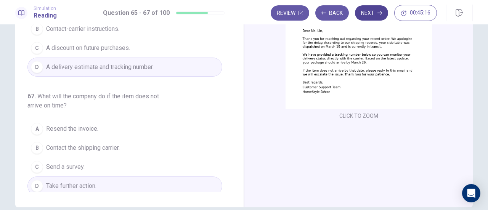
click at [380, 13] on icon "button" at bounding box center [380, 12] width 5 height 3
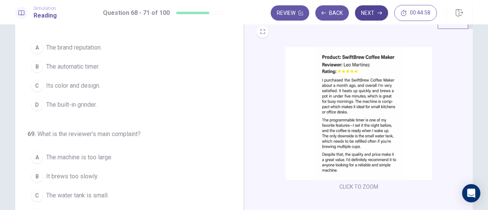
scroll to position [0, 0]
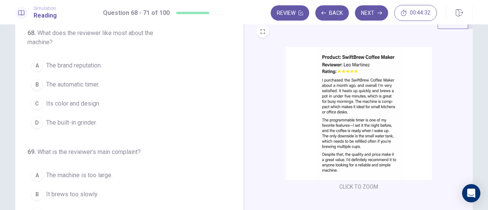
click at [35, 84] on div "B" at bounding box center [37, 85] width 12 height 12
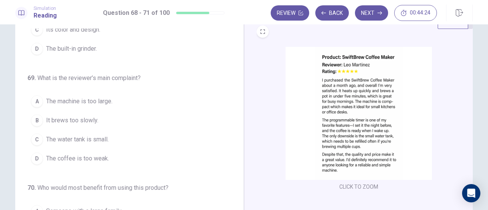
scroll to position [74, 0]
click at [54, 139] on span "The water tank is small." at bounding box center [77, 139] width 63 height 9
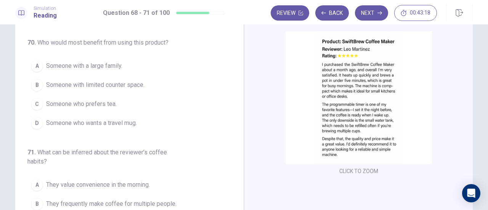
scroll to position [44, 0]
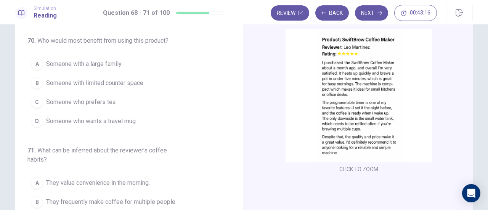
click at [40, 86] on button "B Someone with limited counter space." at bounding box center [124, 83] width 195 height 19
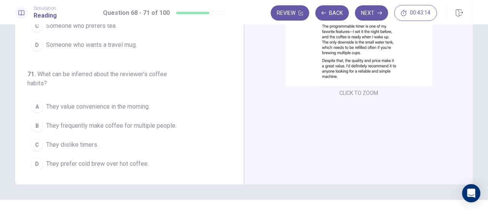
scroll to position [132, 0]
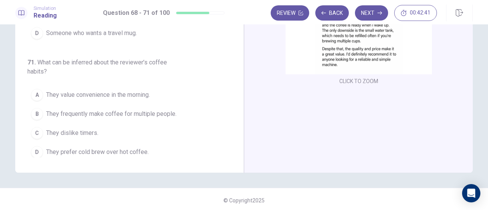
click at [50, 111] on span "They frequently make coffee for multiple people." at bounding box center [111, 113] width 130 height 9
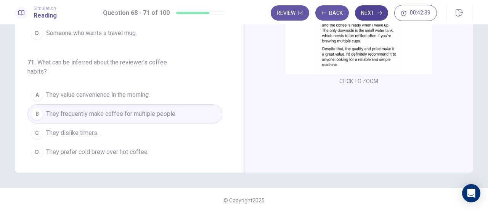
click at [380, 13] on icon "button" at bounding box center [380, 12] width 5 height 3
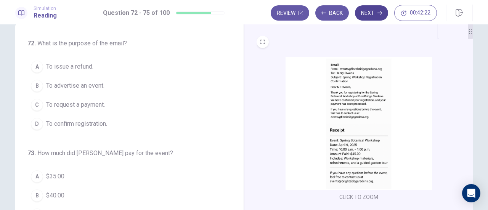
scroll to position [17, 0]
click at [35, 122] on div "D" at bounding box center [37, 123] width 12 height 12
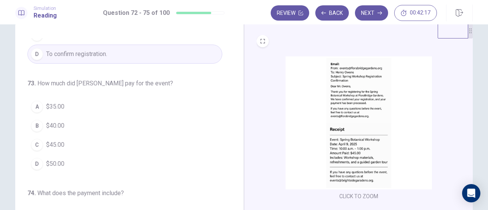
scroll to position [75, 0]
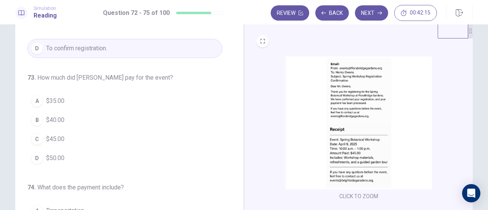
click at [35, 137] on div "C" at bounding box center [37, 139] width 12 height 12
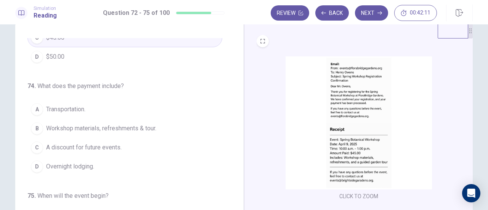
scroll to position [177, 0]
click at [55, 126] on span "Workshop materials, refreshments & tour." at bounding box center [101, 127] width 110 height 9
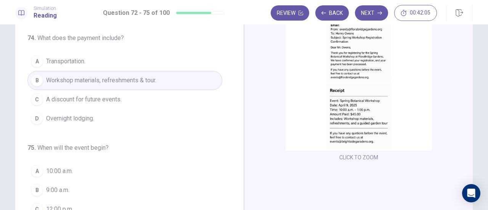
scroll to position [62, 0]
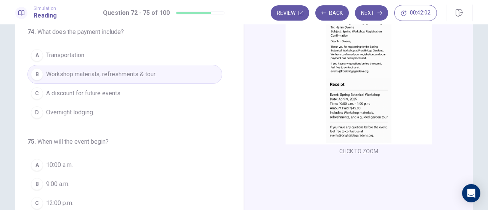
click at [46, 161] on span "10:00 a.m." at bounding box center [59, 165] width 27 height 9
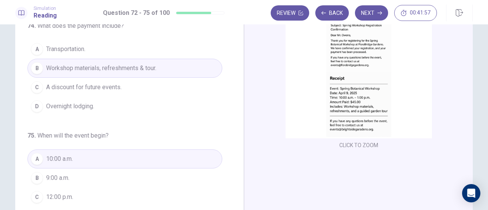
scroll to position [0, 0]
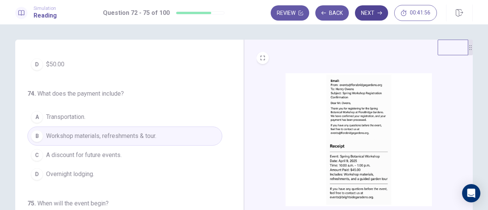
click at [379, 13] on icon "button" at bounding box center [380, 12] width 5 height 3
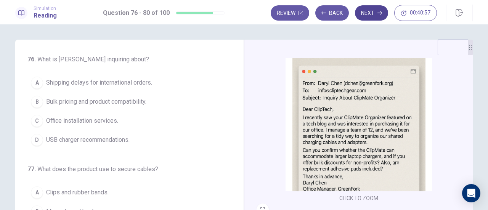
scroll to position [15, 0]
click at [56, 139] on span "USB charger recommendations." at bounding box center [88, 139] width 84 height 9
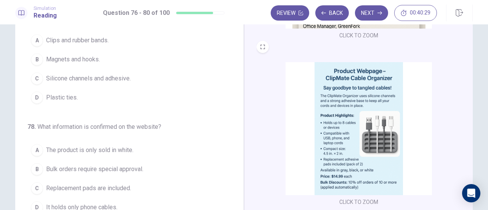
scroll to position [64, 0]
click at [51, 77] on span "Silicone channels and adhesive." at bounding box center [88, 78] width 85 height 9
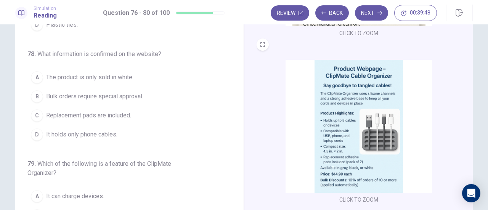
scroll to position [66, 0]
click at [130, 111] on span "Replacement pads are included." at bounding box center [88, 115] width 85 height 9
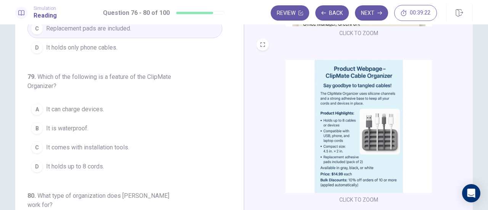
scroll to position [249, 0]
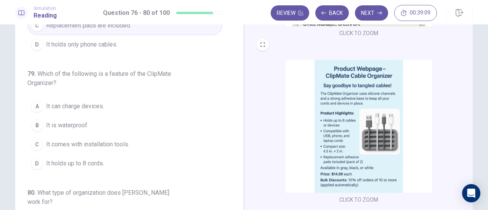
click at [114, 161] on button "D It holds up to 8 cords." at bounding box center [124, 163] width 195 height 19
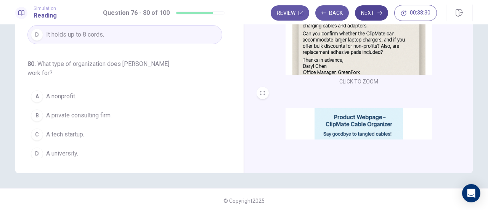
scroll to position [134, 0]
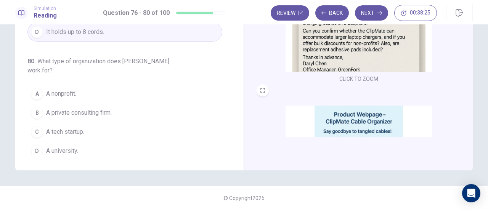
click at [35, 108] on div "B" at bounding box center [37, 113] width 12 height 12
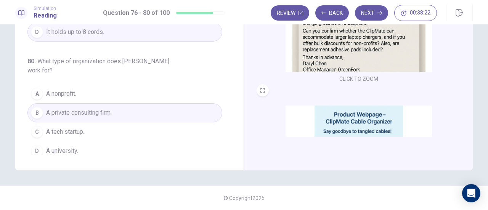
scroll to position [103, 0]
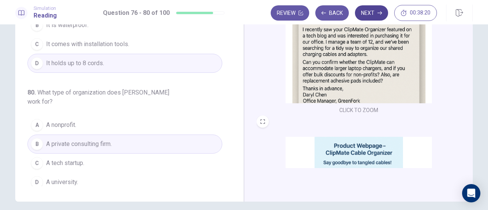
click at [378, 13] on icon "button" at bounding box center [380, 12] width 5 height 3
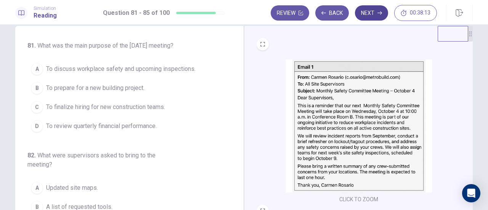
scroll to position [14, 0]
click at [34, 75] on div "A" at bounding box center [37, 69] width 12 height 12
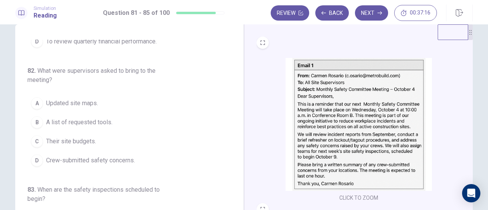
scroll to position [16, 0]
click at [66, 165] on span "Crew-submitted safety concerns." at bounding box center [90, 160] width 89 height 9
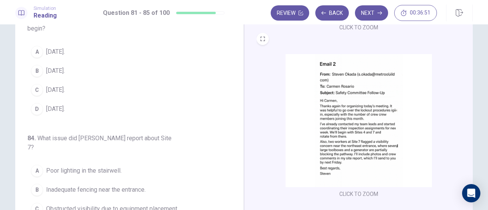
scroll to position [72, 0]
click at [38, 57] on div "A" at bounding box center [37, 51] width 12 height 12
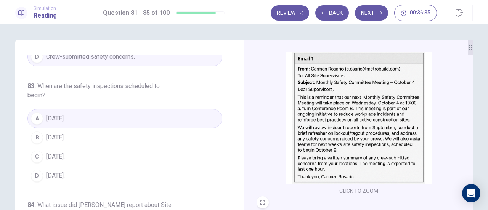
scroll to position [203, 0]
click at [49, 160] on span "October 9." at bounding box center [55, 155] width 19 height 9
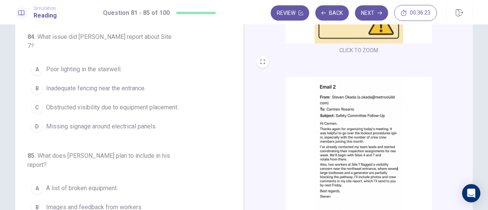
scroll to position [53, 0]
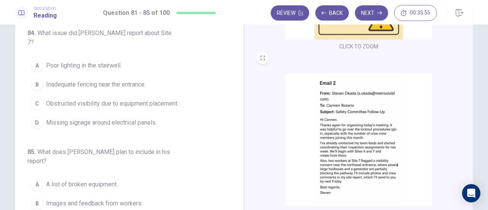
click at [46, 101] on span "Obstructed visibility due to equipment placement." at bounding box center [112, 103] width 132 height 9
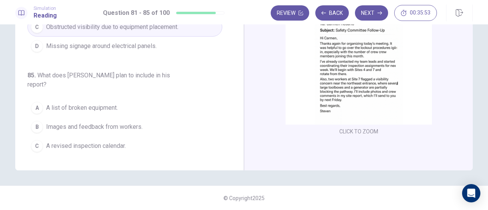
scroll to position [322, 0]
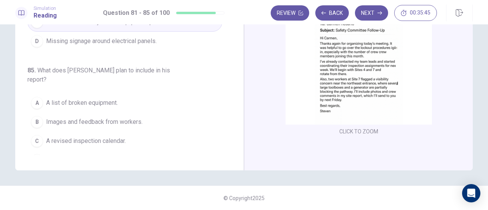
click at [35, 116] on div "B" at bounding box center [37, 122] width 12 height 12
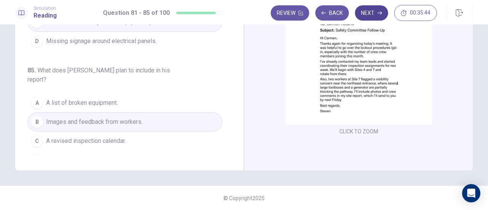
click at [380, 13] on icon "button" at bounding box center [380, 12] width 5 height 3
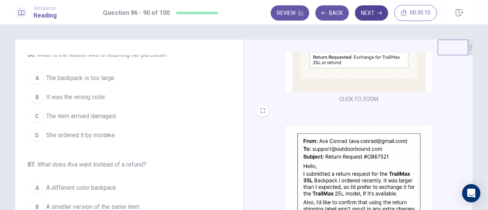
scroll to position [0, 0]
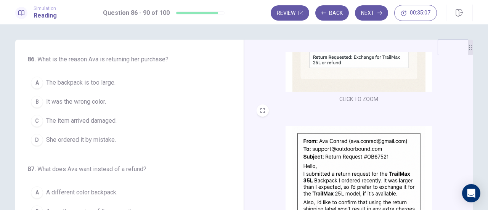
click at [35, 83] on div "A" at bounding box center [37, 83] width 12 height 12
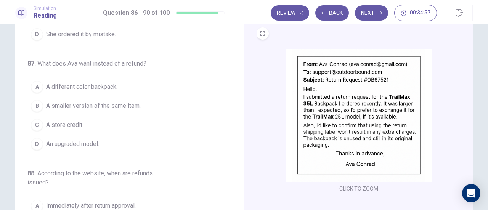
scroll to position [29, 0]
click at [35, 104] on div "B" at bounding box center [37, 106] width 12 height 12
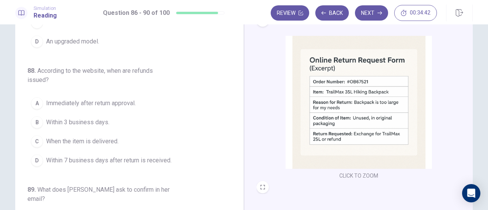
scroll to position [121, 0]
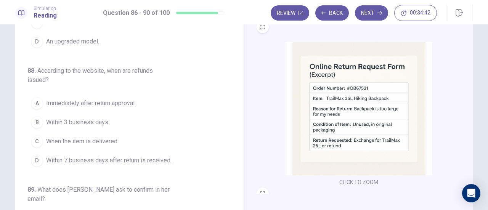
click at [415, 164] on img at bounding box center [359, 108] width 147 height 133
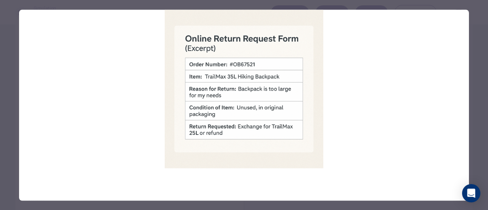
click at [480, 33] on div at bounding box center [244, 105] width 488 height 210
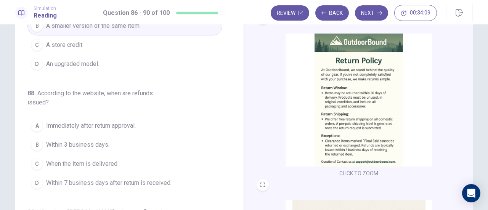
scroll to position [0, 0]
click at [55, 182] on span "Within 7 business days after return is received." at bounding box center [109, 183] width 126 height 9
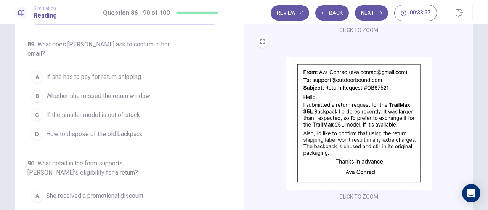
scroll to position [69, 0]
click at [139, 72] on span "If she has to pay for return shipping." at bounding box center [94, 76] width 96 height 9
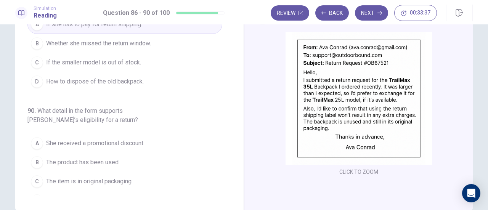
scroll to position [94, 0]
click at [113, 177] on span "The item is in original packaging." at bounding box center [89, 181] width 87 height 9
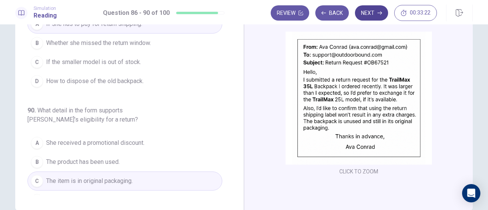
click at [378, 13] on icon "button" at bounding box center [380, 13] width 5 height 5
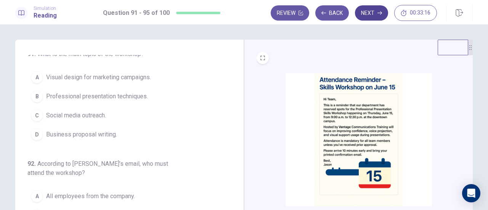
scroll to position [0, 0]
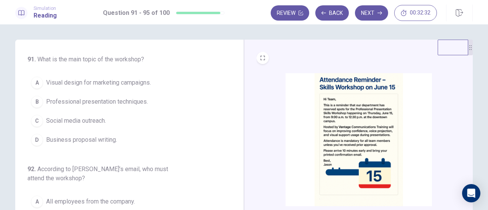
click at [152, 91] on button "A Visual design for marketing campaigns." at bounding box center [124, 82] width 195 height 19
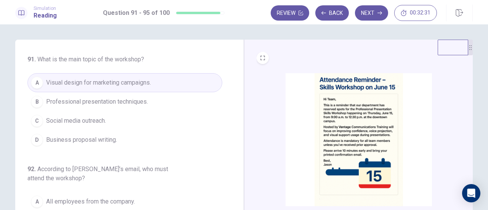
click at [164, 101] on button "B Professional presentation techniques." at bounding box center [124, 101] width 195 height 19
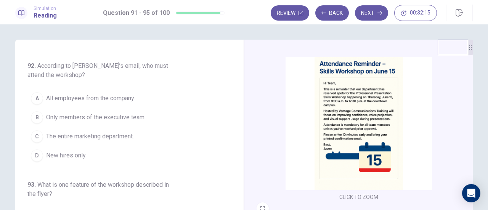
scroll to position [17, 0]
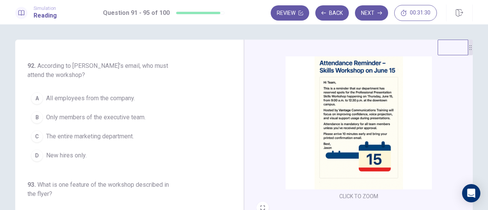
click at [132, 137] on span "The entire marketing department." at bounding box center [90, 136] width 88 height 9
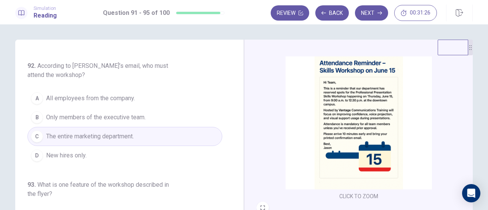
click at [161, 121] on button "B Only members of the executive team." at bounding box center [124, 117] width 195 height 19
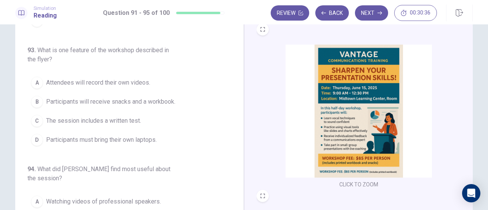
scroll to position [161, 0]
click at [35, 100] on div "B" at bounding box center [37, 102] width 12 height 12
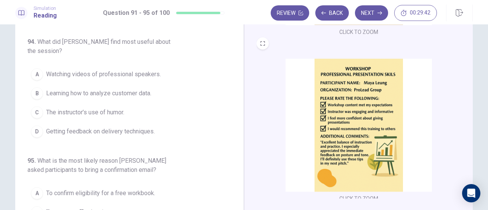
scroll to position [298, 0]
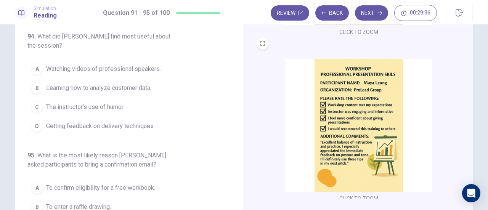
click at [35, 122] on div "D" at bounding box center [37, 126] width 12 height 12
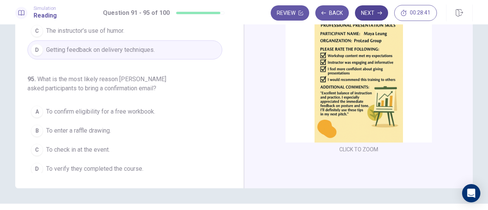
scroll to position [120, 0]
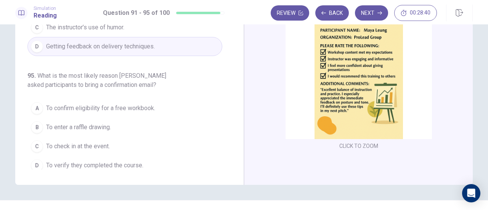
click at [40, 144] on button "C To check in at the event." at bounding box center [124, 146] width 195 height 19
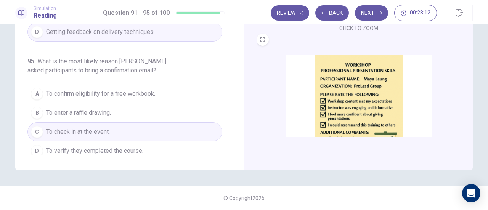
scroll to position [218, 0]
click at [378, 13] on icon "button" at bounding box center [380, 12] width 5 height 3
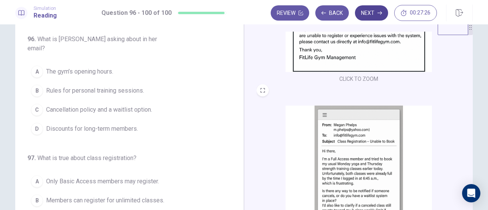
scroll to position [0, 0]
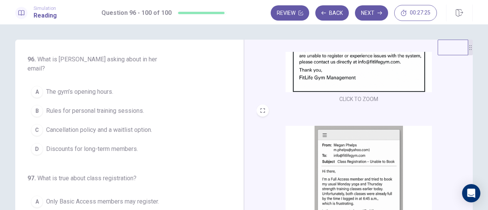
click at [35, 124] on div "C" at bounding box center [37, 130] width 12 height 12
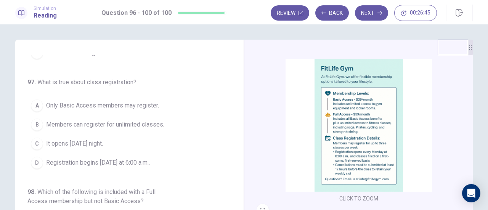
scroll to position [15, 0]
click at [130, 158] on span "Registration begins on Monday at 6:00 a.m.." at bounding box center [98, 162] width 104 height 9
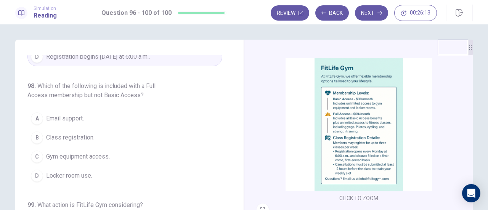
scroll to position [203, 0]
click at [92, 132] on span "Class registration." at bounding box center [70, 136] width 48 height 9
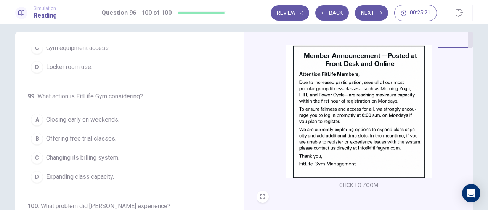
scroll to position [189, 0]
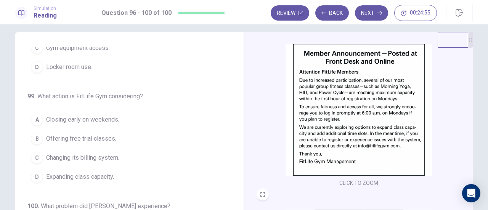
click at [130, 167] on button "D Expanding class capacity." at bounding box center [124, 176] width 195 height 19
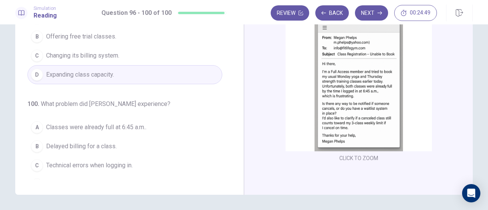
scroll to position [281, 0]
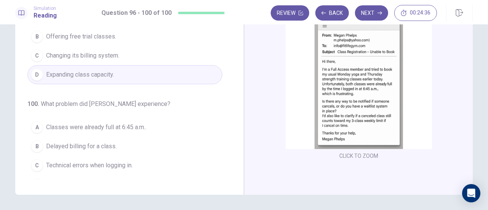
click at [144, 123] on span "Classes were already full at 6:45 a.m.." at bounding box center [96, 127] width 100 height 9
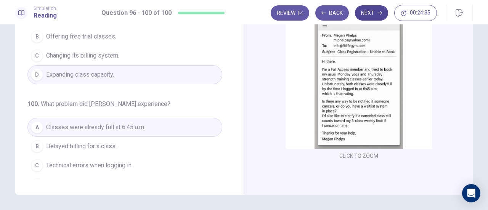
click at [372, 13] on button "Next" at bounding box center [371, 12] width 33 height 15
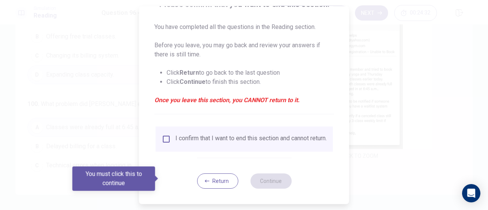
scroll to position [74, 0]
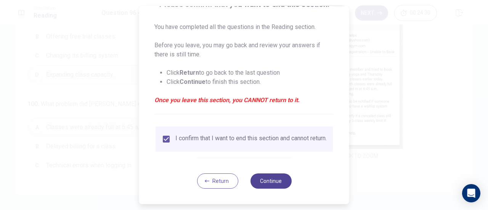
click at [272, 182] on button "Continue" at bounding box center [270, 181] width 41 height 15
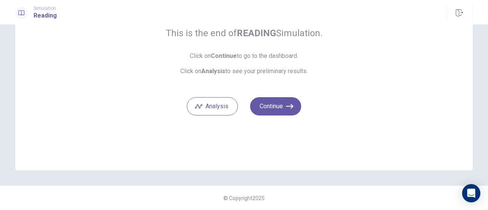
scroll to position [67, 0]
click at [287, 106] on icon "button" at bounding box center [290, 107] width 8 height 5
